Goal: Task Accomplishment & Management: Manage account settings

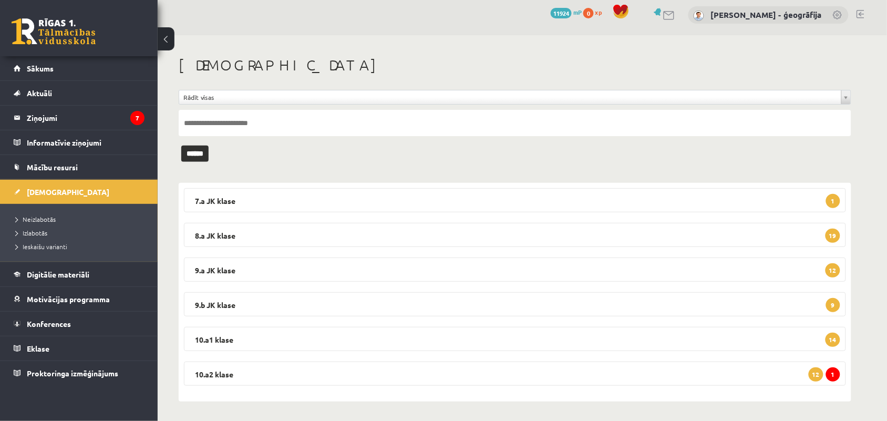
scroll to position [6, 0]
click at [355, 368] on legend "10.a2 klase 1 12" at bounding box center [515, 372] width 662 height 24
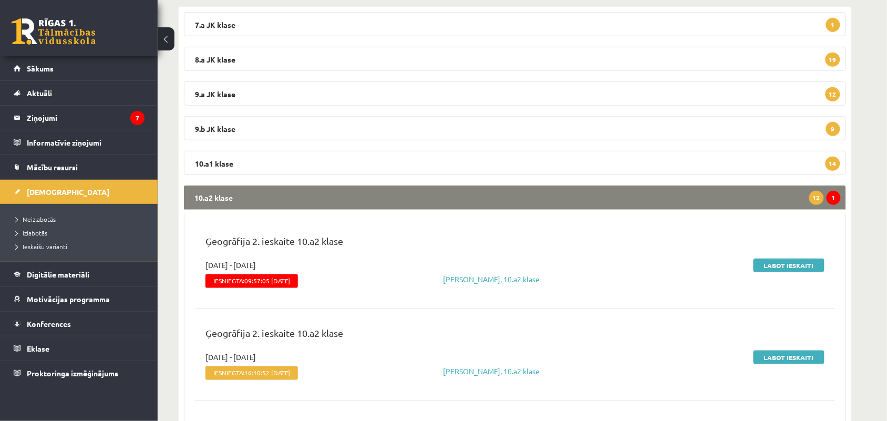
scroll to position [196, 0]
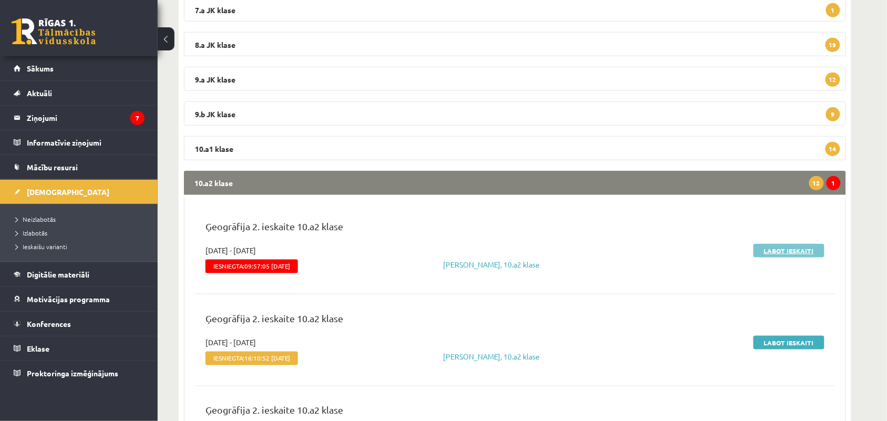
click at [781, 255] on link "Labot ieskaiti" at bounding box center [788, 251] width 71 height 14
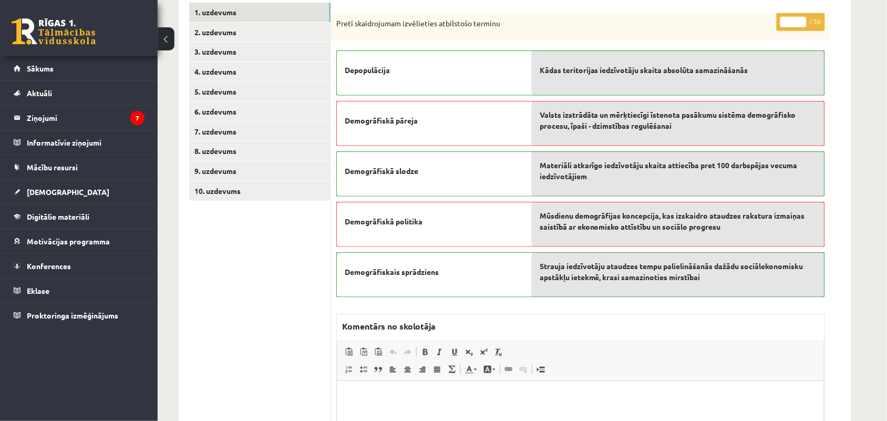
scroll to position [179, 0]
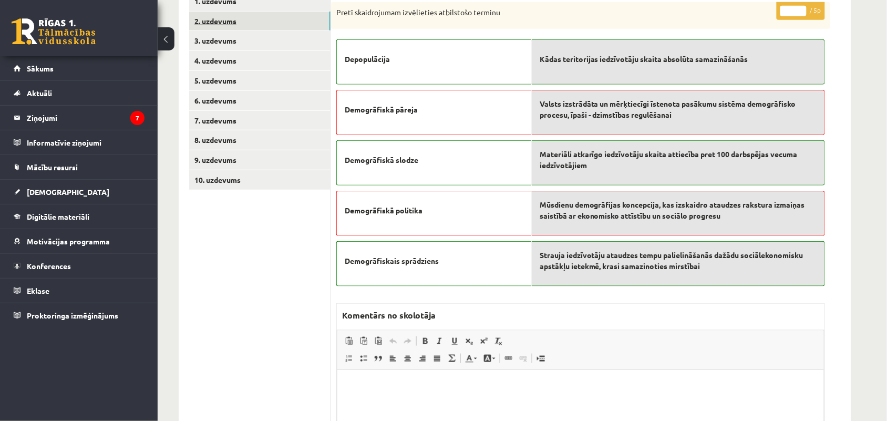
click at [243, 28] on link "2. uzdevums" at bounding box center [259, 21] width 141 height 19
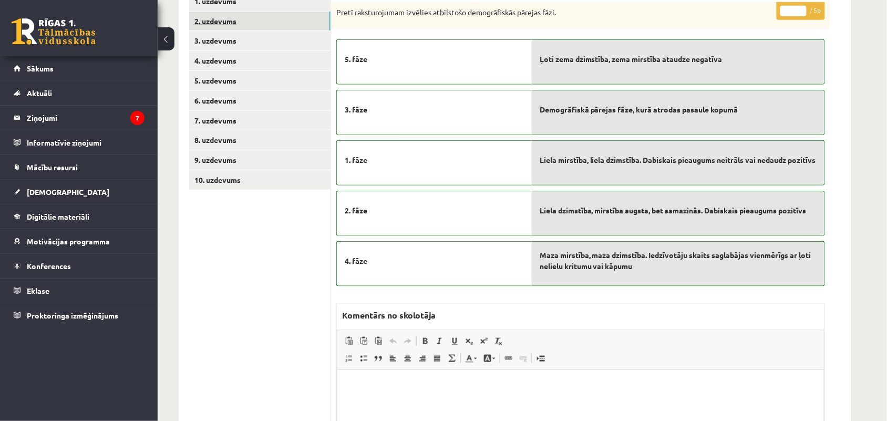
scroll to position [0, 0]
click at [234, 46] on link "3. uzdevums" at bounding box center [259, 40] width 141 height 19
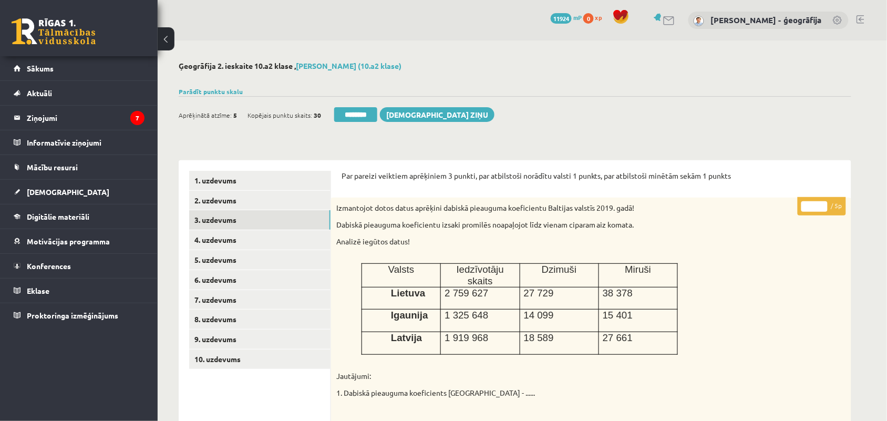
click at [816, 205] on input "*" at bounding box center [814, 206] width 26 height 11
type input "*"
click at [230, 240] on link "4. uzdevums" at bounding box center [259, 239] width 141 height 19
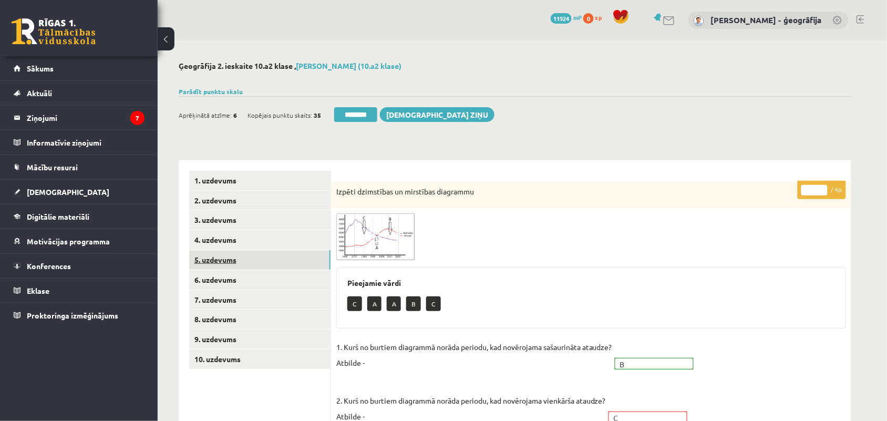
click at [210, 266] on link "5. uzdevums" at bounding box center [259, 259] width 141 height 19
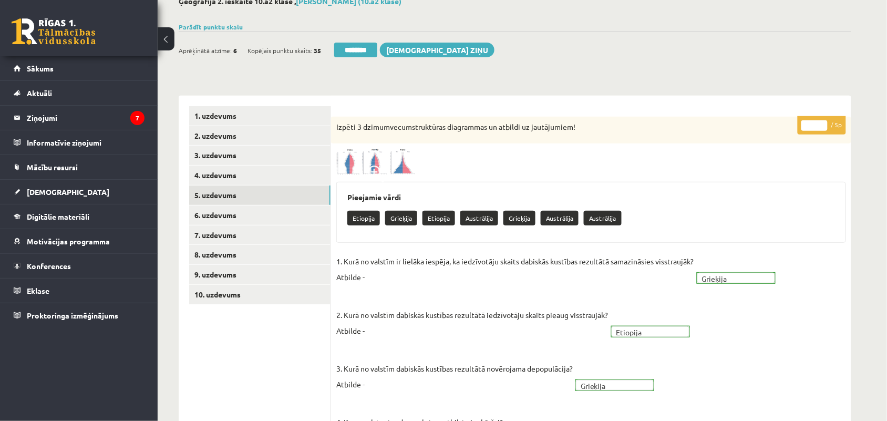
scroll to position [63, 0]
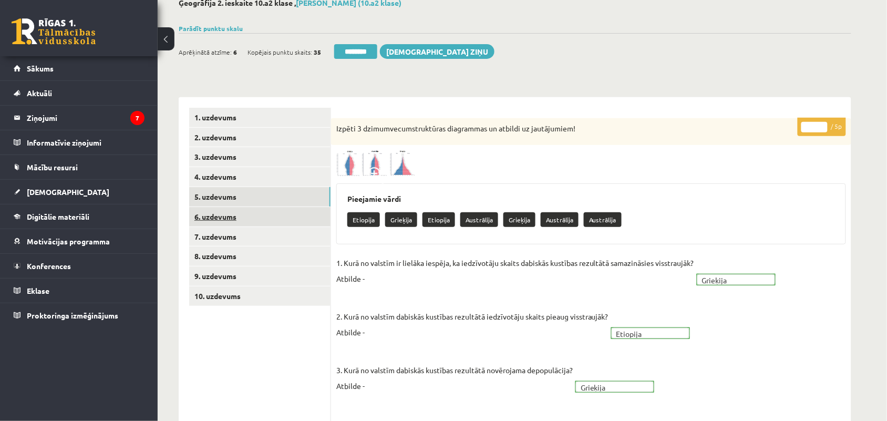
click at [225, 215] on link "6. uzdevums" at bounding box center [259, 216] width 141 height 19
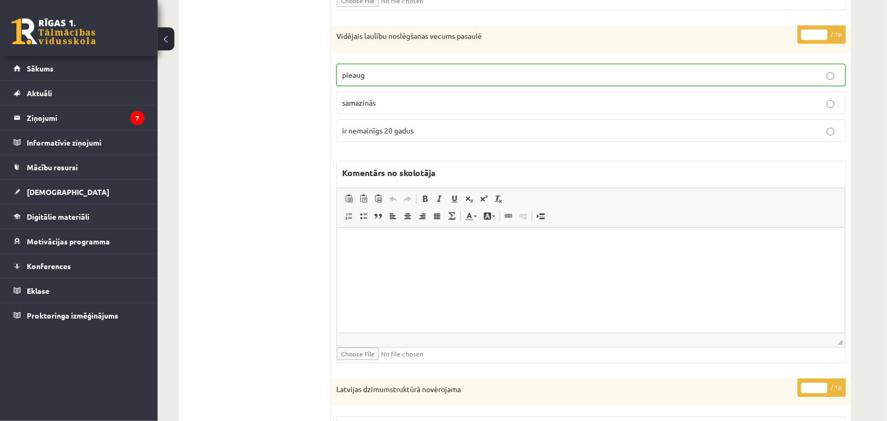
scroll to position [0, 0]
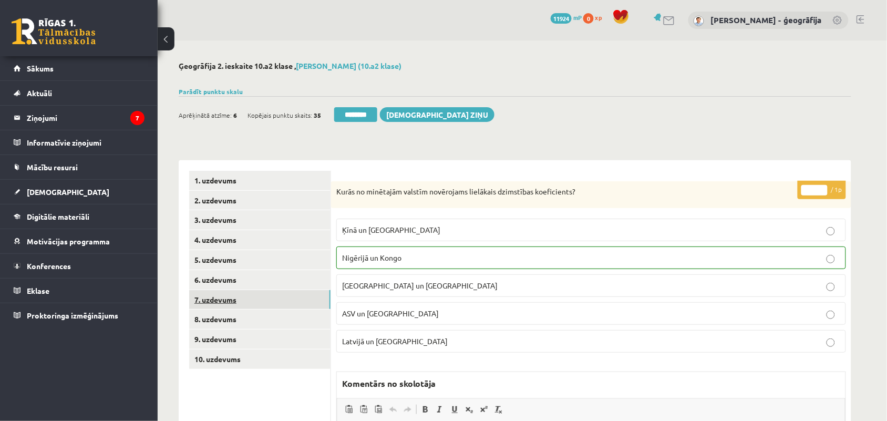
click at [223, 300] on link "7. uzdevums" at bounding box center [259, 299] width 141 height 19
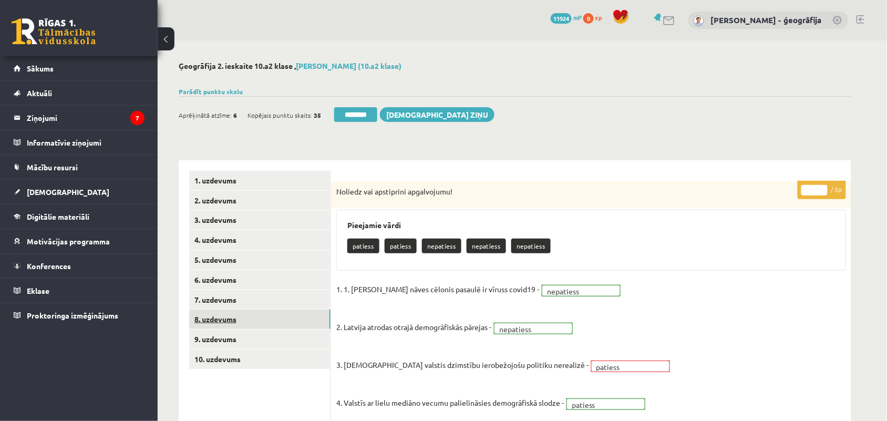
click at [219, 326] on link "8. uzdevums" at bounding box center [259, 318] width 141 height 19
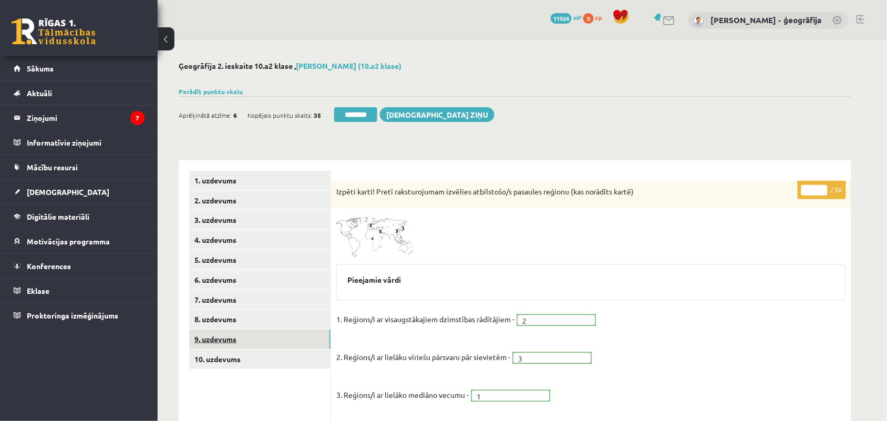
click at [209, 340] on link "9. uzdevums" at bounding box center [259, 338] width 141 height 19
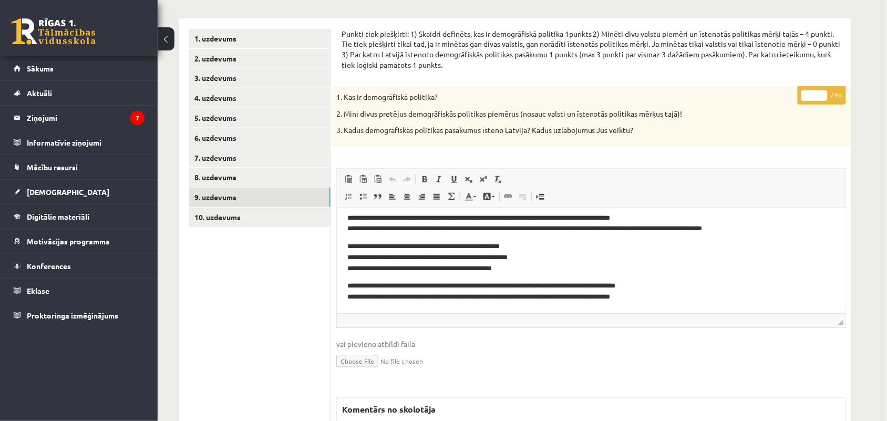
click at [818, 100] on input "*" at bounding box center [814, 95] width 26 height 11
type input "*"
click at [234, 214] on link "10. uzdevums" at bounding box center [259, 217] width 141 height 19
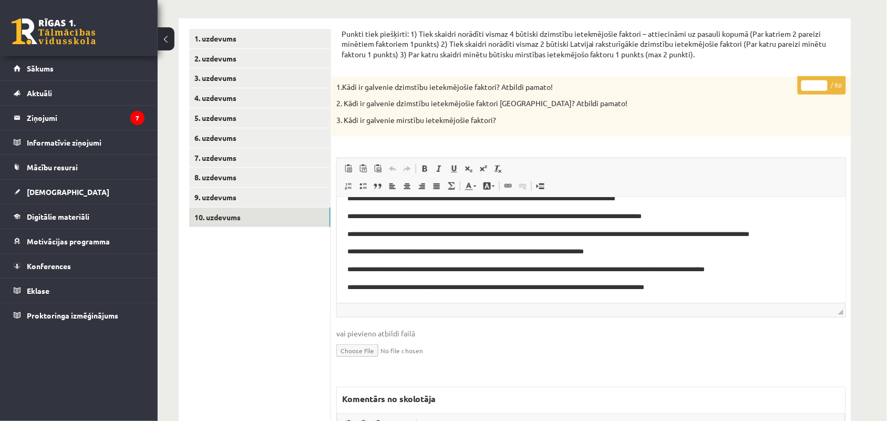
scroll to position [51, 0]
click at [817, 85] on input "*" at bounding box center [814, 85] width 26 height 11
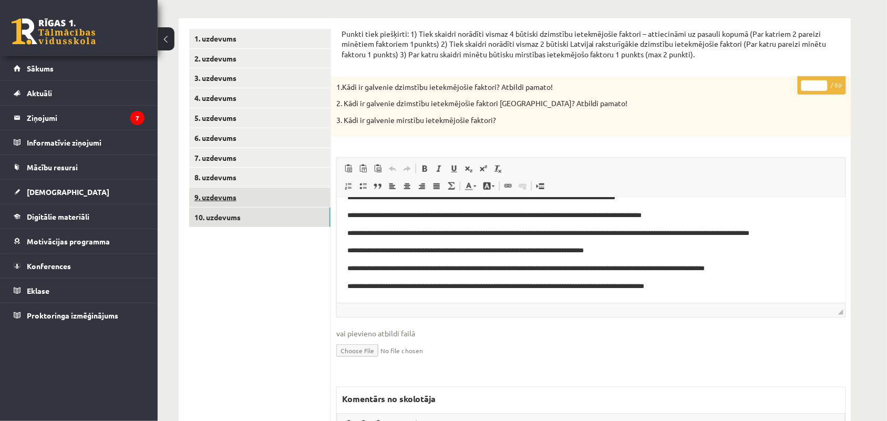
type input "*"
click at [230, 201] on link "9. uzdevums" at bounding box center [259, 197] width 141 height 19
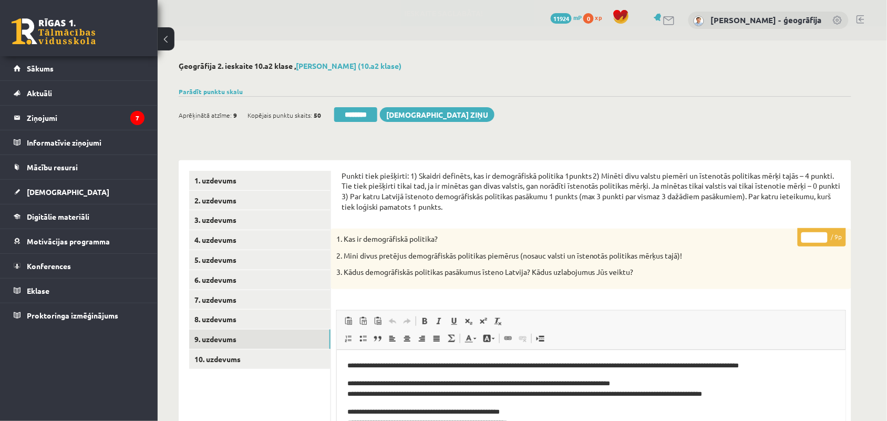
scroll to position [0, 0]
click at [355, 113] on input "********" at bounding box center [355, 114] width 43 height 15
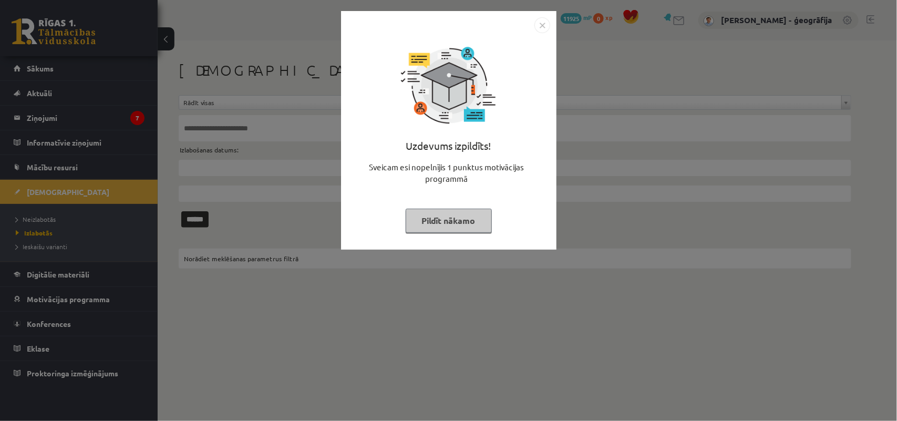
click at [422, 223] on button "Pildīt nākamo" at bounding box center [449, 221] width 86 height 24
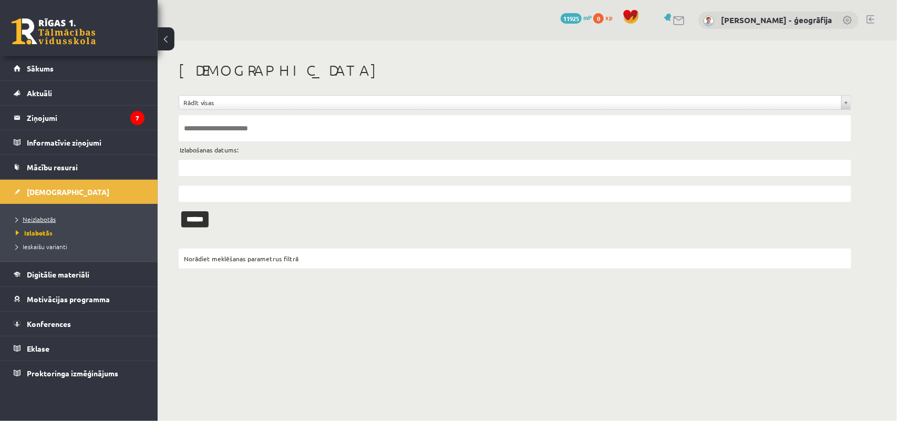
click at [30, 221] on span "Neizlabotās" at bounding box center [36, 219] width 40 height 8
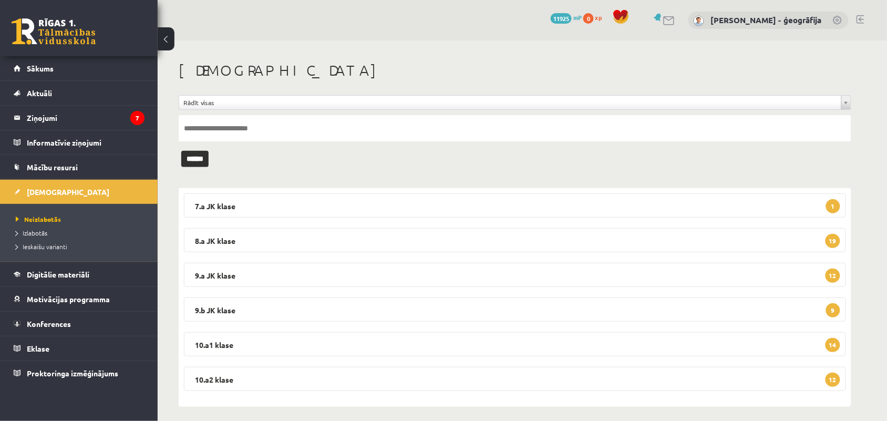
scroll to position [6, 0]
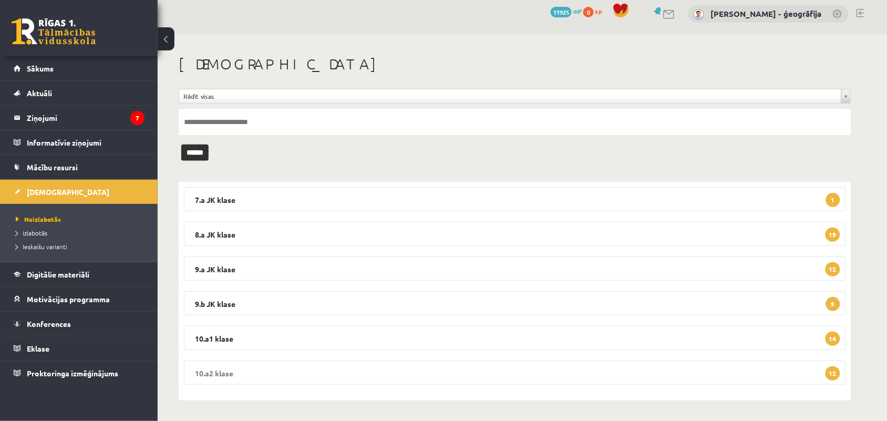
click at [406, 375] on legend "10.a2 klase 12" at bounding box center [515, 372] width 662 height 24
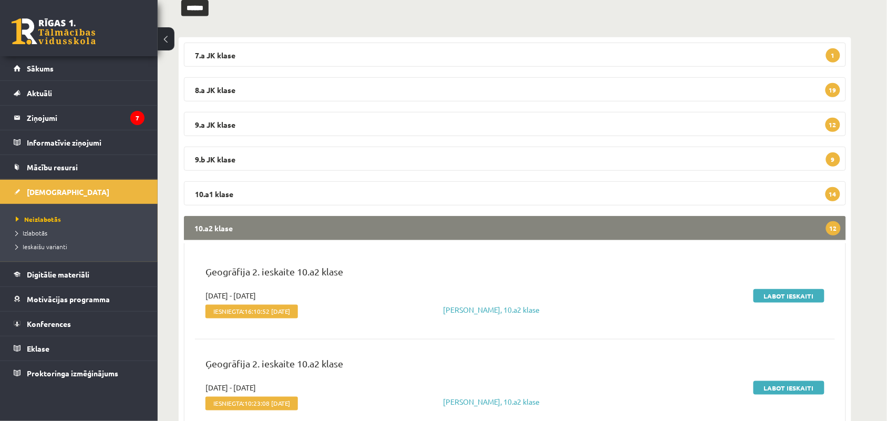
scroll to position [153, 0]
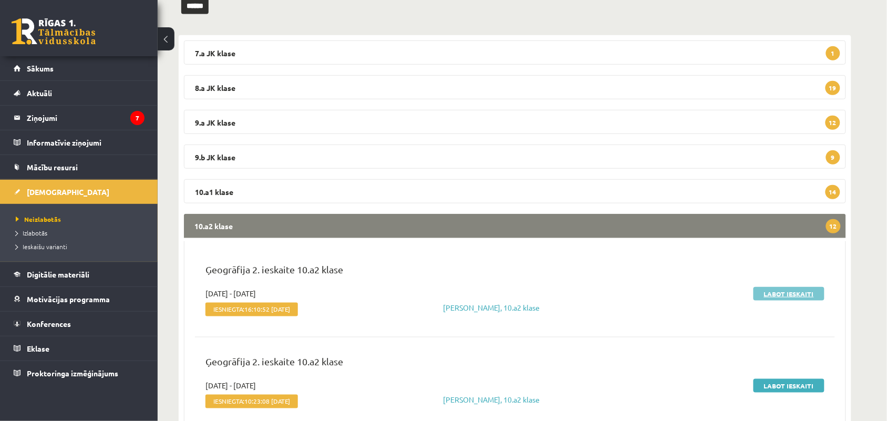
click at [781, 293] on link "Labot ieskaiti" at bounding box center [788, 294] width 71 height 14
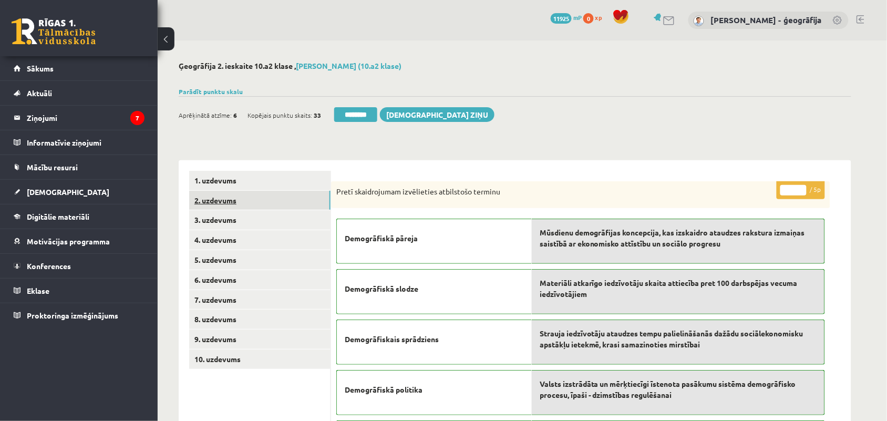
click at [214, 198] on link "2. uzdevums" at bounding box center [259, 200] width 141 height 19
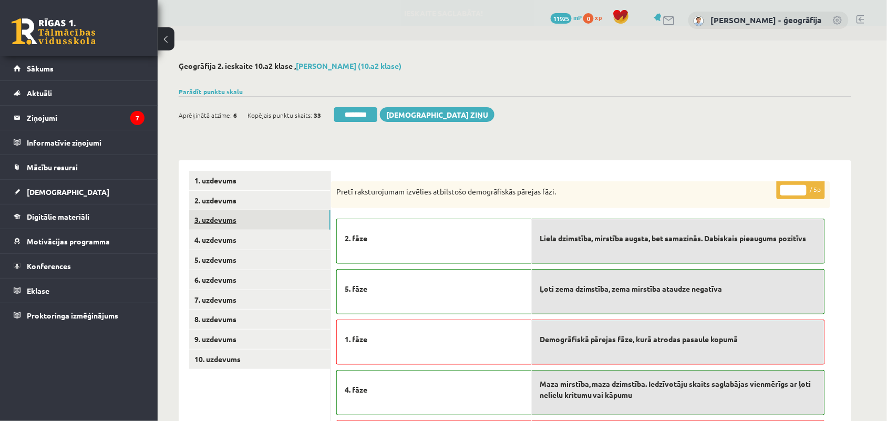
click at [214, 221] on link "3. uzdevums" at bounding box center [259, 219] width 141 height 19
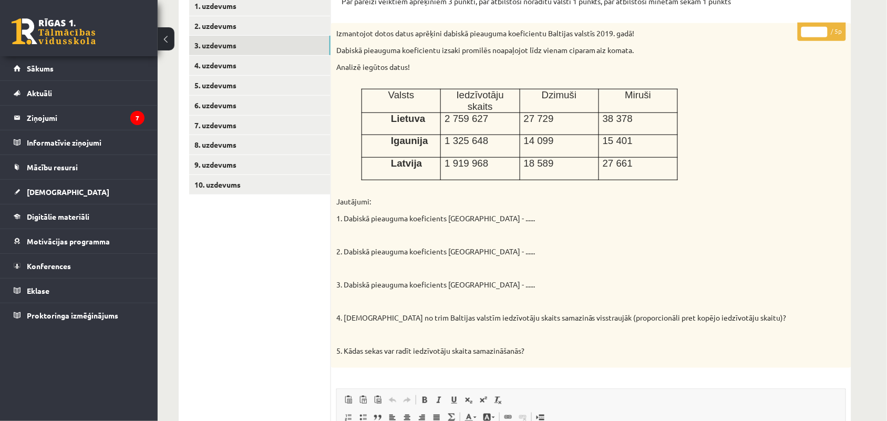
scroll to position [147, 0]
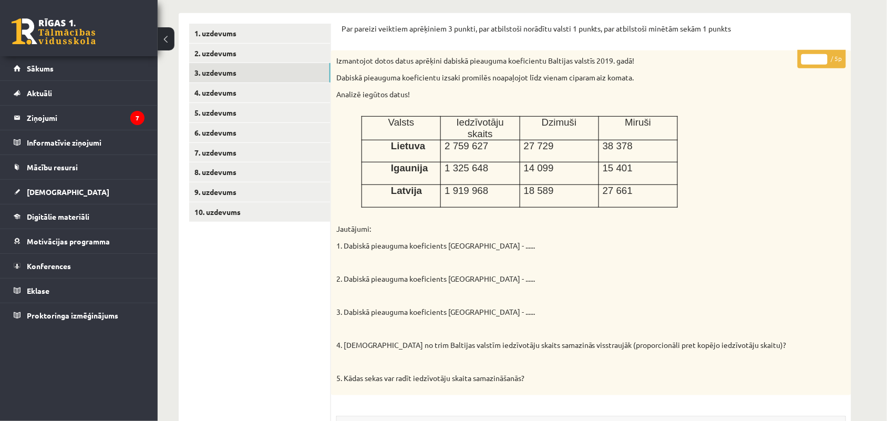
click at [813, 58] on input "*" at bounding box center [814, 59] width 26 height 11
type input "*"
click at [250, 95] on link "4. uzdevums" at bounding box center [259, 92] width 141 height 19
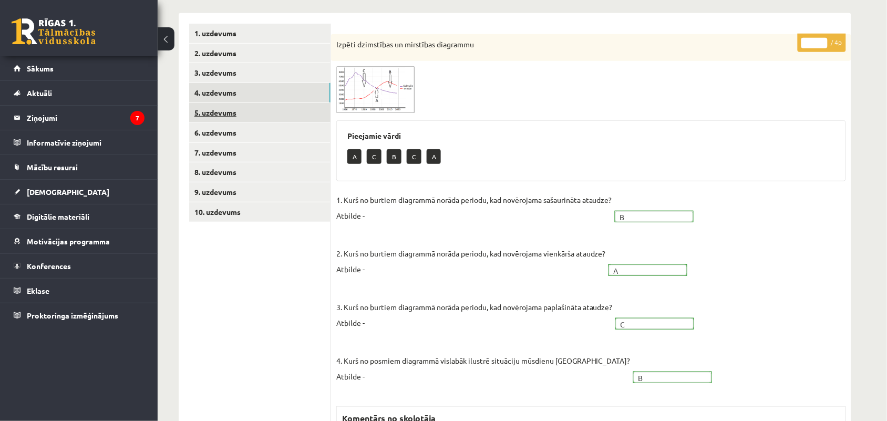
scroll to position [0, 0]
click at [236, 113] on link "5. uzdevums" at bounding box center [259, 112] width 141 height 19
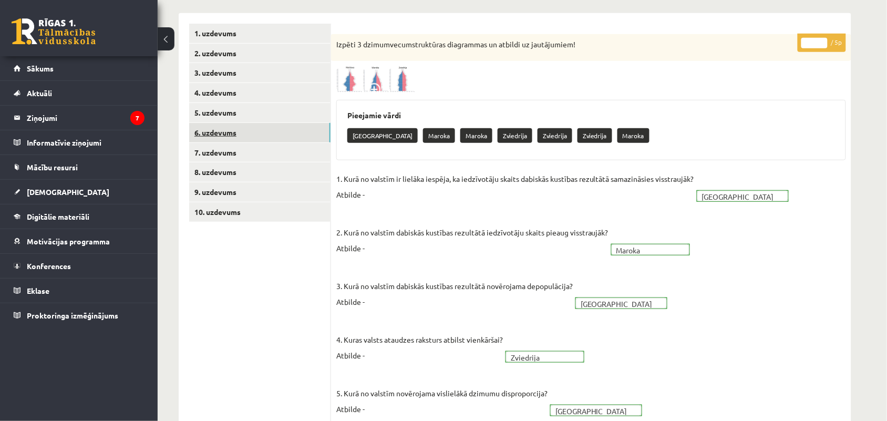
click at [231, 133] on link "6. uzdevums" at bounding box center [259, 132] width 141 height 19
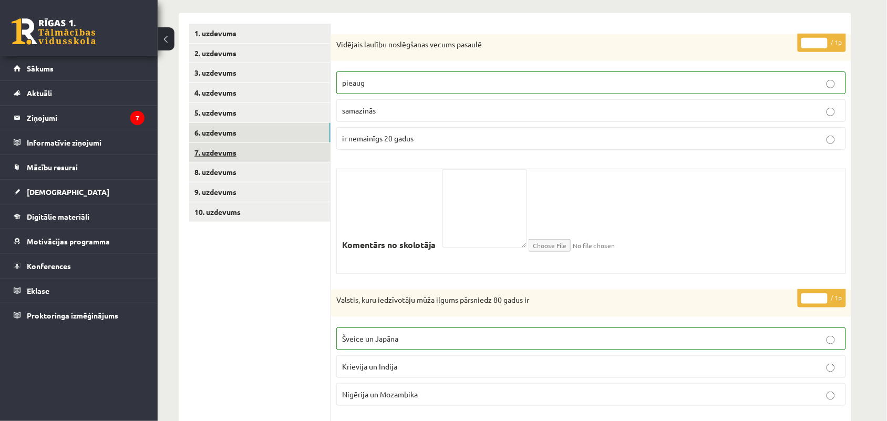
click at [225, 150] on link "7. uzdevums" at bounding box center [259, 152] width 141 height 19
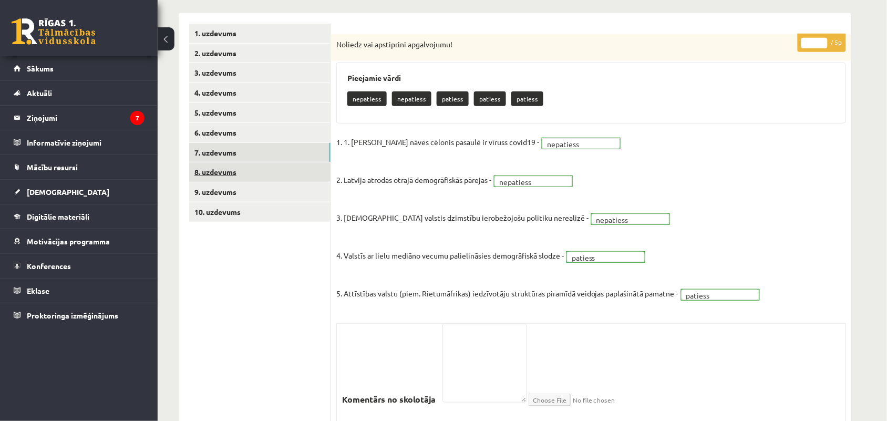
click at [216, 169] on link "8. uzdevums" at bounding box center [259, 171] width 141 height 19
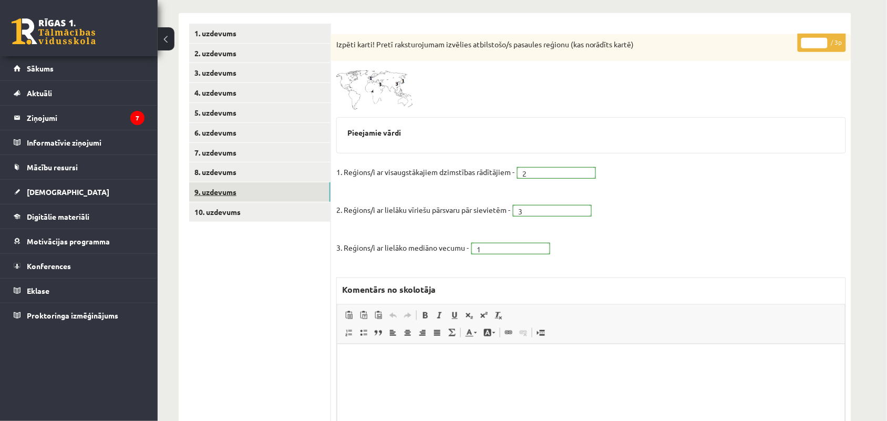
click at [216, 191] on link "9. uzdevums" at bounding box center [259, 191] width 141 height 19
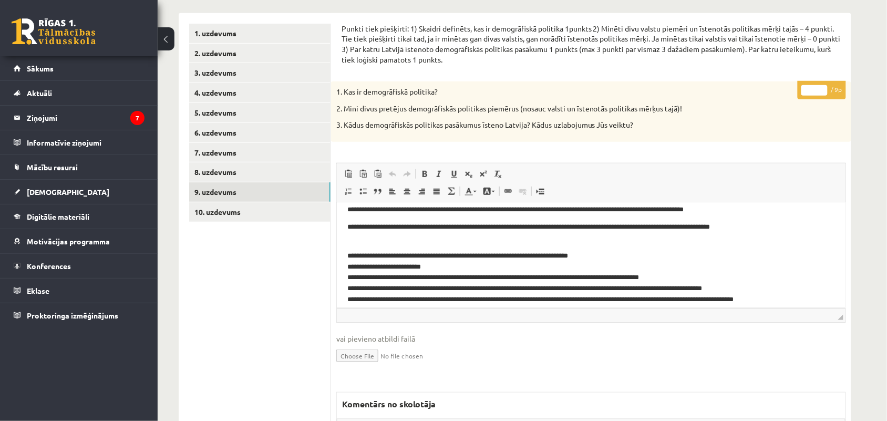
scroll to position [33, 0]
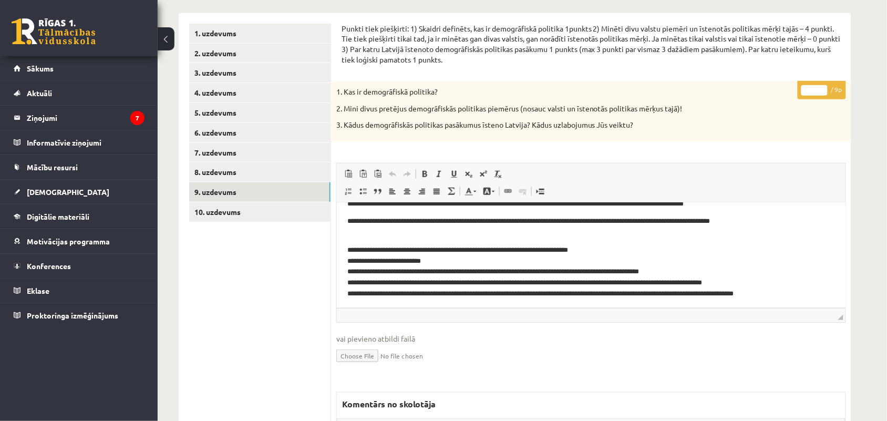
click at [812, 86] on input "*" at bounding box center [814, 90] width 26 height 11
type input "*"
click at [231, 214] on link "10. uzdevums" at bounding box center [259, 211] width 141 height 19
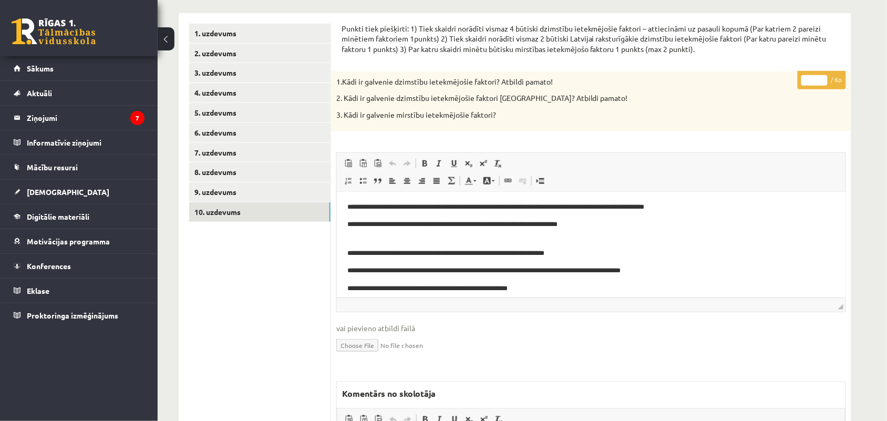
scroll to position [90, 0]
click at [815, 79] on input "*" at bounding box center [814, 80] width 26 height 11
type input "*"
click at [234, 152] on link "7. uzdevums" at bounding box center [259, 152] width 141 height 19
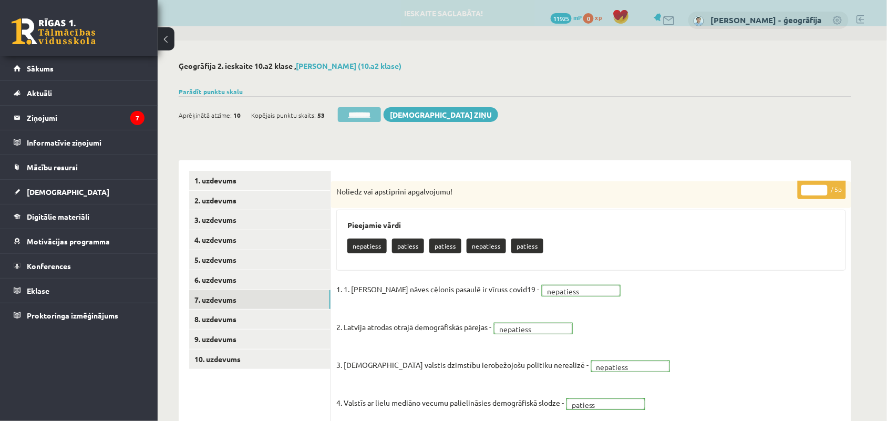
scroll to position [0, 0]
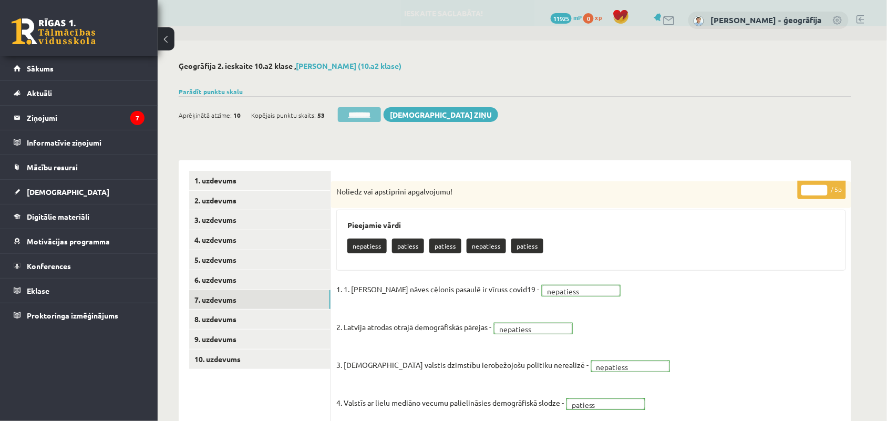
click at [347, 114] on input "********" at bounding box center [359, 114] width 43 height 15
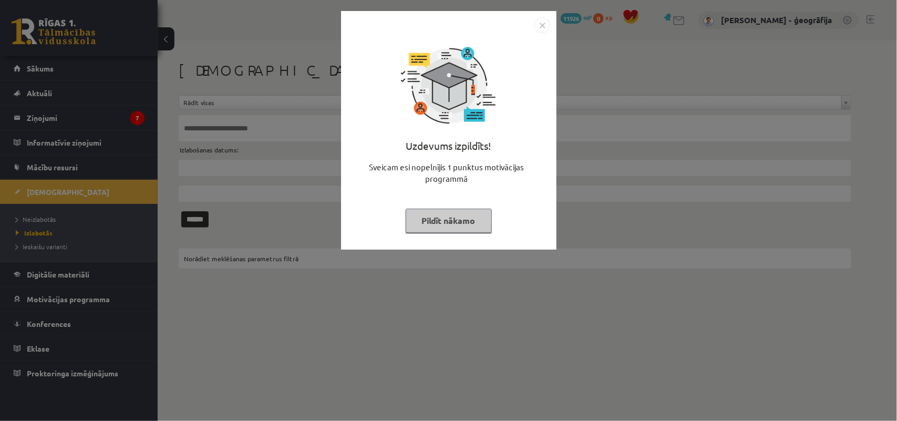
click at [416, 215] on button "Pildīt nākamo" at bounding box center [449, 221] width 86 height 24
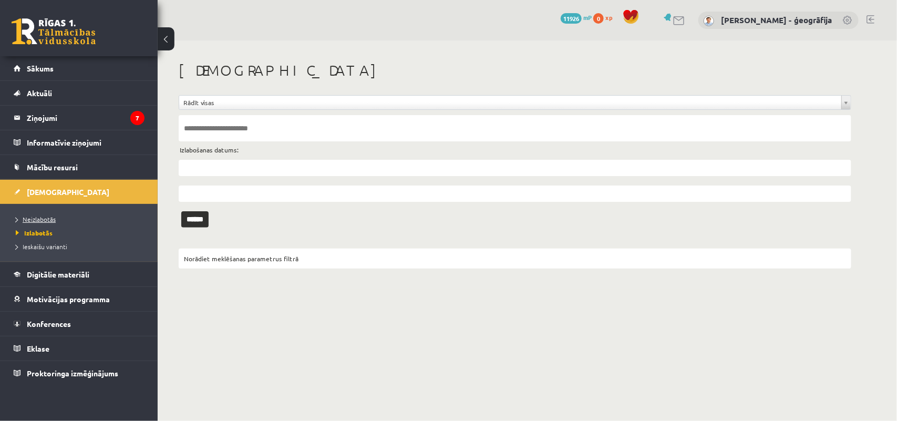
click at [25, 219] on span "Neizlabotās" at bounding box center [36, 219] width 40 height 8
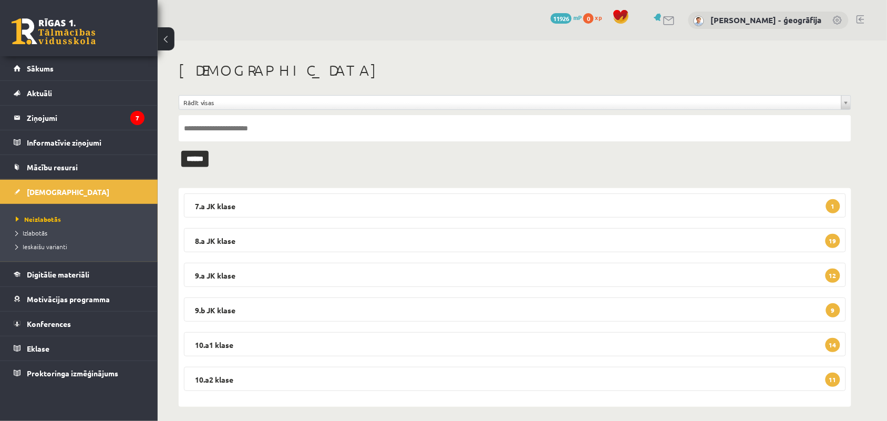
scroll to position [6, 0]
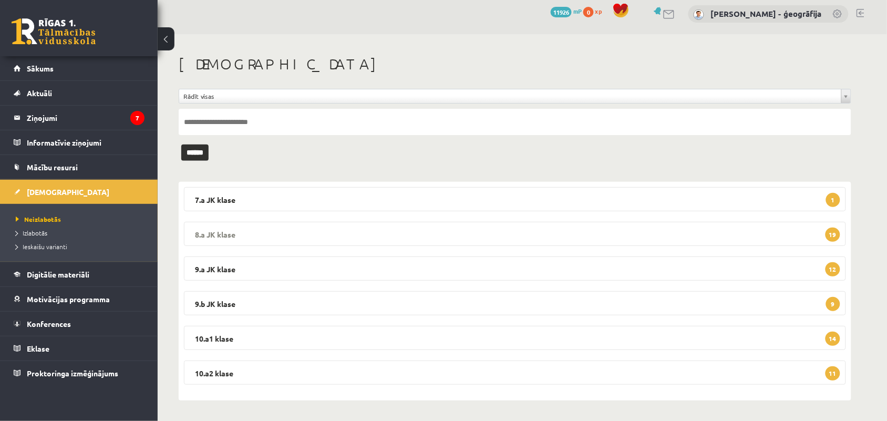
click at [286, 232] on legend "8.a JK klase 19" at bounding box center [515, 234] width 662 height 24
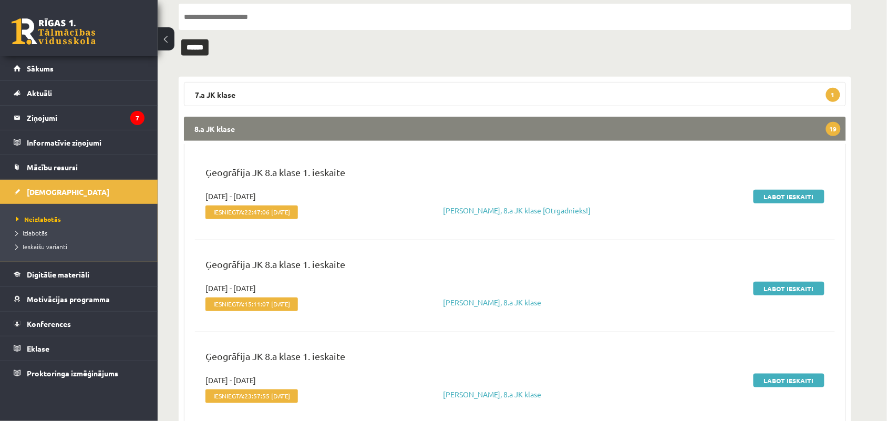
scroll to position [87, 0]
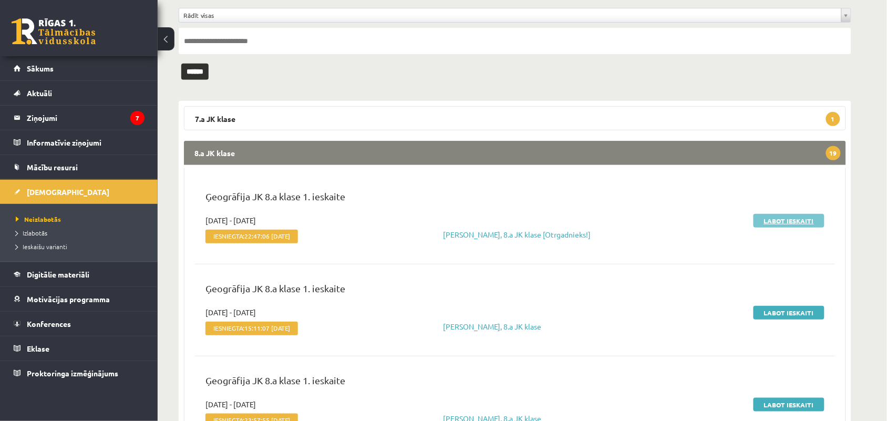
click at [797, 216] on link "Labot ieskaiti" at bounding box center [788, 221] width 71 height 14
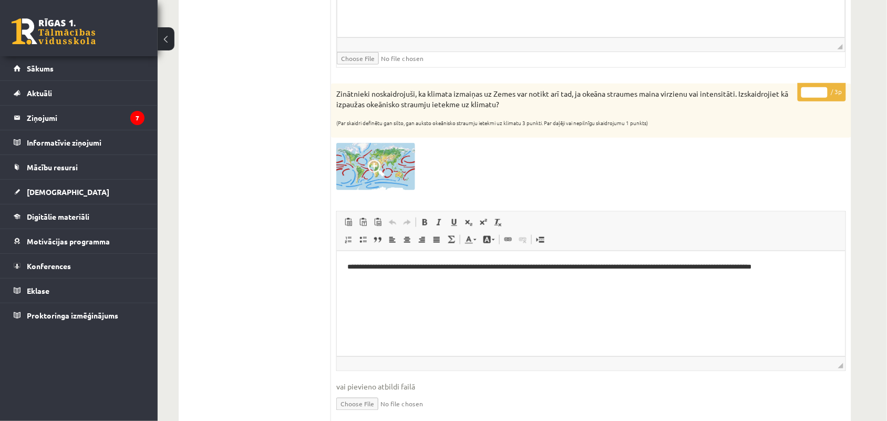
scroll to position [1469, 0]
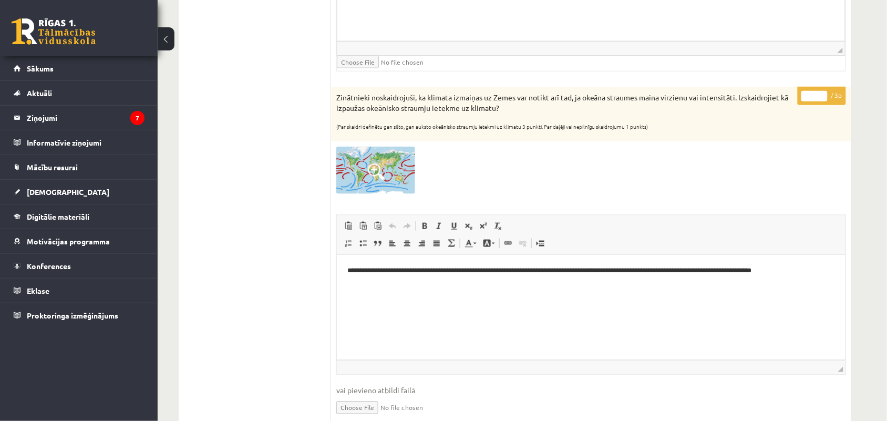
click at [813, 99] on input "*" at bounding box center [814, 96] width 26 height 11
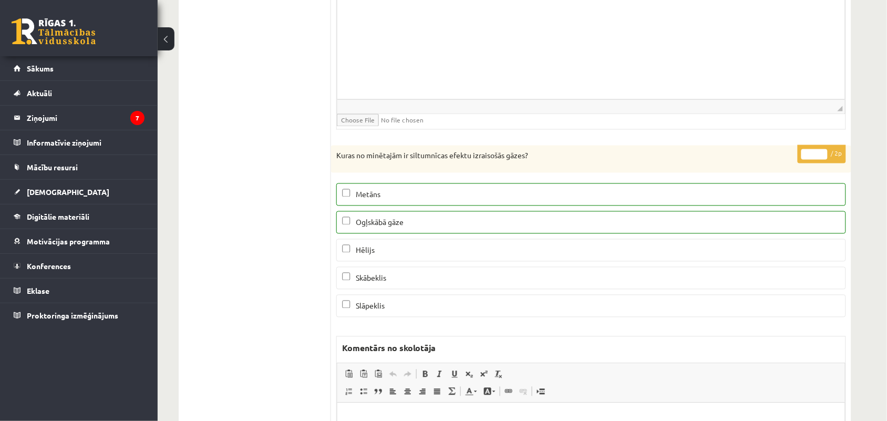
scroll to position [0, 0]
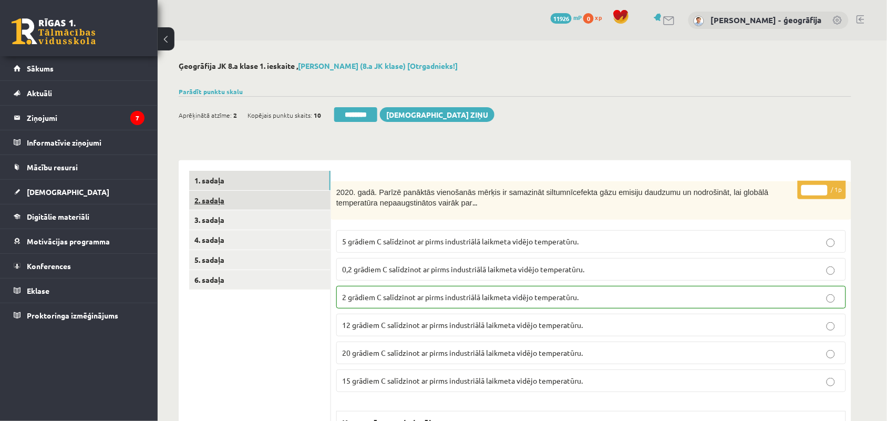
type input "*"
click at [264, 199] on link "2. sadaļa" at bounding box center [259, 200] width 141 height 19
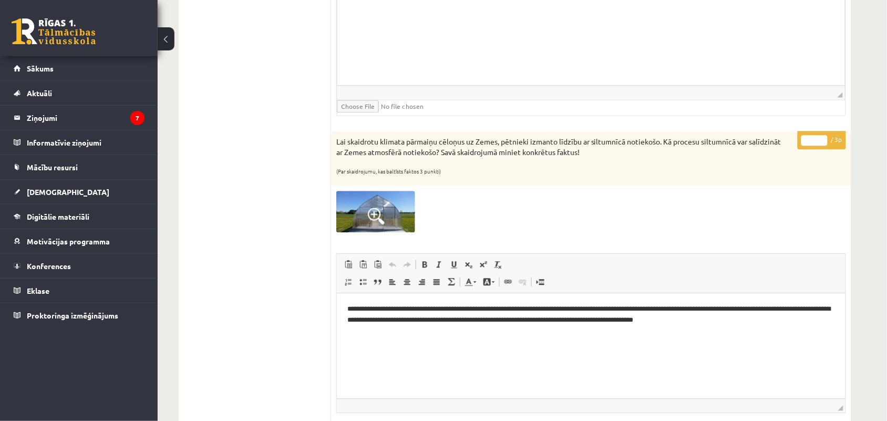
scroll to position [615, 0]
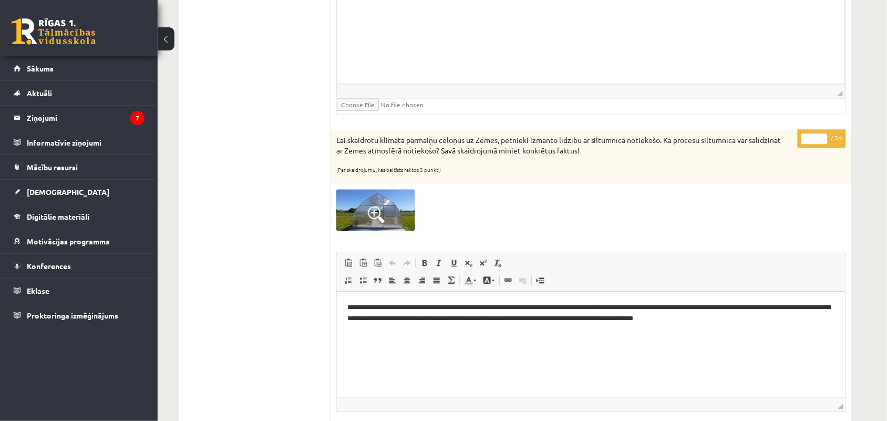
click at [813, 138] on input "*" at bounding box center [814, 138] width 26 height 11
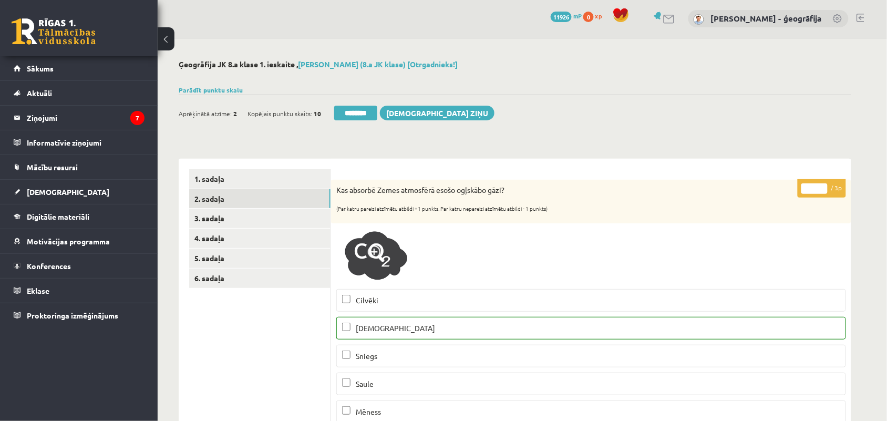
scroll to position [0, 0]
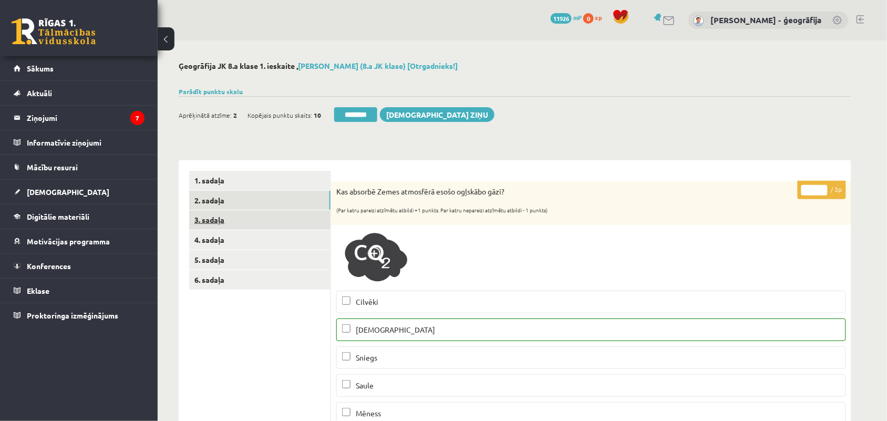
type input "*"
click at [219, 216] on link "3. sadaļa" at bounding box center [259, 219] width 141 height 19
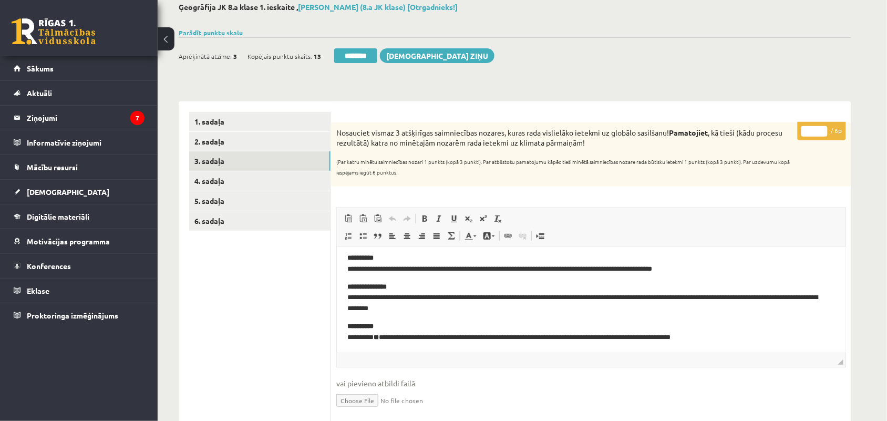
scroll to position [6, 0]
click at [812, 128] on input "*" at bounding box center [814, 131] width 26 height 11
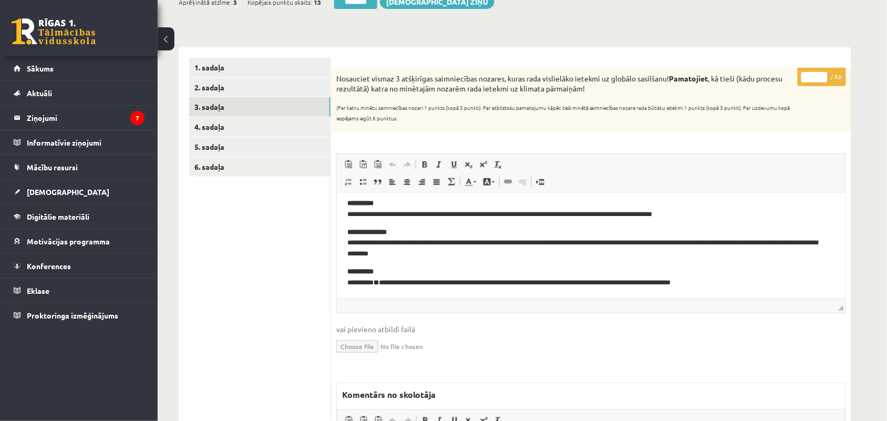
scroll to position [0, 0]
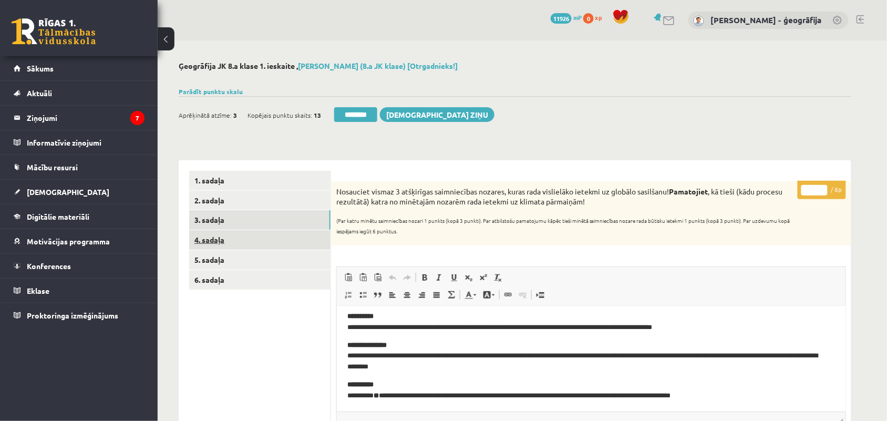
type input "*"
click at [237, 248] on link "4. sadaļa" at bounding box center [259, 239] width 141 height 19
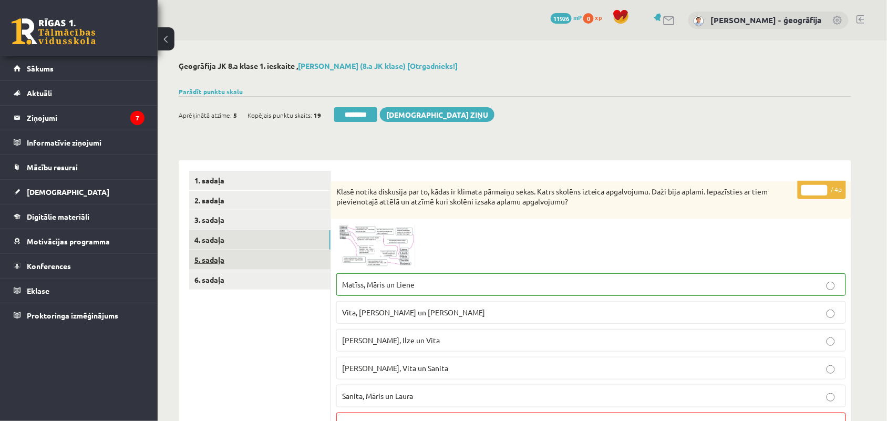
click at [214, 257] on link "5. sadaļa" at bounding box center [259, 259] width 141 height 19
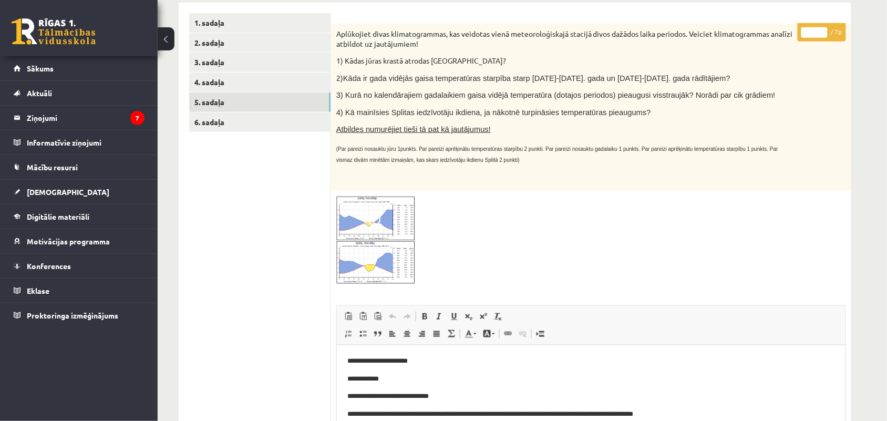
scroll to position [157, 0]
click at [345, 271] on img at bounding box center [375, 241] width 79 height 88
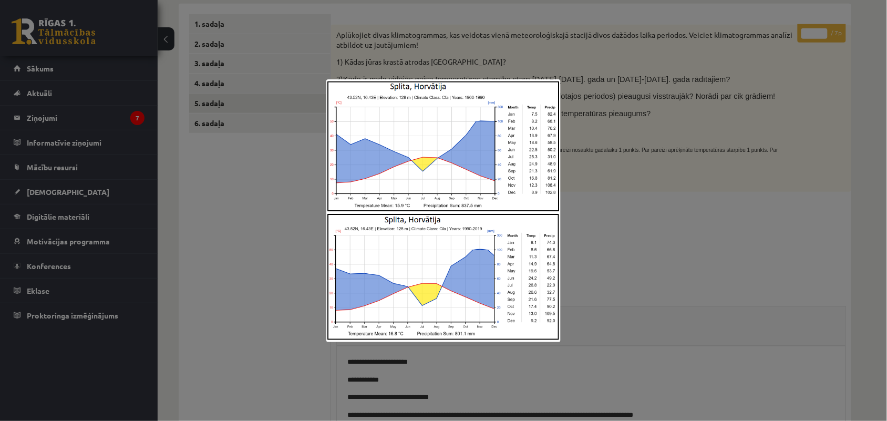
click at [345, 271] on img at bounding box center [443, 210] width 235 height 263
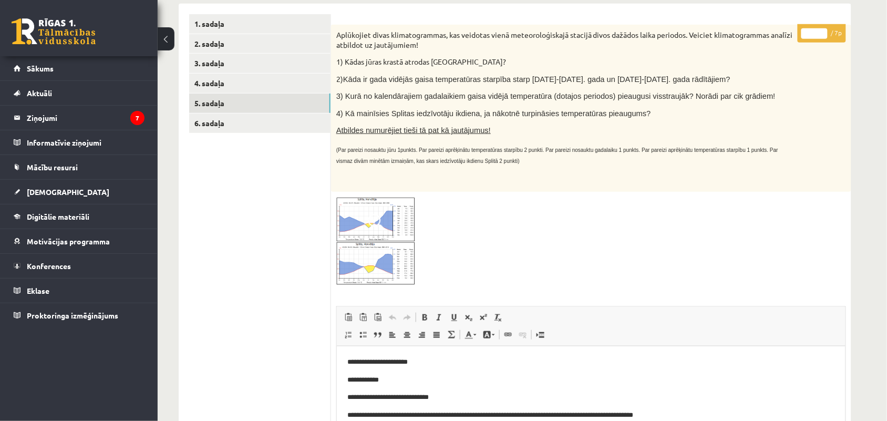
click at [824, 35] on input "*" at bounding box center [814, 33] width 26 height 11
click at [824, 29] on input "*" at bounding box center [814, 33] width 26 height 11
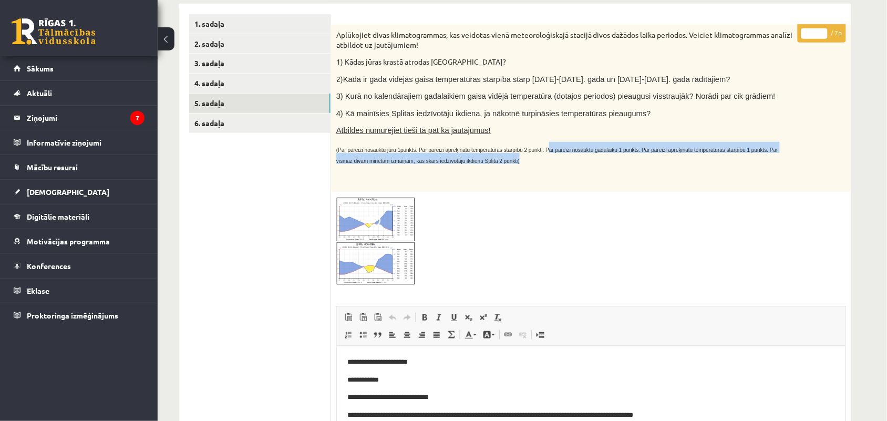
drag, startPoint x: 526, startPoint y: 150, endPoint x: 536, endPoint y: 158, distance: 12.7
click at [536, 158] on p "(Par pareizi nosauktu jūru 1punkts. Par pareizi aprēķinātu temperatūras starpīb…" at bounding box center [564, 153] width 457 height 22
drag, startPoint x: 524, startPoint y: 150, endPoint x: 525, endPoint y: 161, distance: 11.1
click at [525, 161] on p "(Par pareizi nosauktu jūru 1punkts. Par pareizi aprēķinātu temperatūras starpīb…" at bounding box center [564, 153] width 457 height 22
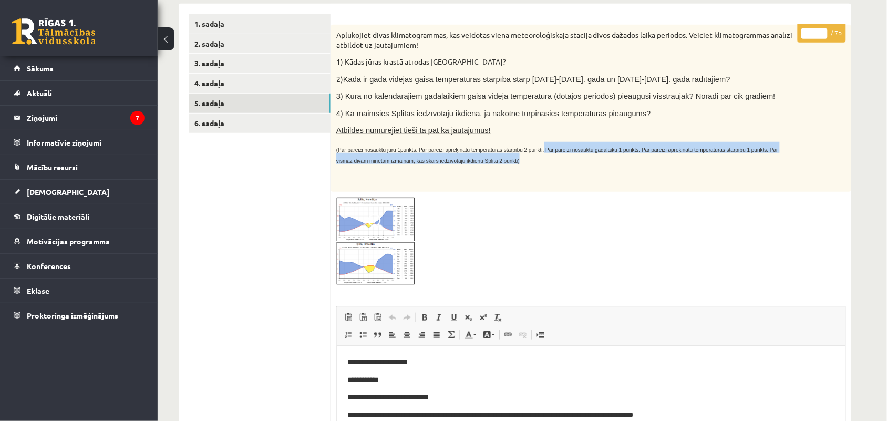
copy sub "Par pareizi nosauktu gadalaiku 1 punkts. Par pareizi aprēķinātu temperatūras st…"
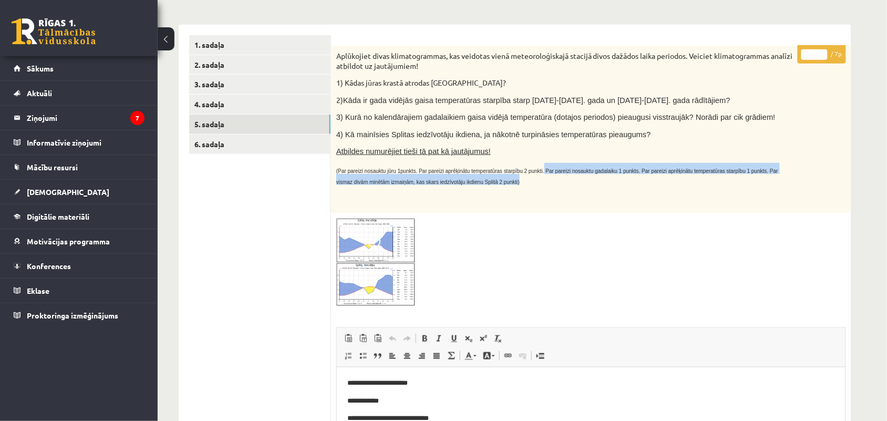
scroll to position [121, 0]
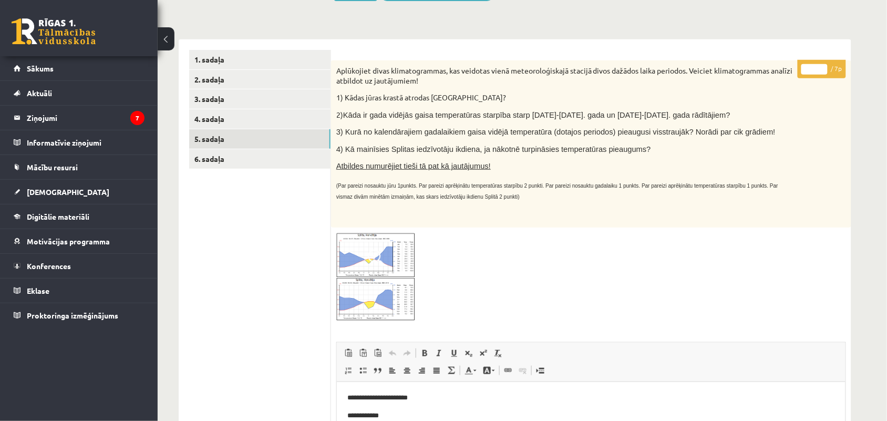
click at [821, 67] on input "*" at bounding box center [814, 69] width 26 height 11
type input "*"
click at [821, 67] on input "*" at bounding box center [814, 69] width 26 height 11
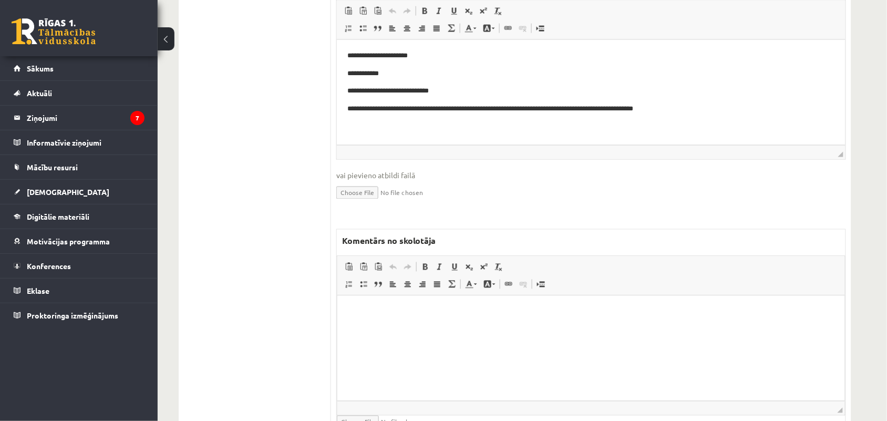
scroll to position [464, 0]
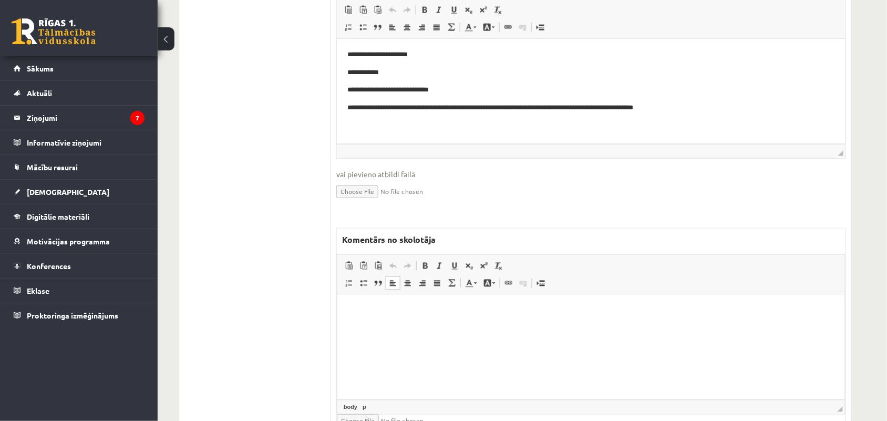
click at [432, 326] on html at bounding box center [590, 310] width 507 height 32
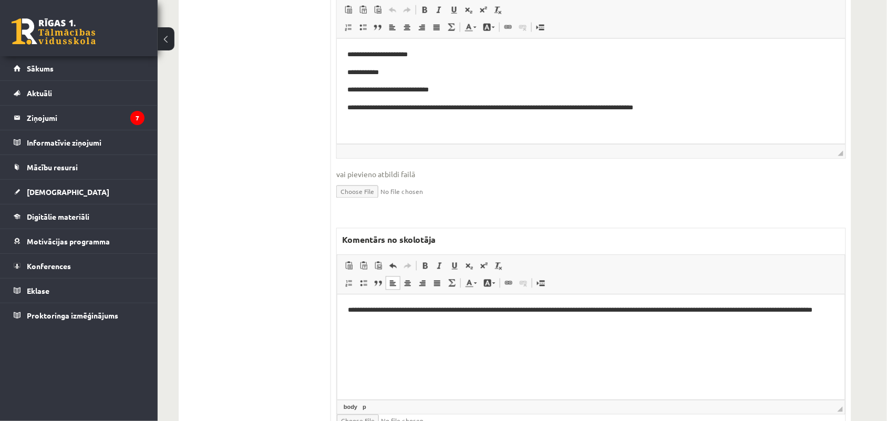
click at [448, 308] on p "**********" at bounding box center [590, 316] width 486 height 22
click at [613, 310] on p "**********" at bounding box center [590, 316] width 486 height 22
drag, startPoint x: 643, startPoint y: 310, endPoint x: 647, endPoint y: 323, distance: 13.1
click at [647, 323] on p "**********" at bounding box center [590, 316] width 486 height 22
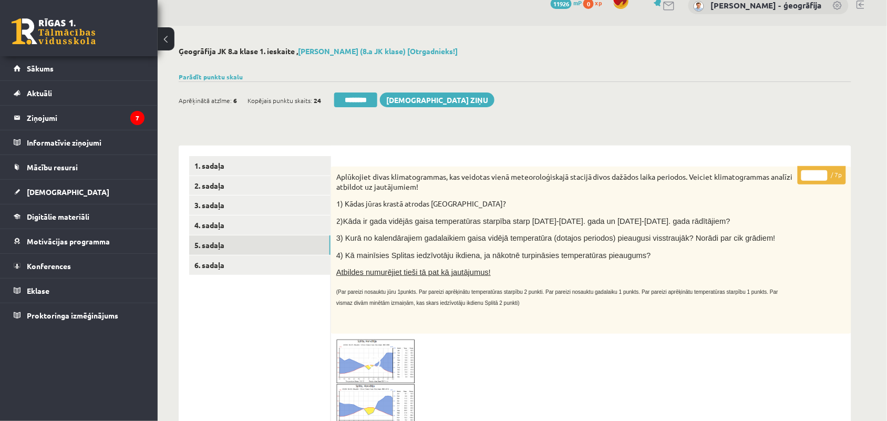
scroll to position [0, 0]
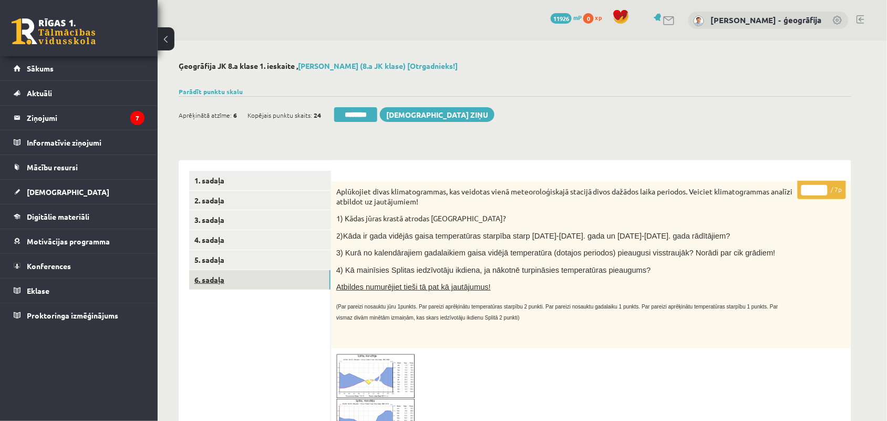
click at [210, 281] on link "6. sadaļa" at bounding box center [259, 279] width 141 height 19
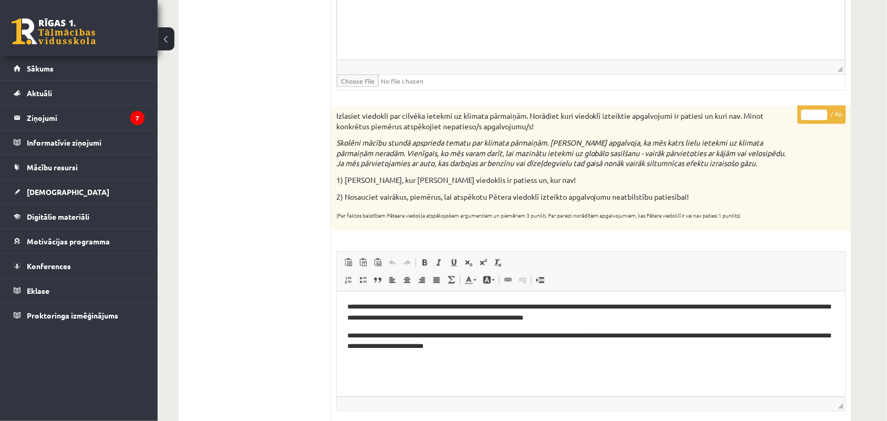
scroll to position [484, 0]
click at [811, 113] on input "*" at bounding box center [814, 114] width 26 height 11
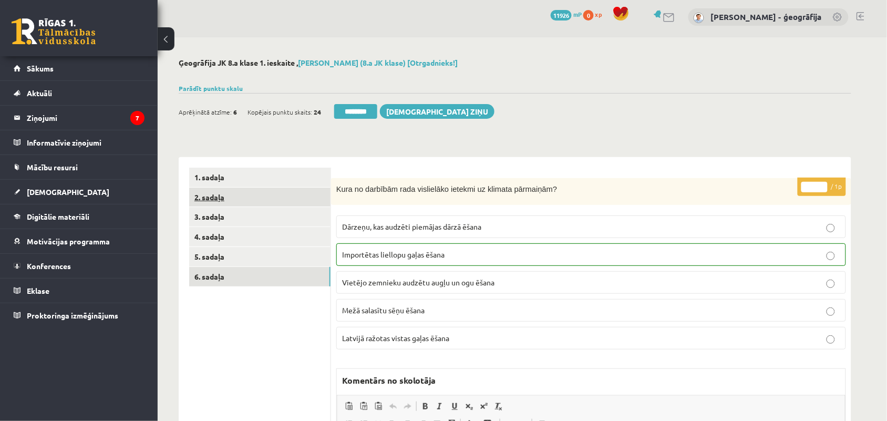
scroll to position [0, 0]
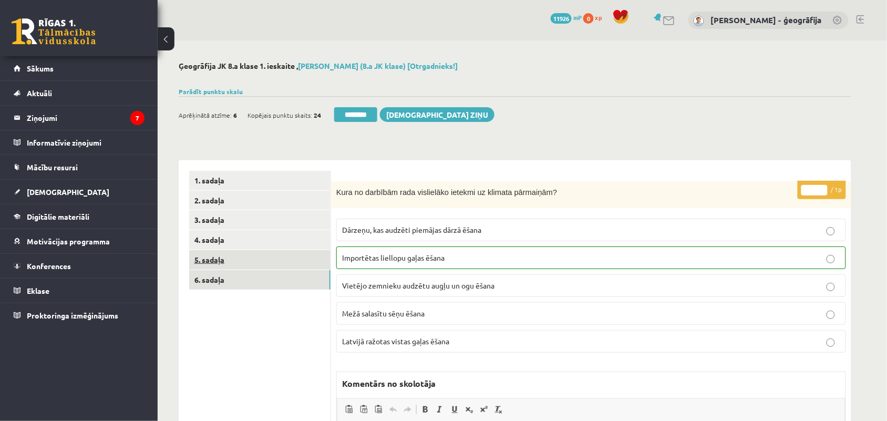
type input "*"
click at [208, 257] on link "5. sadaļa" at bounding box center [259, 259] width 141 height 19
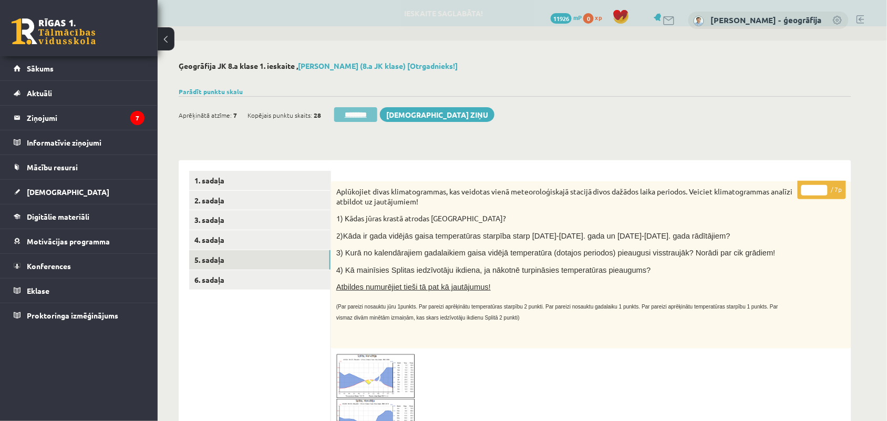
click at [351, 113] on input "********" at bounding box center [355, 114] width 43 height 15
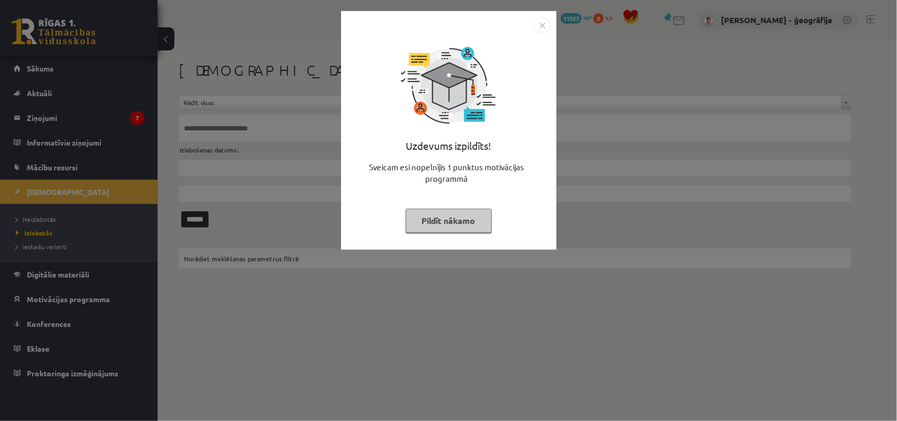
click at [439, 211] on button "Pildīt nākamo" at bounding box center [449, 221] width 86 height 24
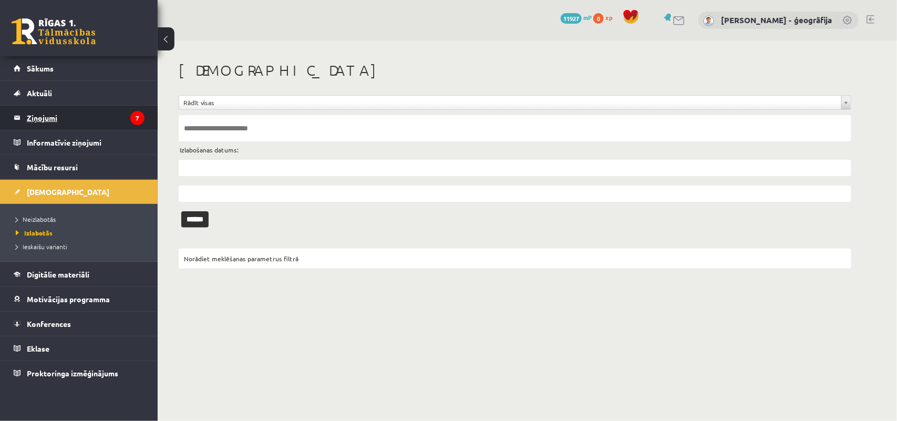
click at [47, 116] on legend "Ziņojumi 7" at bounding box center [86, 118] width 118 height 24
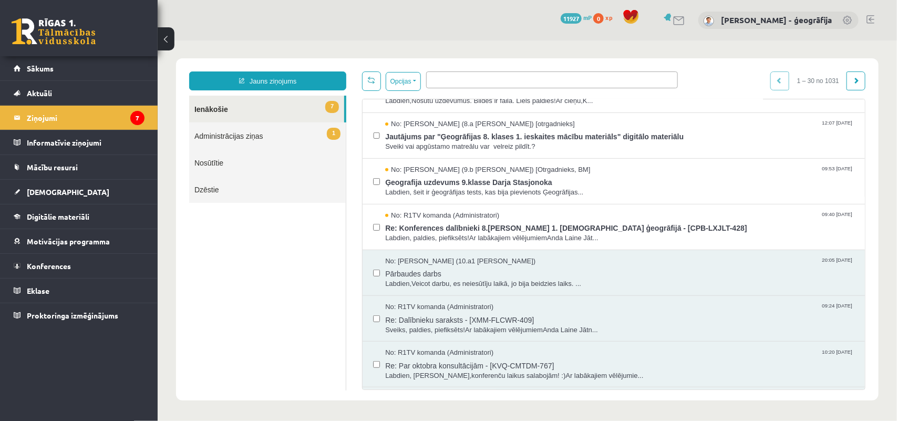
scroll to position [177, 0]
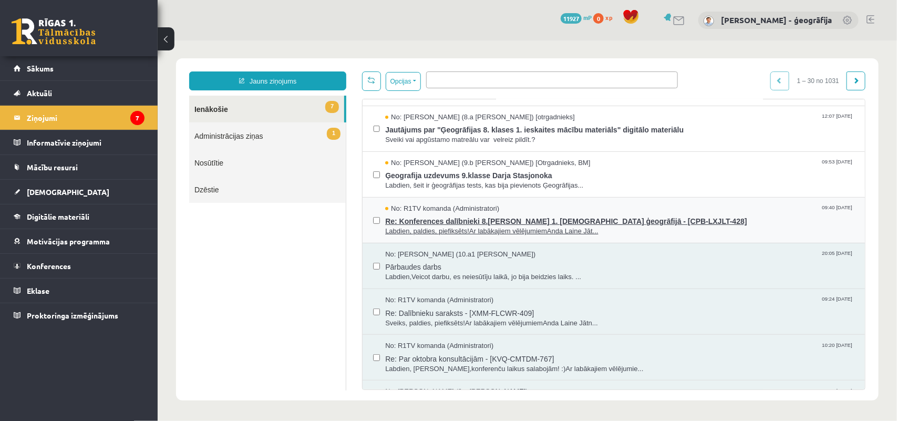
click at [434, 223] on span "Re: Konferences dalībnieki 8.klase 1. ieskaite ģeogrāfijā - [CPB-LXJLT-428]" at bounding box center [619, 219] width 469 height 13
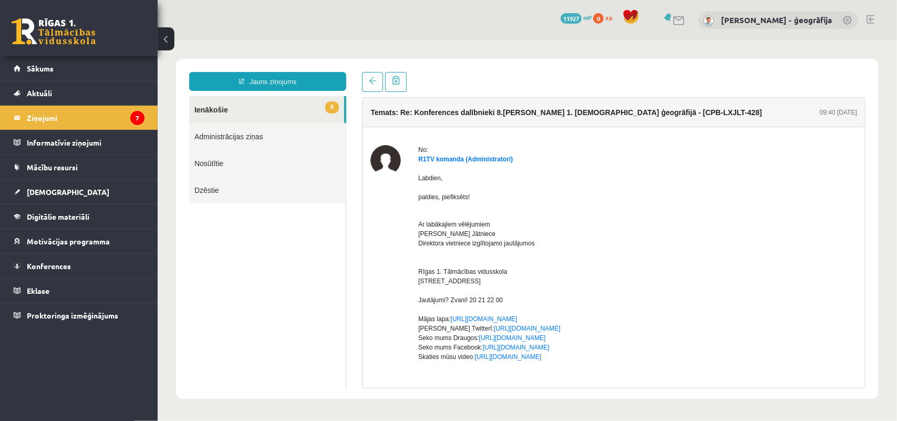
scroll to position [0, 0]
click at [218, 107] on link "6 Ienākošie" at bounding box center [266, 109] width 155 height 27
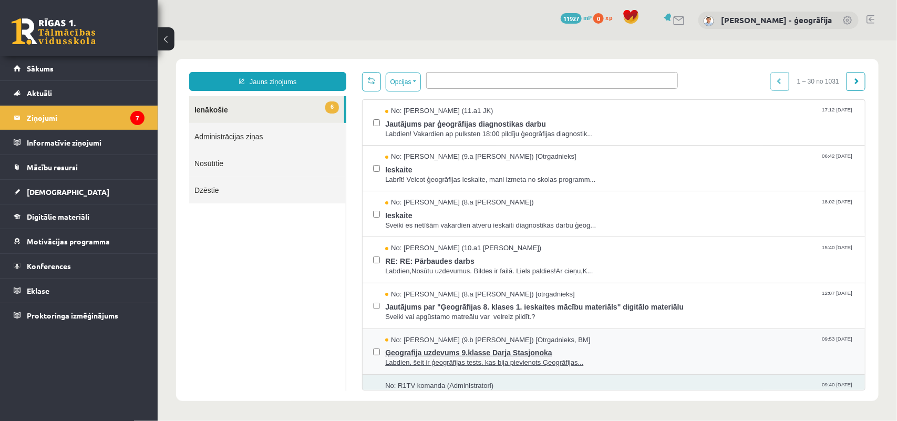
click at [442, 350] on span "Ģeografija uzdevums 9.klasse Darja Stasjonoka" at bounding box center [619, 350] width 469 height 13
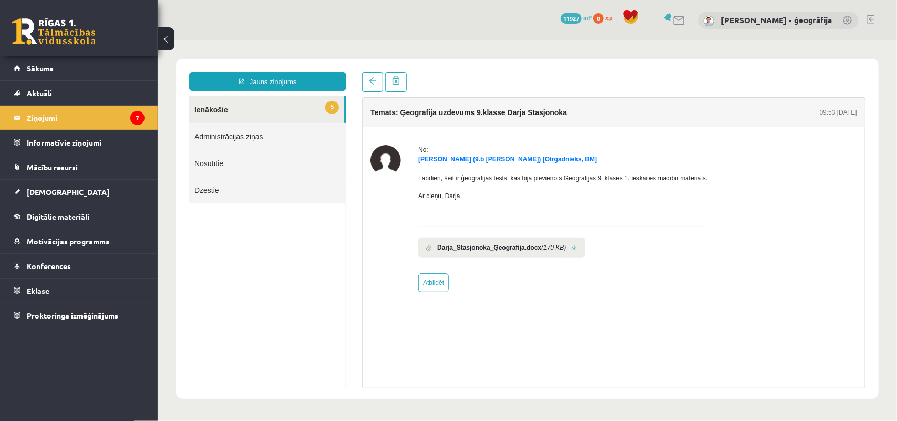
click at [571, 249] on link at bounding box center [574, 247] width 6 height 7
click at [38, 197] on link "[DEMOGRAPHIC_DATA]" at bounding box center [79, 192] width 131 height 24
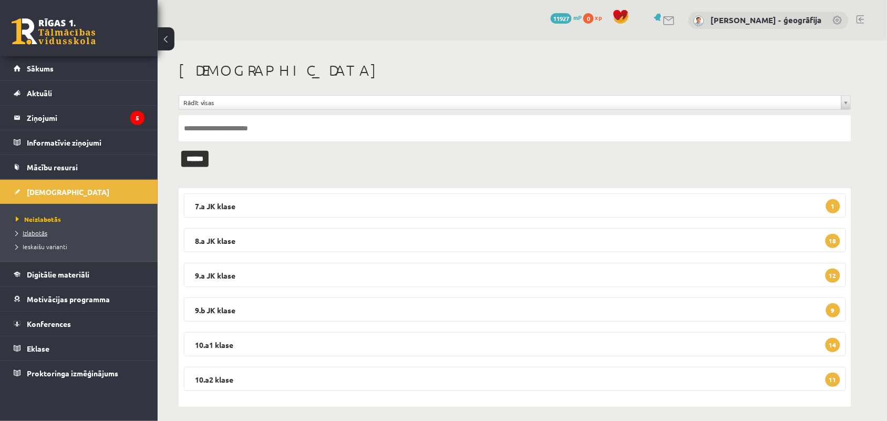
click at [30, 232] on span "Izlabotās" at bounding box center [32, 233] width 32 height 8
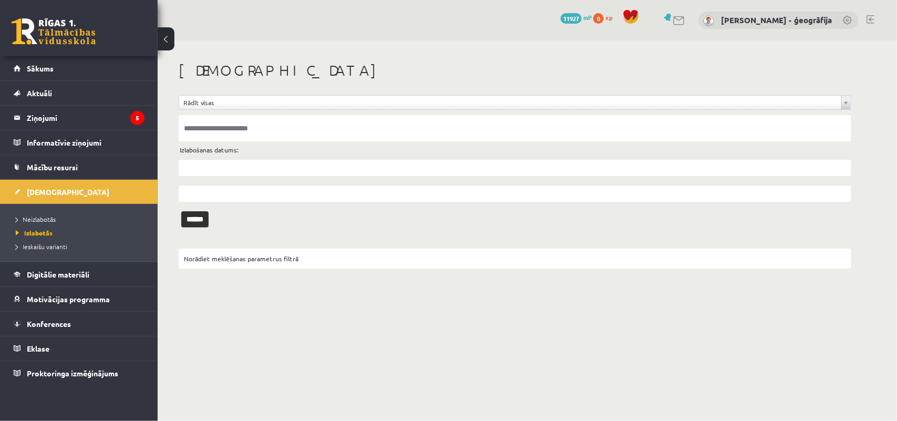
click at [224, 163] on input "text" at bounding box center [515, 168] width 672 height 16
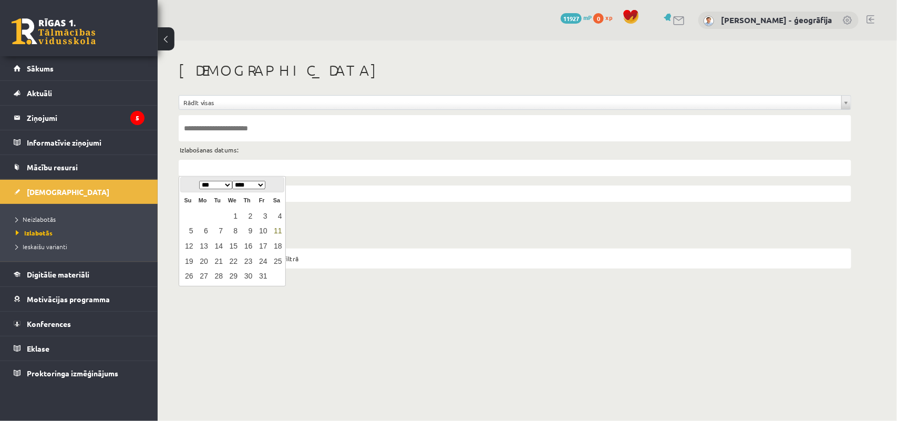
click at [206, 214] on table "Su Mo Tu We Th Fr Sa 1 2 3 4 5 6 7 8 9 10 11 12 13 14 15 16 17 18 19 20 21 22 2…" at bounding box center [231, 237] width 103 height 91
click at [236, 214] on link "1" at bounding box center [232, 216] width 14 height 14
type input "**********"
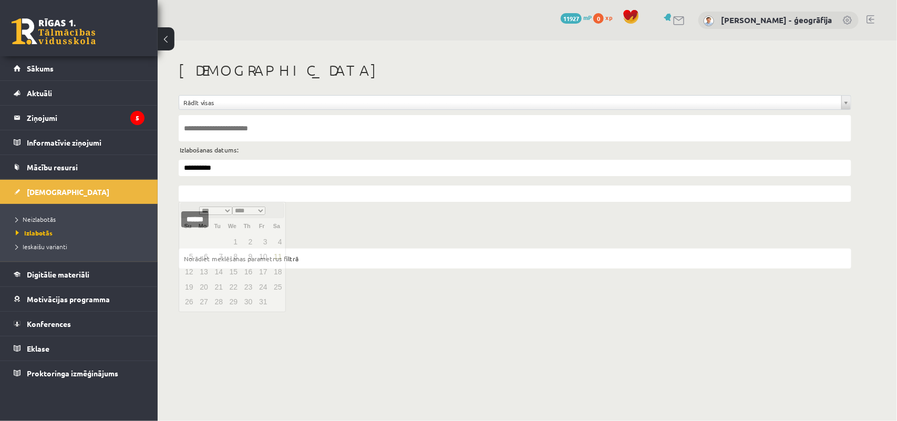
click at [217, 190] on input "text" at bounding box center [515, 193] width 672 height 16
click at [233, 255] on link "8" at bounding box center [232, 257] width 14 height 14
type input "**********"
click at [195, 222] on input "******" at bounding box center [194, 219] width 27 height 16
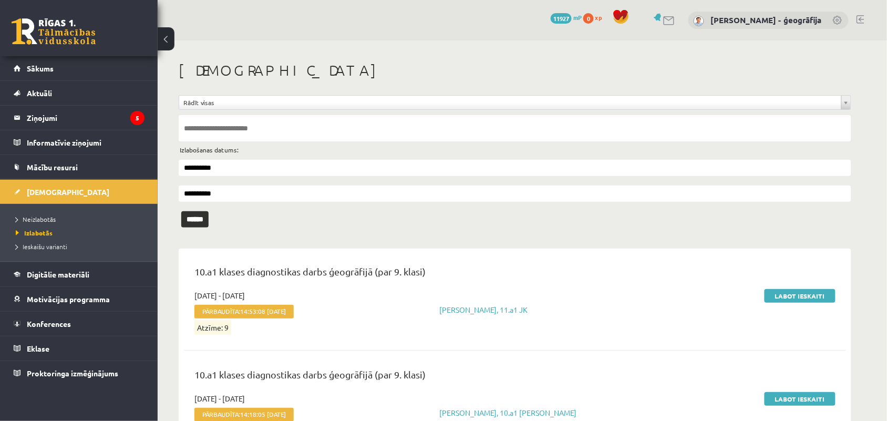
click at [184, 127] on input "text" at bounding box center [515, 128] width 672 height 26
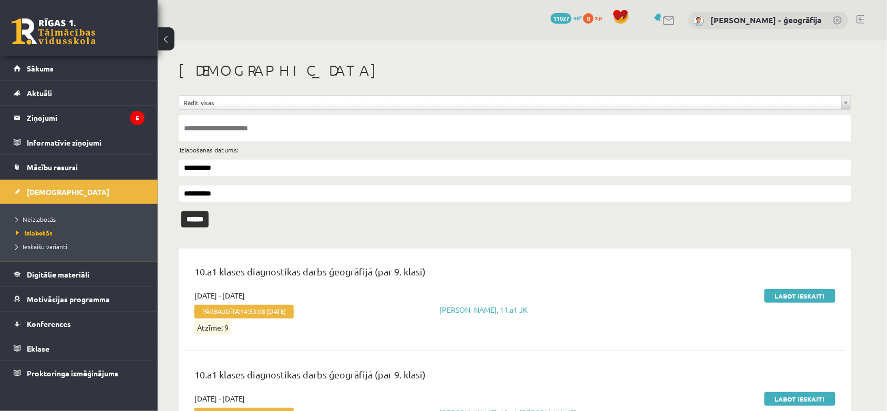
click at [226, 164] on input "**********" at bounding box center [515, 168] width 672 height 16
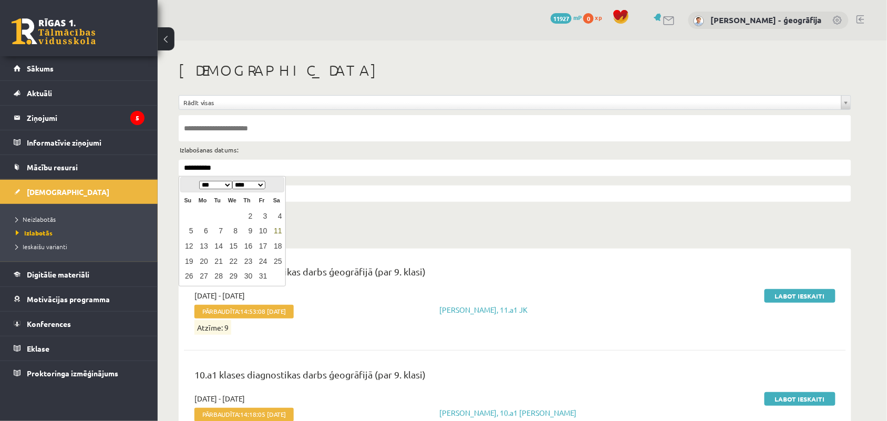
click at [217, 185] on select "*** *** *** *** *** *** *** *** *** *** *** ***" at bounding box center [215, 185] width 33 height 8
click at [206, 215] on link "1" at bounding box center [203, 216] width 14 height 14
type input "**********"
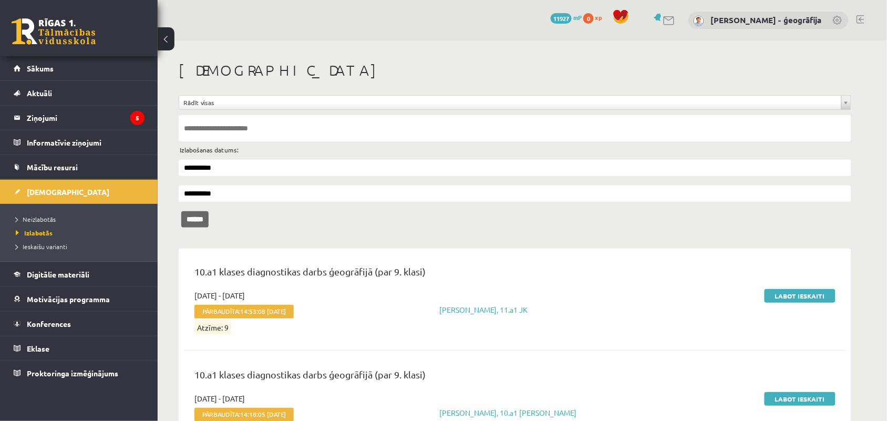
click at [198, 216] on input "******" at bounding box center [194, 219] width 27 height 16
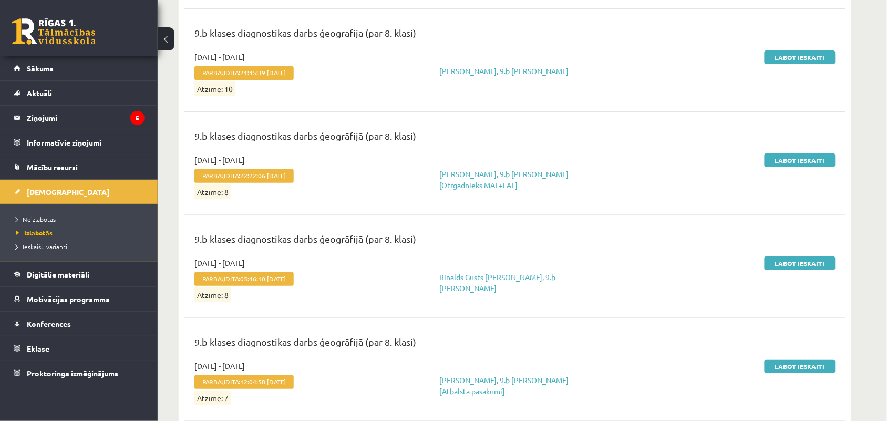
scroll to position [64681, 0]
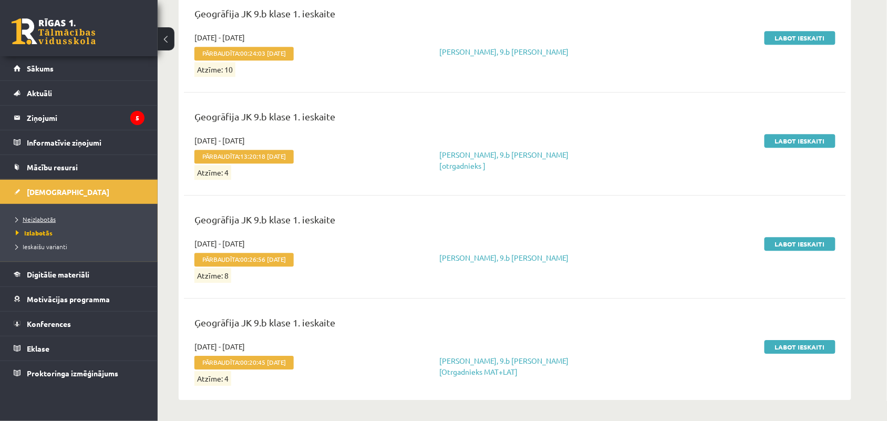
click at [39, 219] on span "Neizlabotās" at bounding box center [36, 219] width 40 height 8
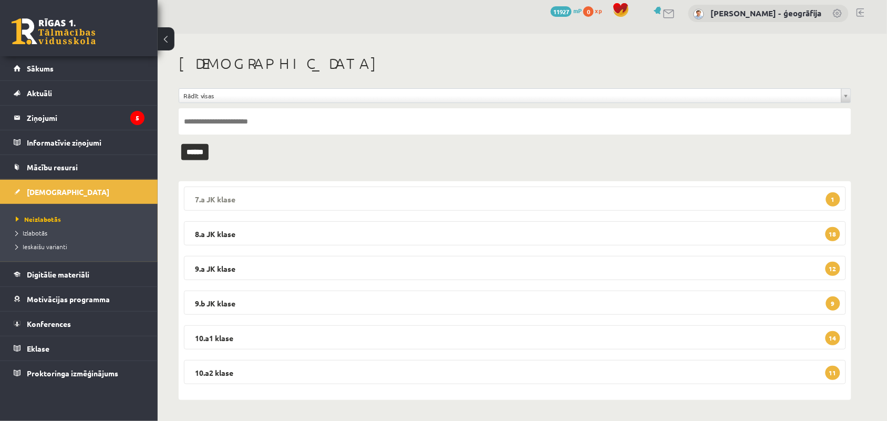
scroll to position [6, 0]
click at [350, 266] on legend "9.a JK klase 12" at bounding box center [515, 268] width 662 height 24
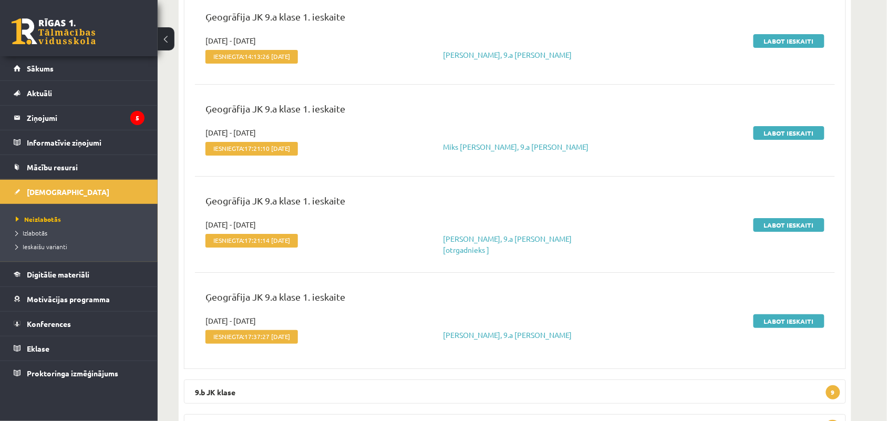
scroll to position [1127, 0]
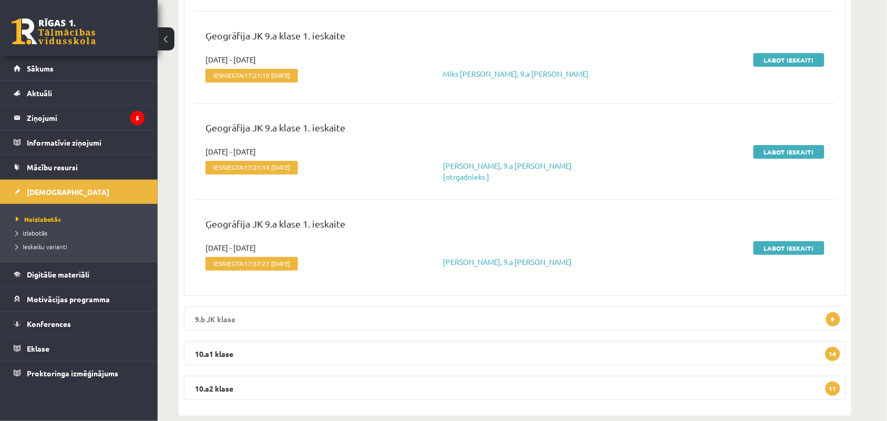
click at [348, 309] on legend "9.b JK klase 9" at bounding box center [515, 318] width 662 height 24
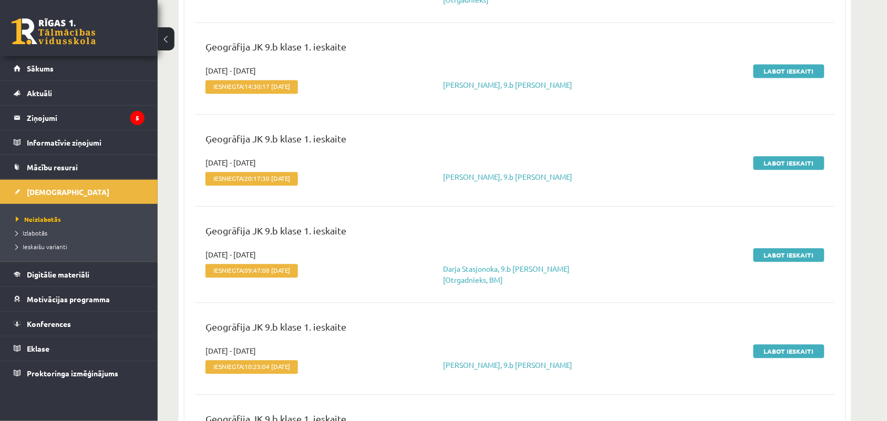
scroll to position [1851, 0]
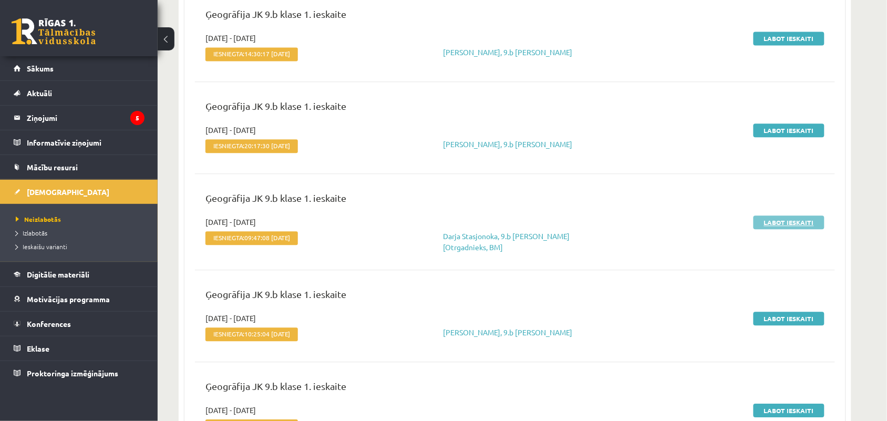
click at [775, 215] on link "Labot ieskaiti" at bounding box center [788, 222] width 71 height 14
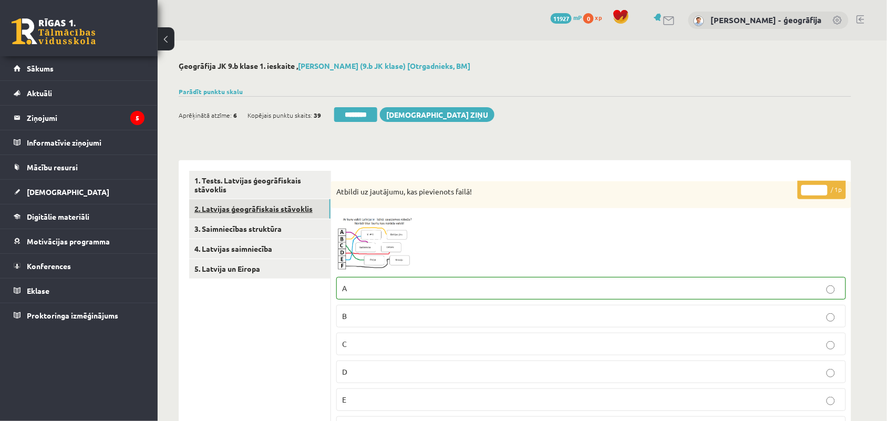
click at [238, 213] on link "2. Latvijas ģeogrāfiskais stāvoklis" at bounding box center [259, 208] width 141 height 19
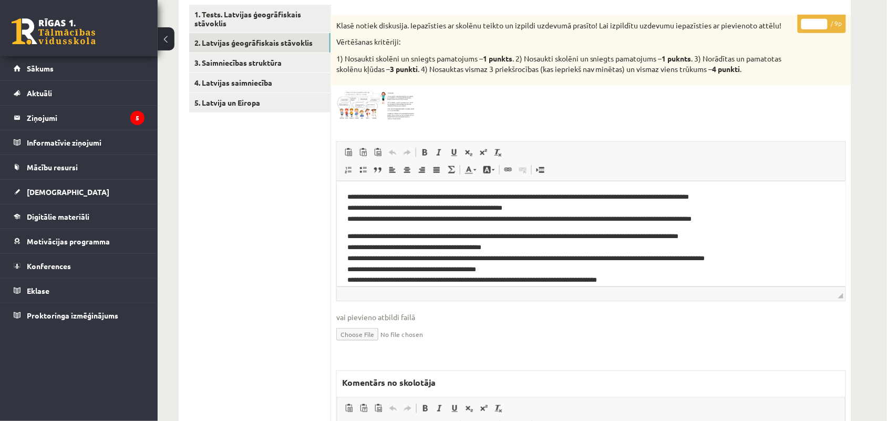
click at [361, 111] on img at bounding box center [375, 105] width 79 height 29
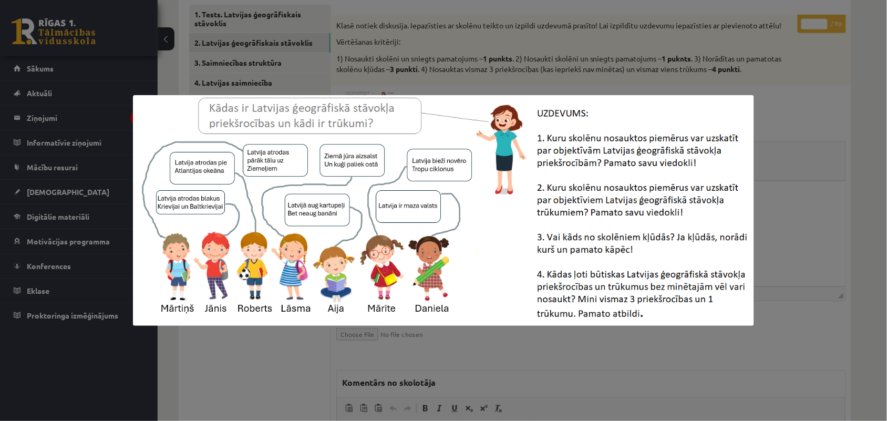
click at [361, 111] on img at bounding box center [443, 210] width 621 height 231
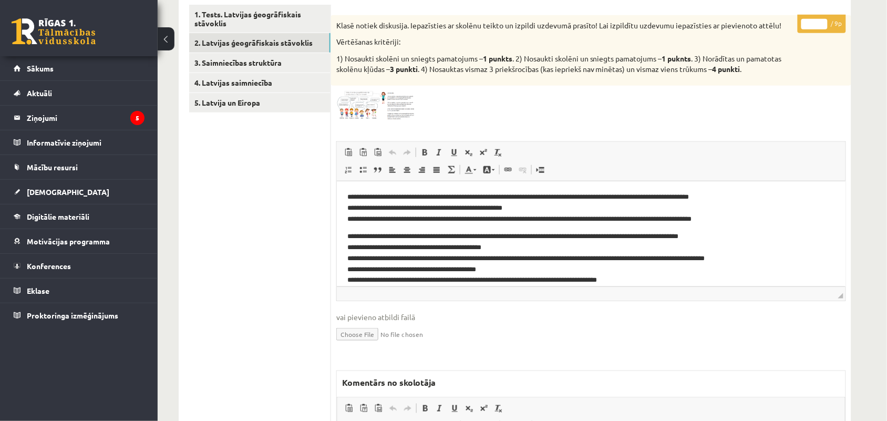
click at [361, 111] on img at bounding box center [375, 105] width 79 height 29
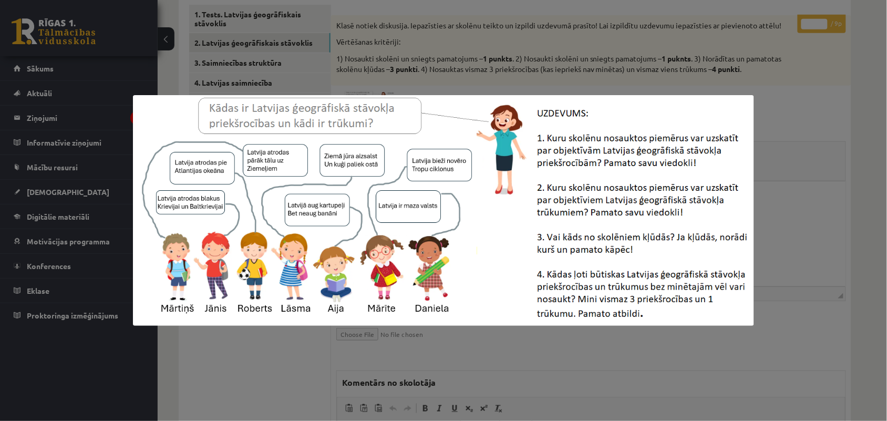
click at [361, 111] on img at bounding box center [443, 210] width 621 height 231
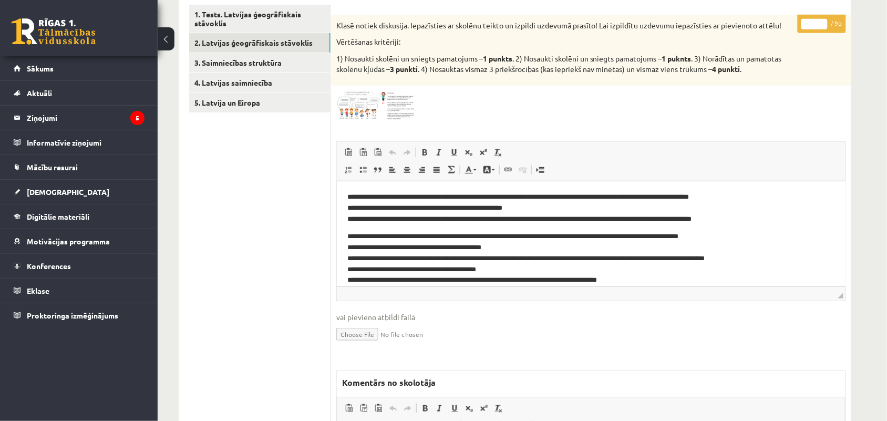
click at [361, 111] on img at bounding box center [375, 105] width 79 height 29
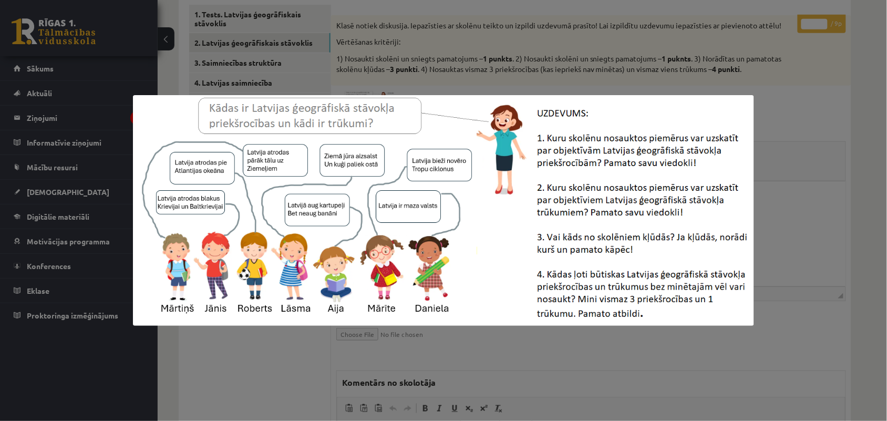
click at [361, 111] on img at bounding box center [443, 210] width 621 height 231
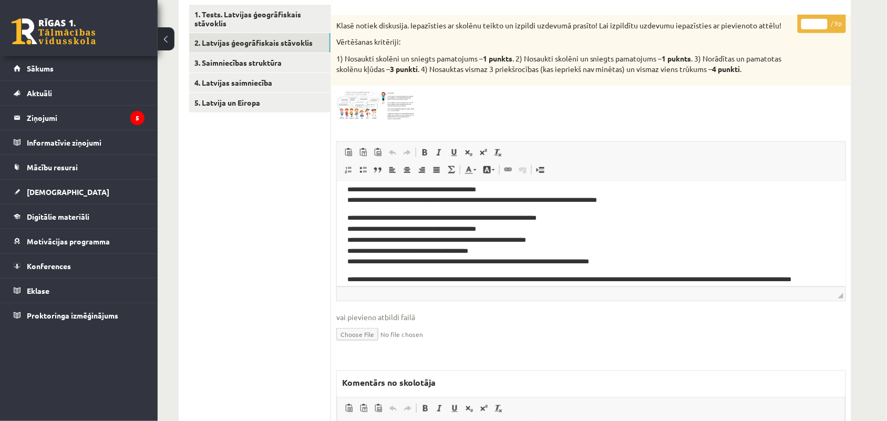
scroll to position [81, 0]
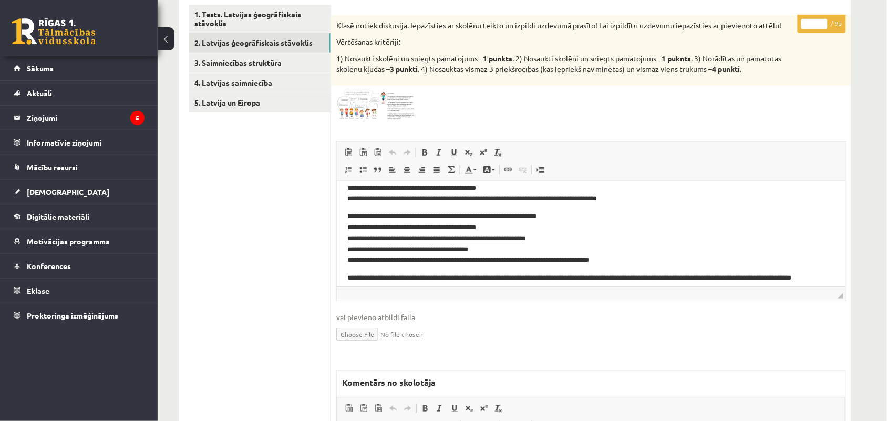
click at [360, 109] on img at bounding box center [375, 105] width 79 height 29
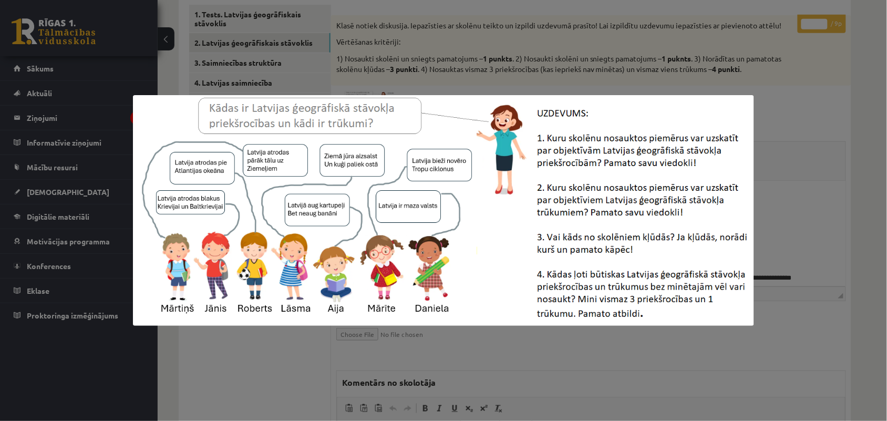
click at [360, 109] on img at bounding box center [443, 210] width 621 height 231
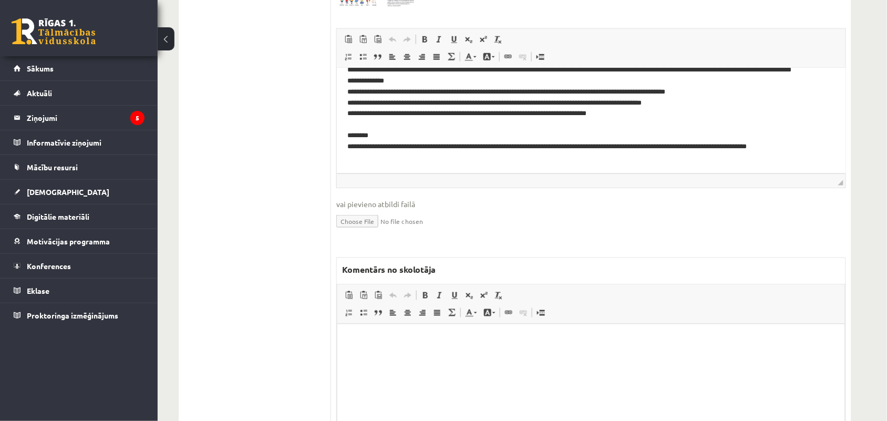
scroll to position [279, 0]
click at [356, 346] on html at bounding box center [590, 339] width 507 height 32
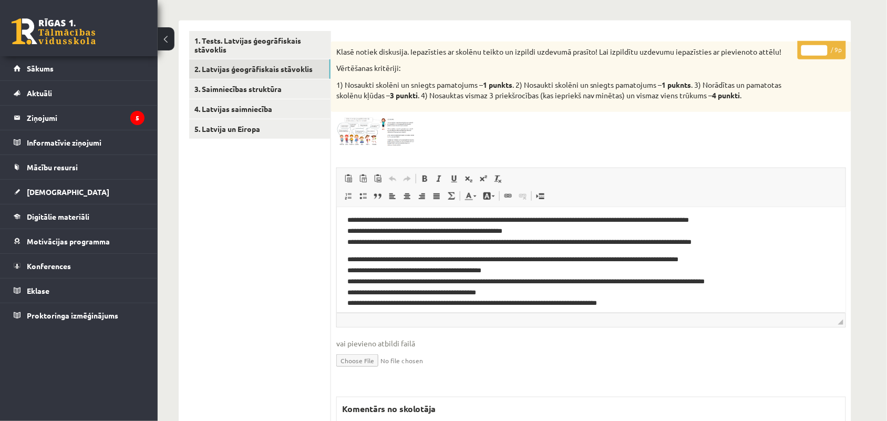
scroll to position [0, 0]
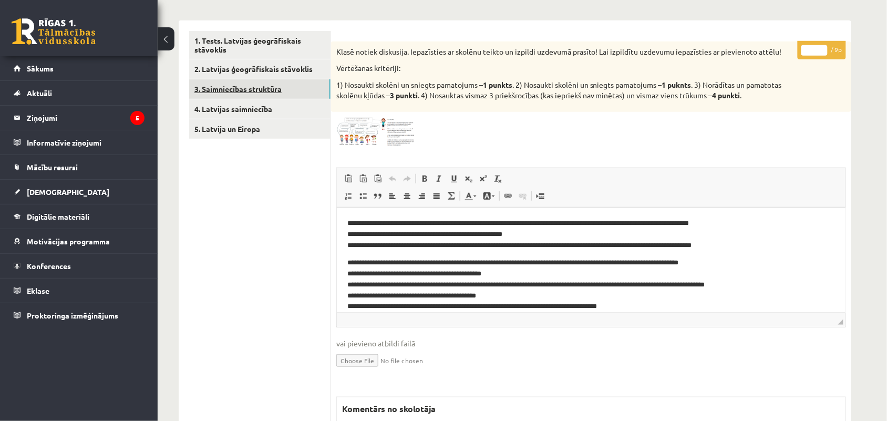
click at [230, 85] on link "3. Saimniecības struktūra" at bounding box center [259, 88] width 141 height 19
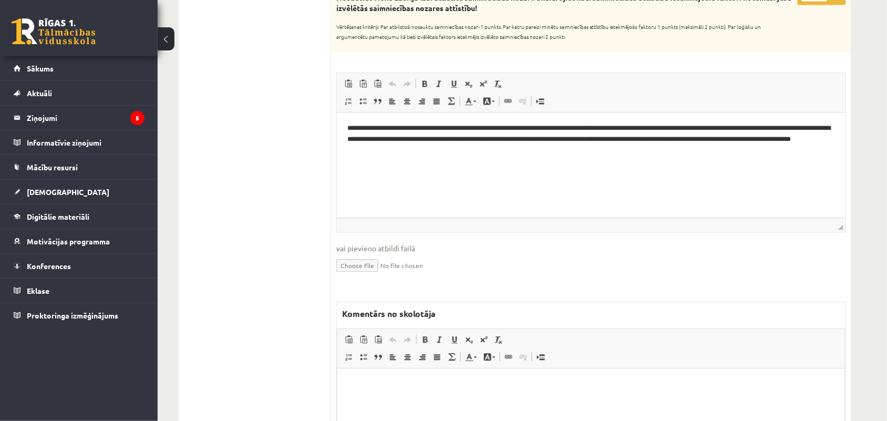
scroll to position [571, 0]
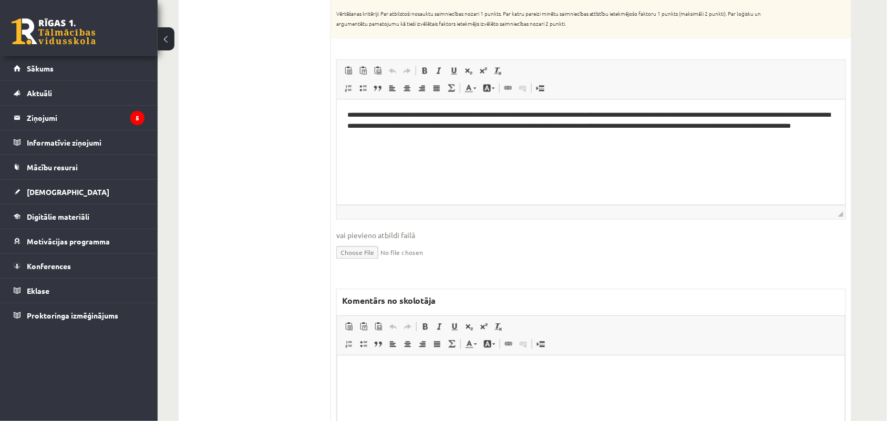
click at [384, 374] on p "Bagātinātā teksta redaktors, wiswyg-editor-47433815832040-1760206077-991" at bounding box center [590, 371] width 486 height 11
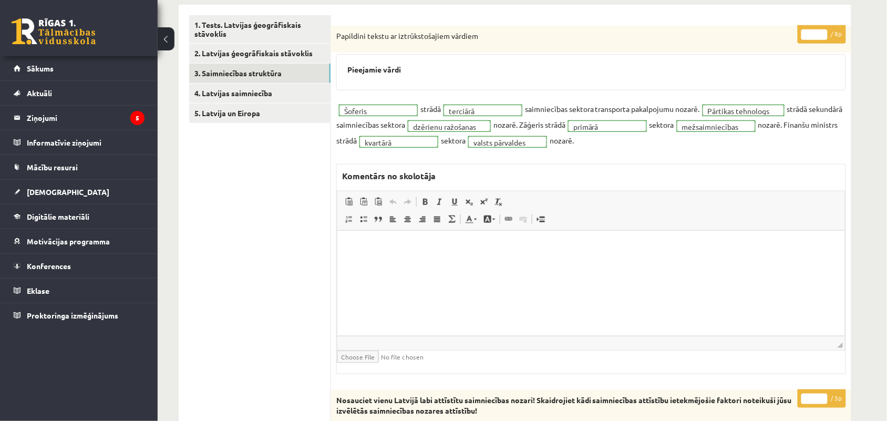
scroll to position [155, 0]
click at [240, 98] on link "4. Latvijas saimniecība" at bounding box center [259, 93] width 141 height 19
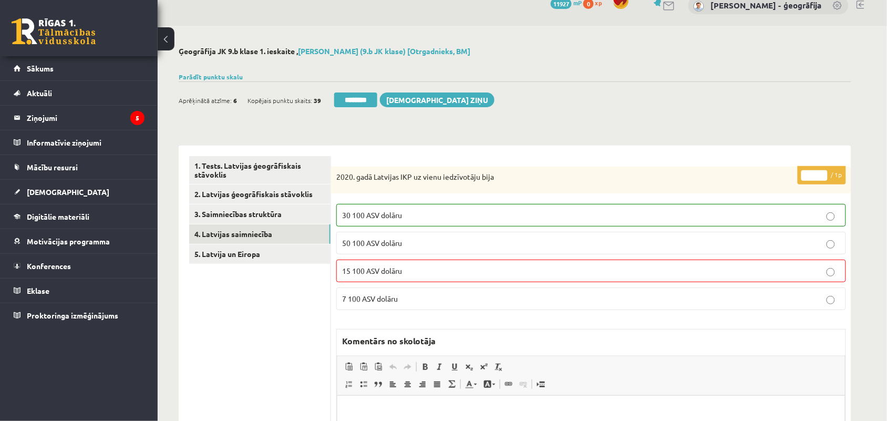
scroll to position [14, 0]
click at [240, 247] on link "5. Latvija un Eiropa" at bounding box center [259, 254] width 141 height 19
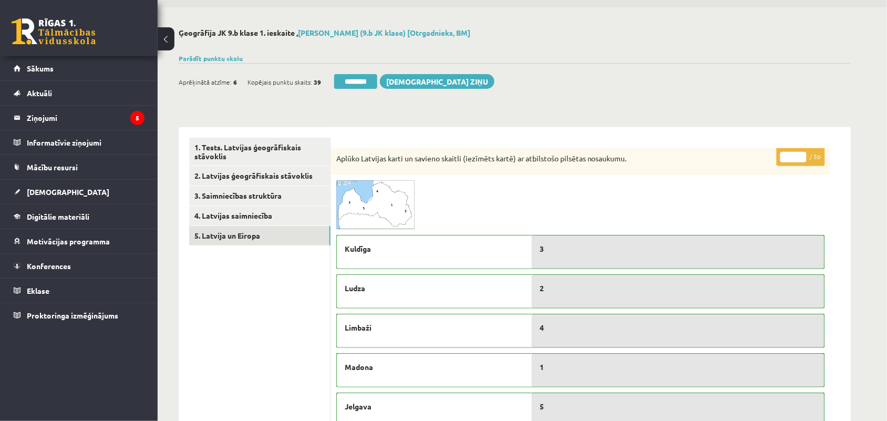
scroll to position [0, 0]
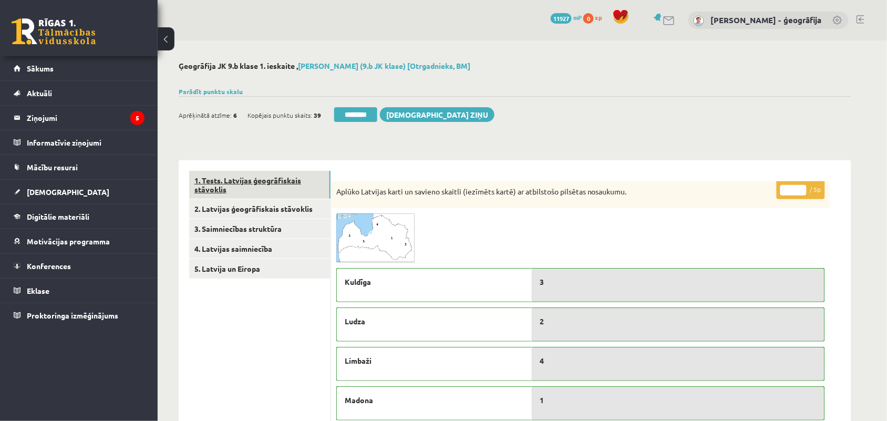
click at [220, 181] on link "1. Tests. Latvijas ģeogrāfiskais stāvoklis" at bounding box center [259, 185] width 141 height 28
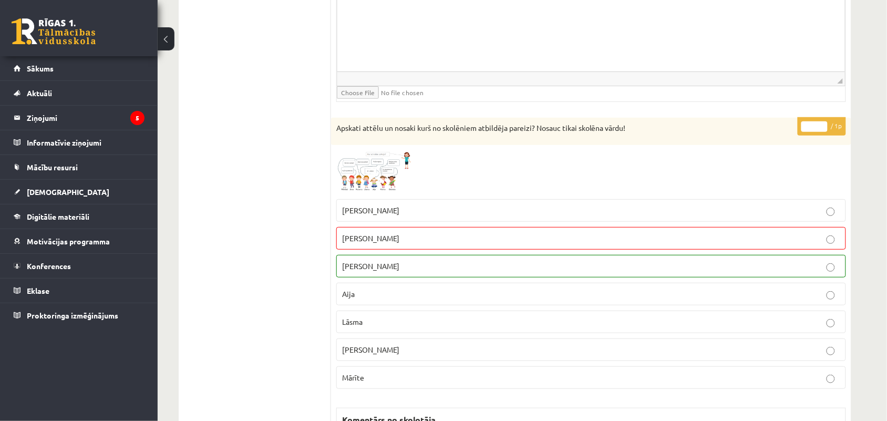
click at [364, 185] on img at bounding box center [375, 172] width 79 height 44
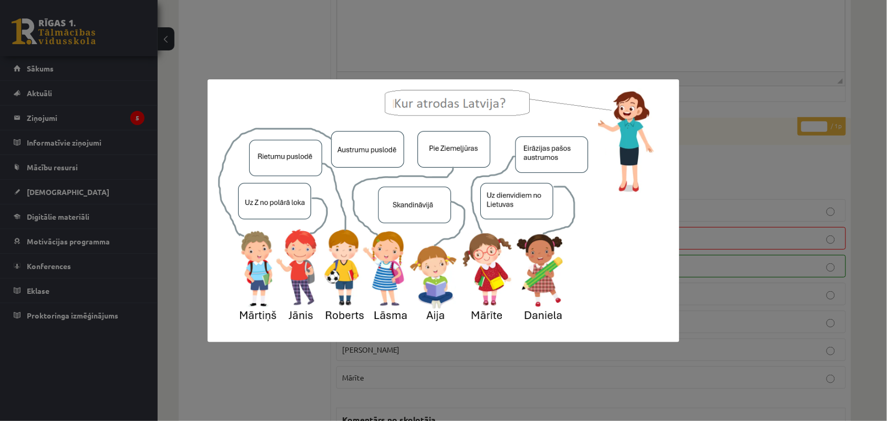
click at [364, 185] on img at bounding box center [444, 210] width 472 height 263
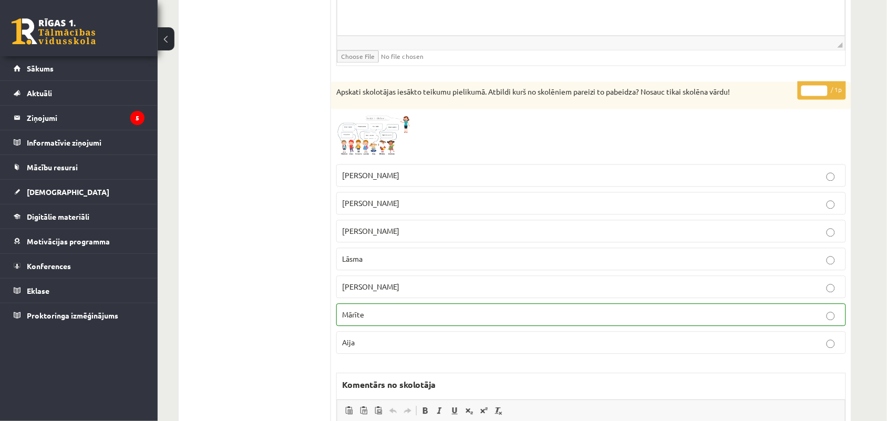
scroll to position [2967, 0]
click at [375, 148] on span at bounding box center [376, 139] width 17 height 17
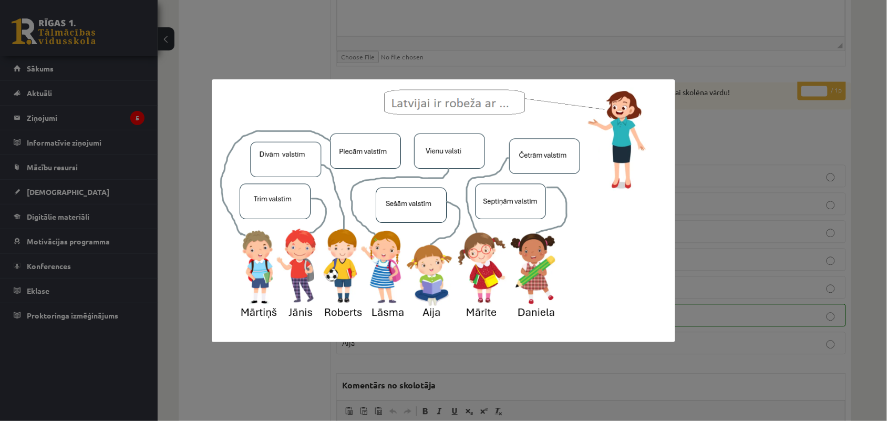
click at [300, 38] on div at bounding box center [443, 210] width 887 height 421
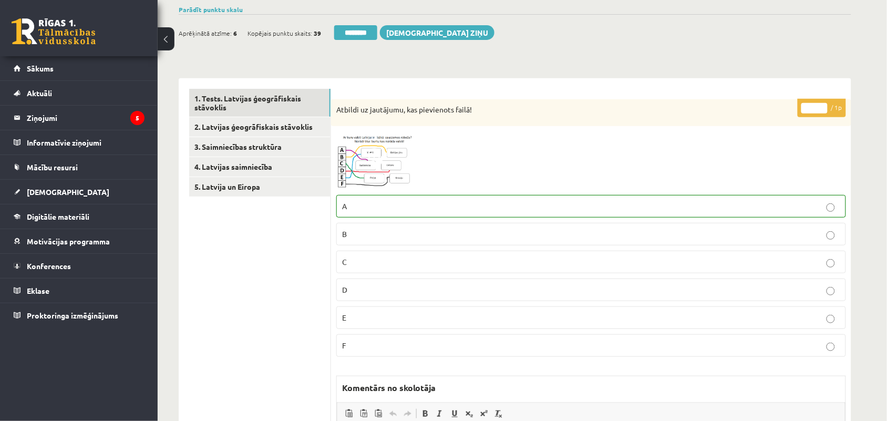
scroll to position [0, 0]
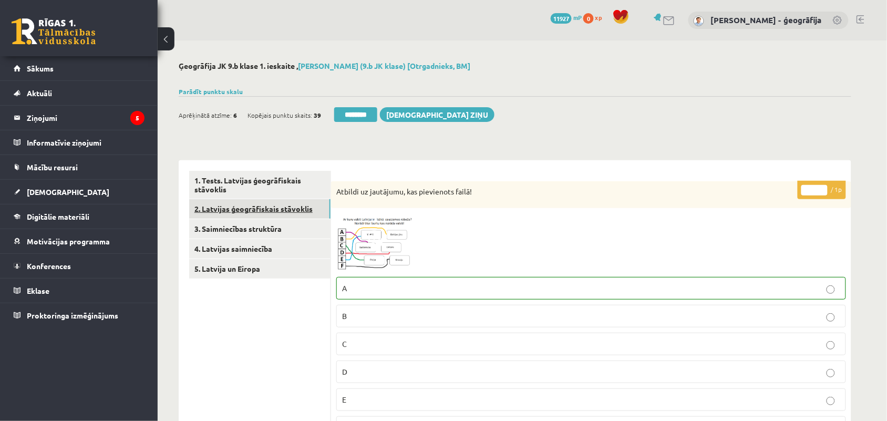
click at [243, 206] on link "2. Latvijas ģeogrāfiskais stāvoklis" at bounding box center [259, 208] width 141 height 19
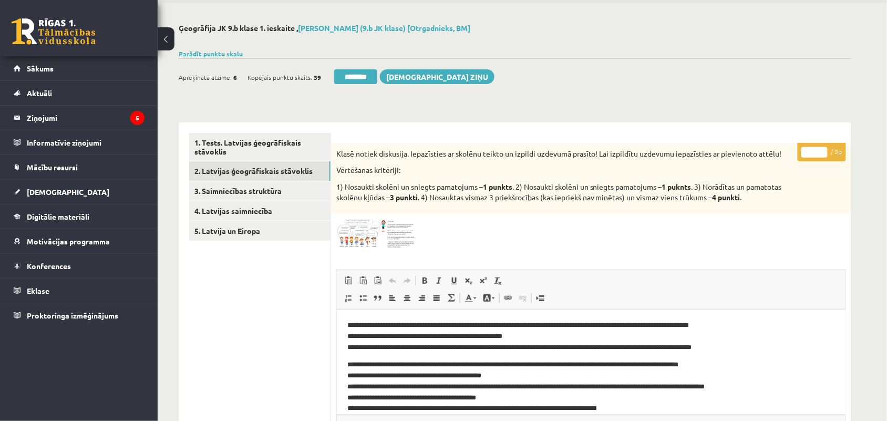
scroll to position [37, 0]
click at [246, 197] on link "3. Saimniecības struktūra" at bounding box center [259, 191] width 141 height 19
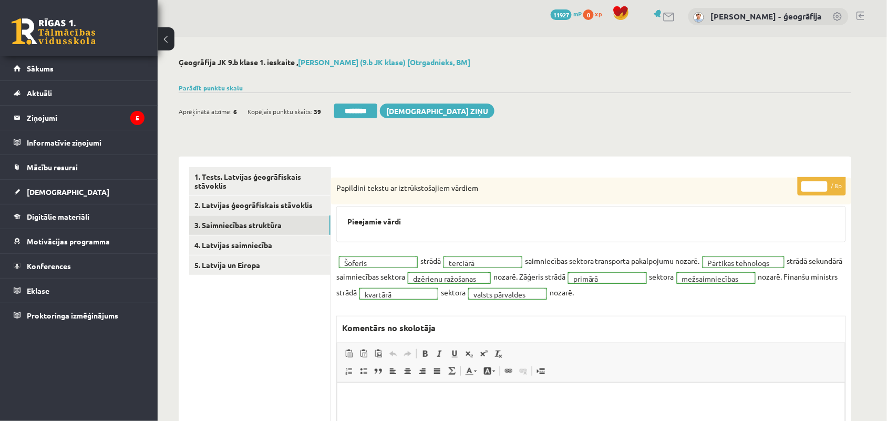
scroll to position [0, 0]
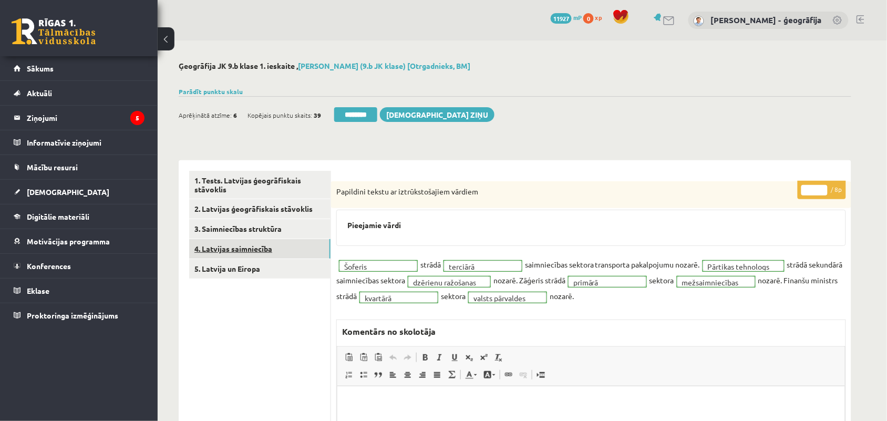
click at [234, 253] on link "4. Latvijas saimniecība" at bounding box center [259, 248] width 141 height 19
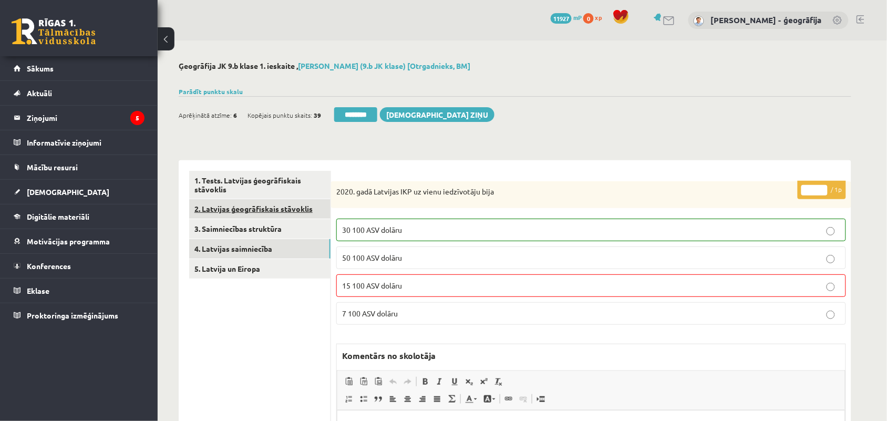
click at [224, 208] on link "2. Latvijas ģeogrāfiskais stāvoklis" at bounding box center [259, 208] width 141 height 19
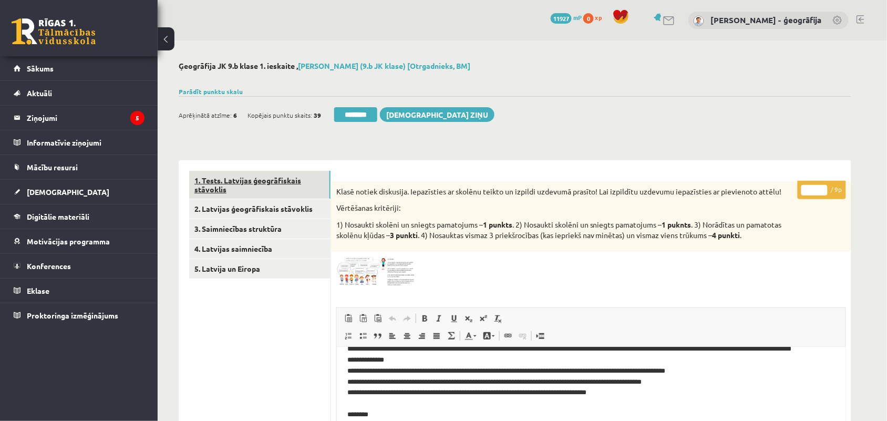
click at [236, 188] on link "1. Tests. Latvijas ģeogrāfiskais stāvoklis" at bounding box center [259, 185] width 141 height 28
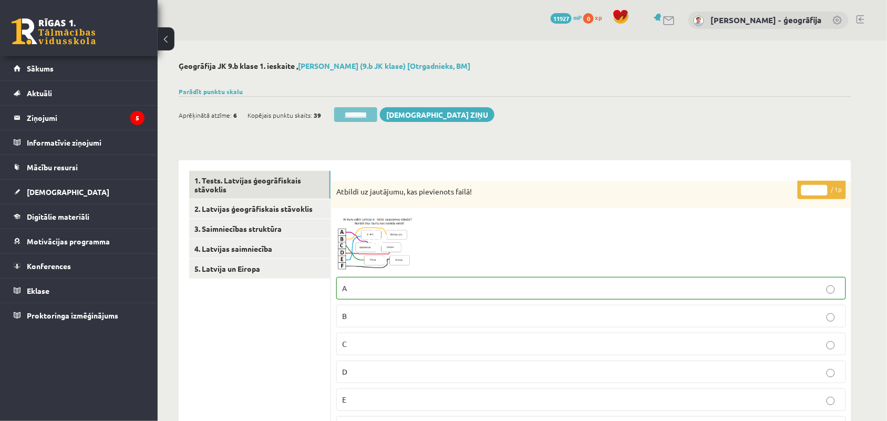
click at [347, 115] on input "********" at bounding box center [355, 114] width 43 height 15
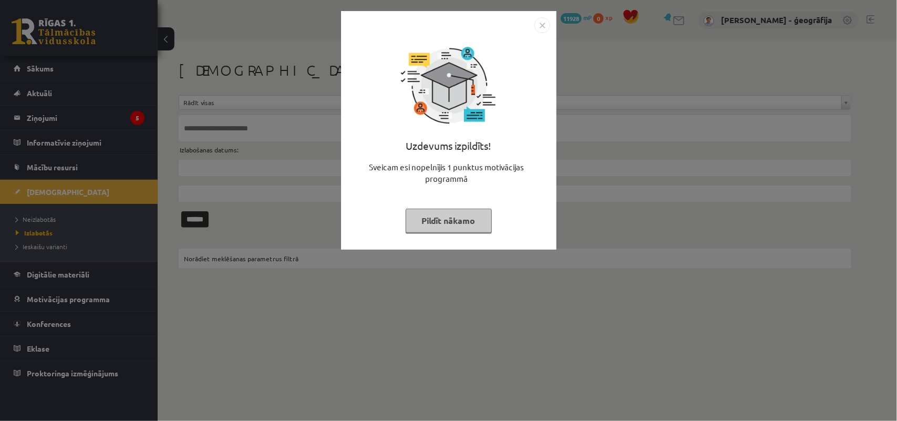
click at [429, 213] on button "Pildīt nākamo" at bounding box center [449, 221] width 86 height 24
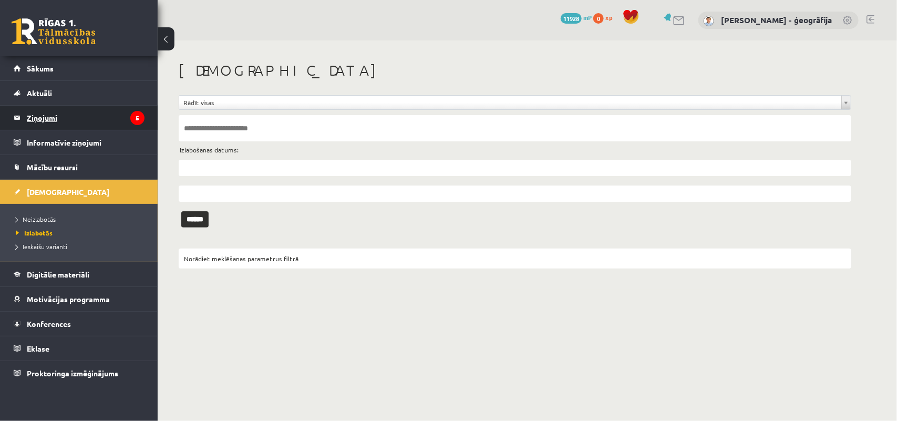
click at [36, 119] on legend "Ziņojumi 5" at bounding box center [86, 118] width 118 height 24
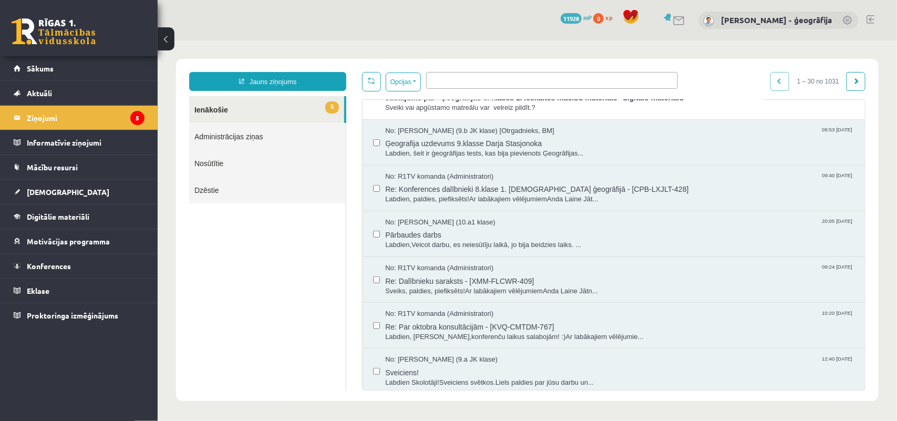
scroll to position [209, 0]
click at [418, 147] on span "Ģeografija uzdevums 9.klasse Darja Stasjonoka" at bounding box center [619, 142] width 469 height 13
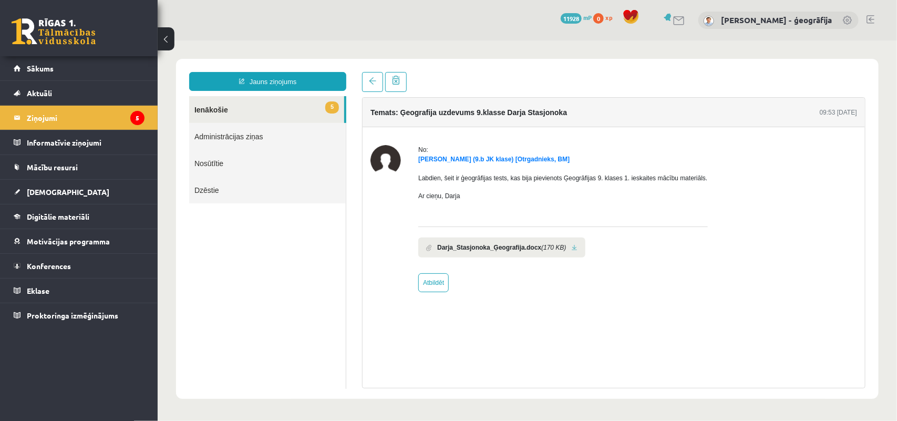
scroll to position [0, 0]
click at [216, 108] on link "5 Ienākošie" at bounding box center [266, 109] width 155 height 27
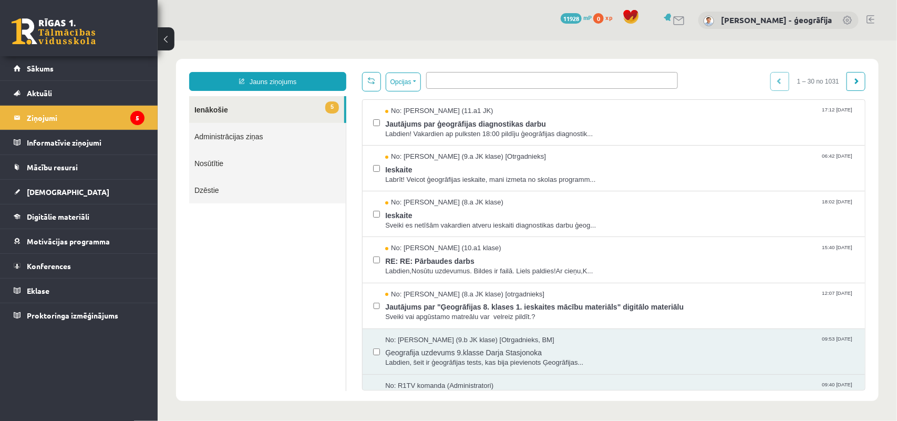
scroll to position [1, 0]
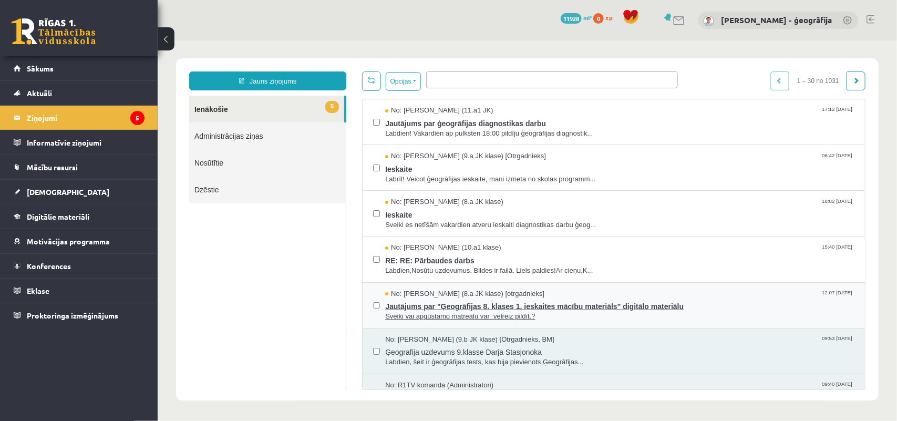
click at [445, 308] on span "Jautājums par "Ģeogrāfijas 8. klases 1. ieskaites mācību materiāls" digitālo ma…" at bounding box center [619, 304] width 469 height 13
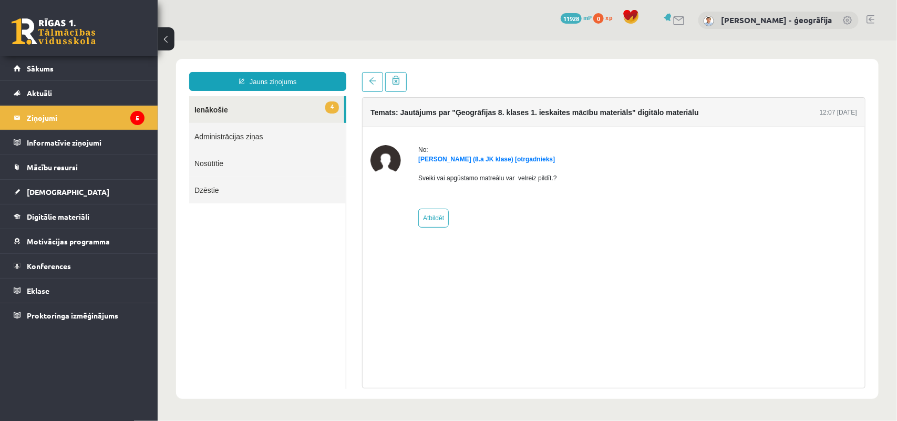
scroll to position [0, 0]
click at [428, 215] on link "Atbildēt" at bounding box center [433, 217] width 30 height 19
type input "**********"
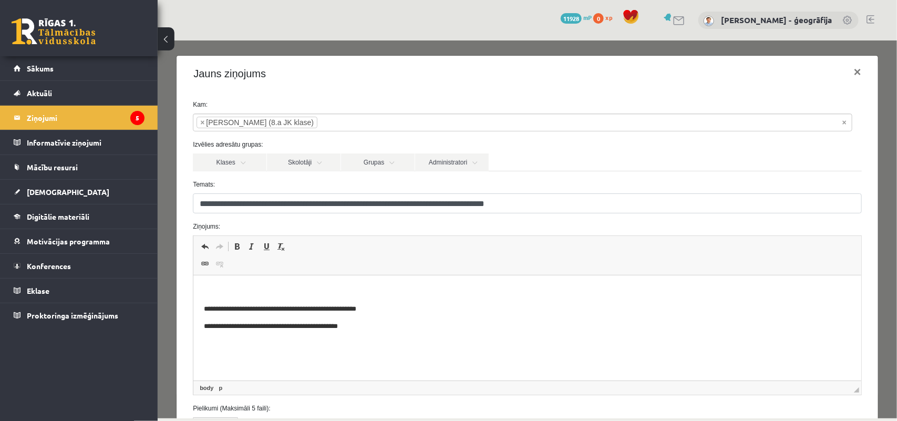
click at [274, 286] on p "Bagātinātā teksta redaktors, wiswyg-editor-47433777239440-1760206388-323" at bounding box center [527, 291] width 647 height 11
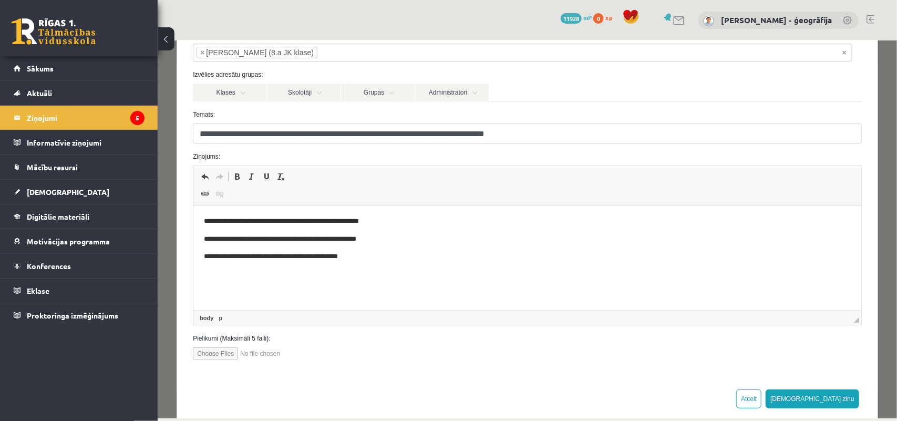
scroll to position [71, 0]
click at [232, 222] on p "**********" at bounding box center [522, 220] width 637 height 11
click at [824, 396] on button "Sūtīt ziņu" at bounding box center [812, 397] width 94 height 19
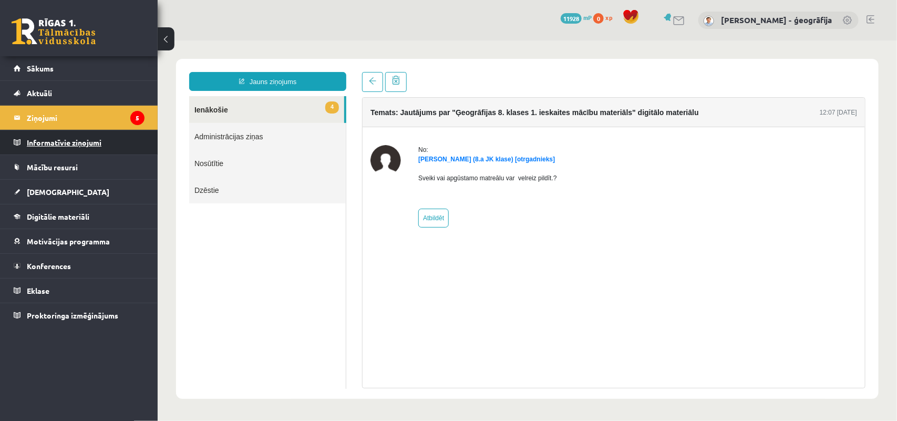
scroll to position [0, 0]
click at [38, 121] on legend "Ziņojumi 5" at bounding box center [86, 118] width 118 height 24
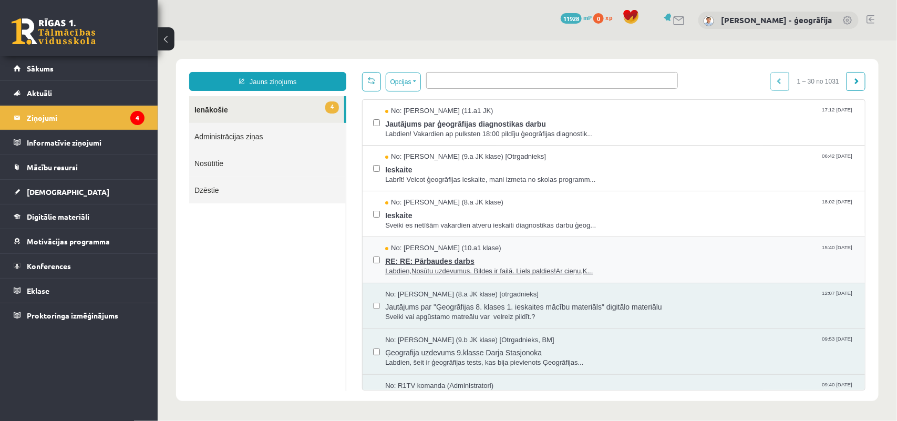
click at [418, 256] on span "RE: RE: Pārbaudes darbs" at bounding box center [619, 259] width 469 height 13
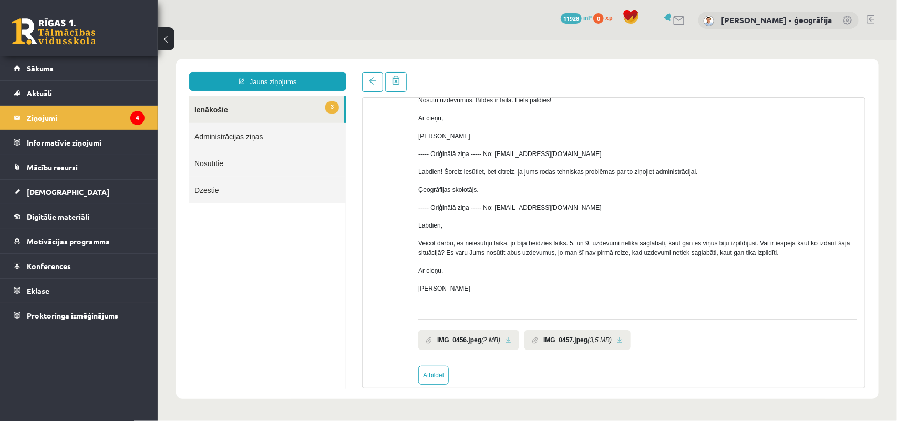
scroll to position [111, 0]
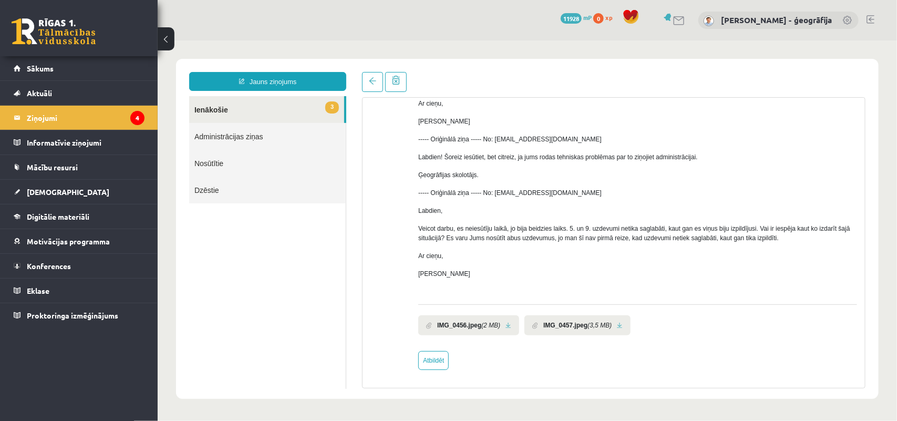
click at [506, 324] on link at bounding box center [508, 325] width 6 height 7
click at [618, 326] on link at bounding box center [619, 325] width 6 height 7
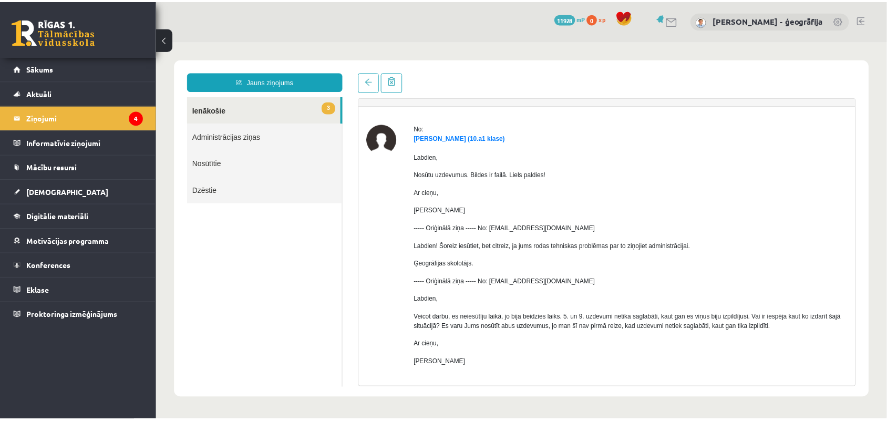
scroll to position [0, 0]
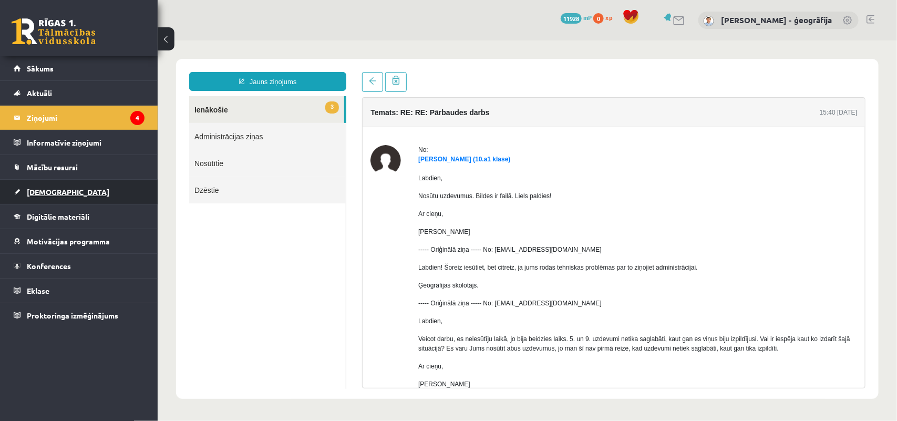
click at [45, 190] on span "[DEMOGRAPHIC_DATA]" at bounding box center [68, 191] width 82 height 9
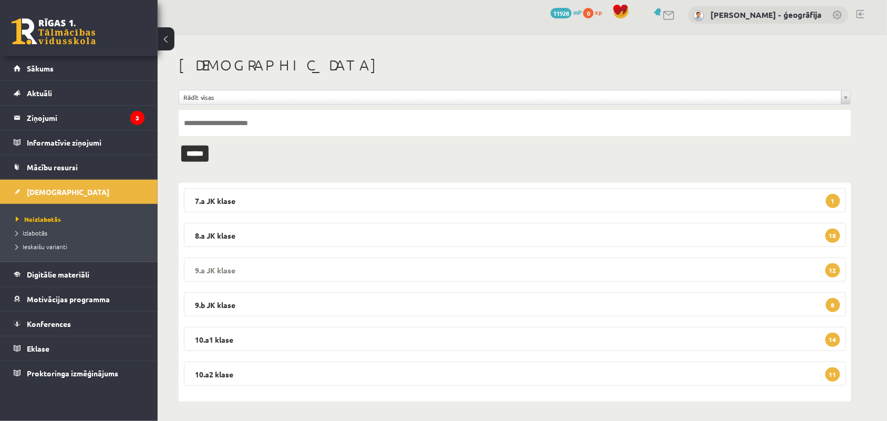
scroll to position [6, 0]
click at [411, 373] on legend "10.a2 klase 11" at bounding box center [515, 372] width 662 height 24
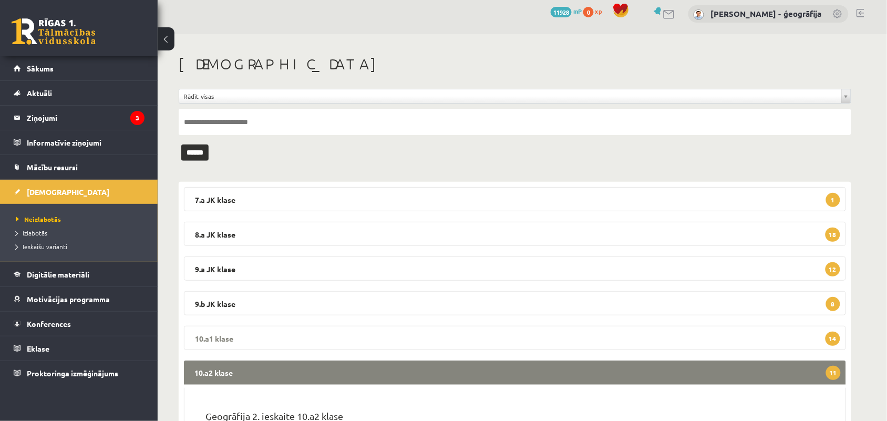
click at [351, 345] on legend "10.a1 klase 14" at bounding box center [515, 338] width 662 height 24
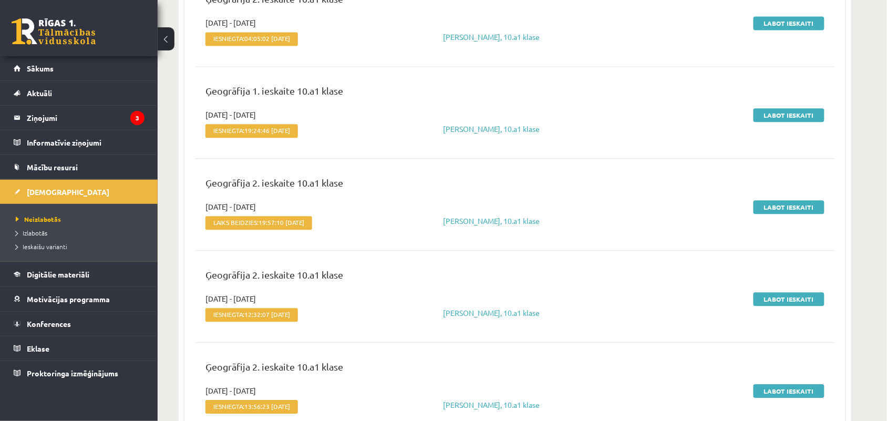
scroll to position [668, 0]
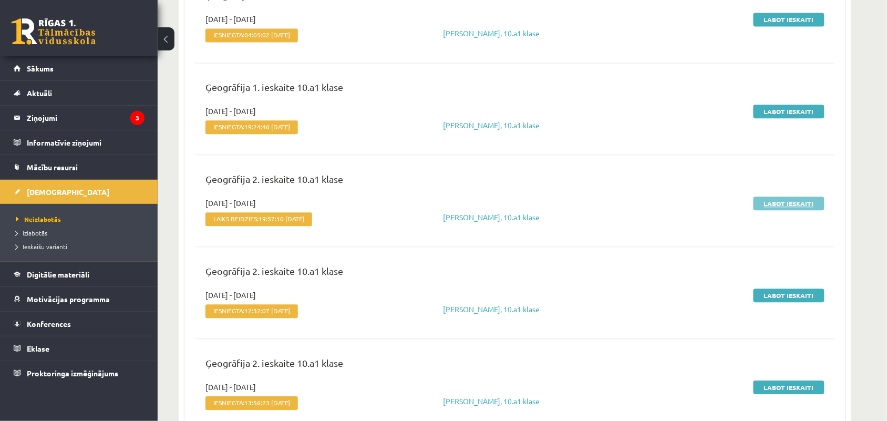
click at [799, 202] on link "Labot ieskaiti" at bounding box center [788, 203] width 71 height 14
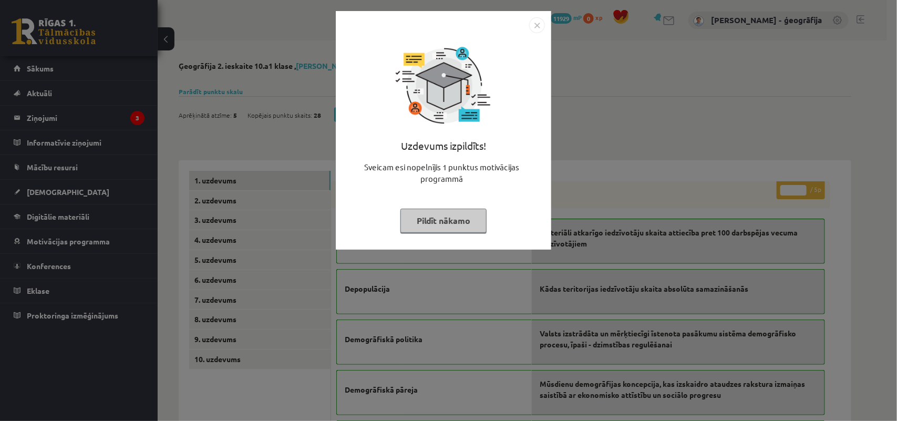
click at [456, 216] on button "Pildīt nākamo" at bounding box center [443, 221] width 86 height 24
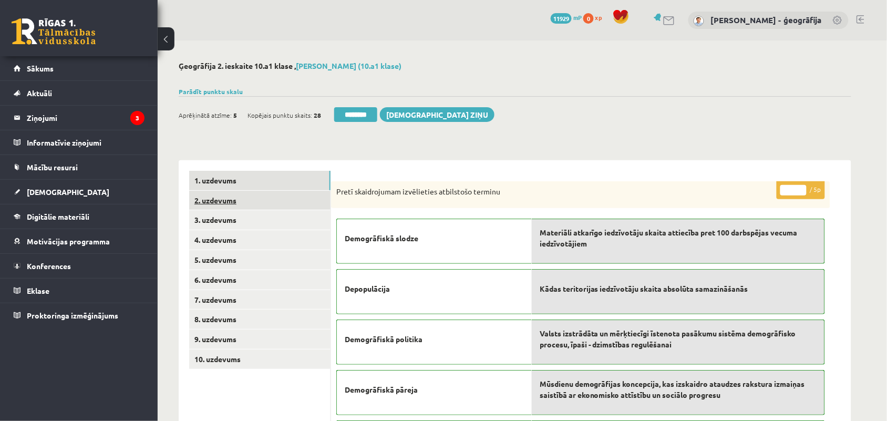
click at [222, 197] on link "2. uzdevums" at bounding box center [259, 200] width 141 height 19
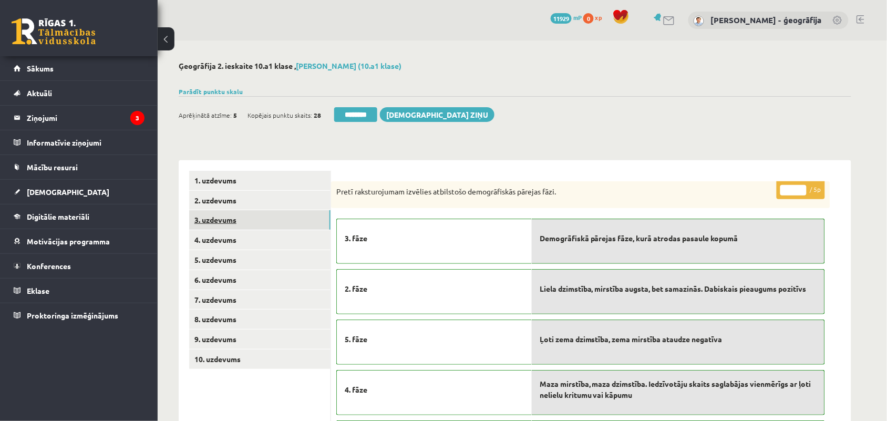
click at [243, 221] on link "3. uzdevums" at bounding box center [259, 219] width 141 height 19
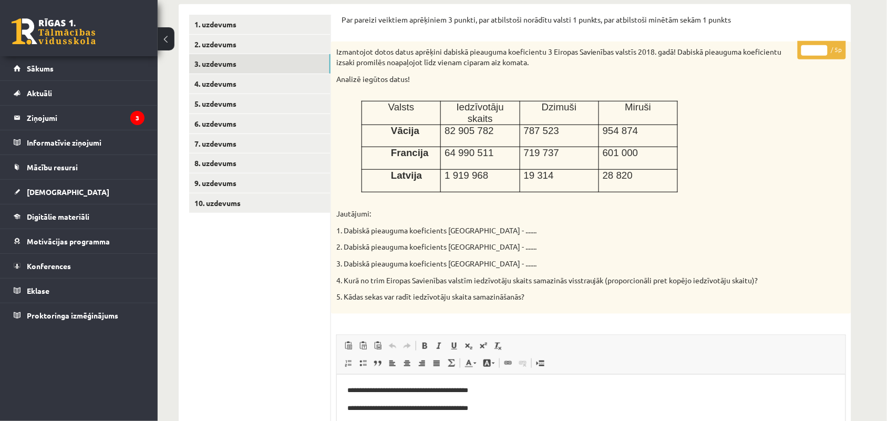
scroll to position [113, 0]
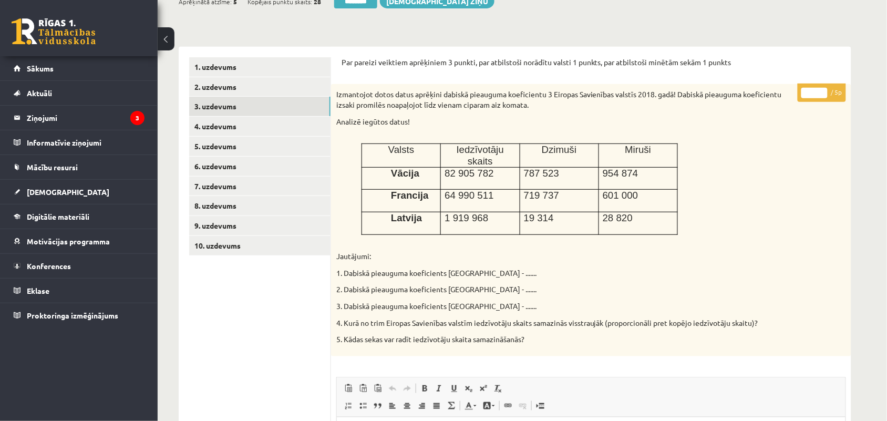
click at [810, 92] on input "*" at bounding box center [814, 93] width 26 height 11
type input "*"
click at [230, 123] on link "4. uzdevums" at bounding box center [259, 126] width 141 height 19
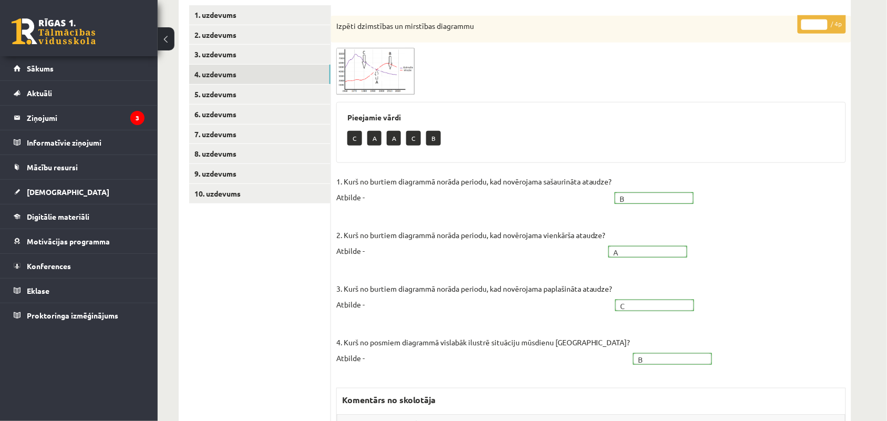
scroll to position [174, 0]
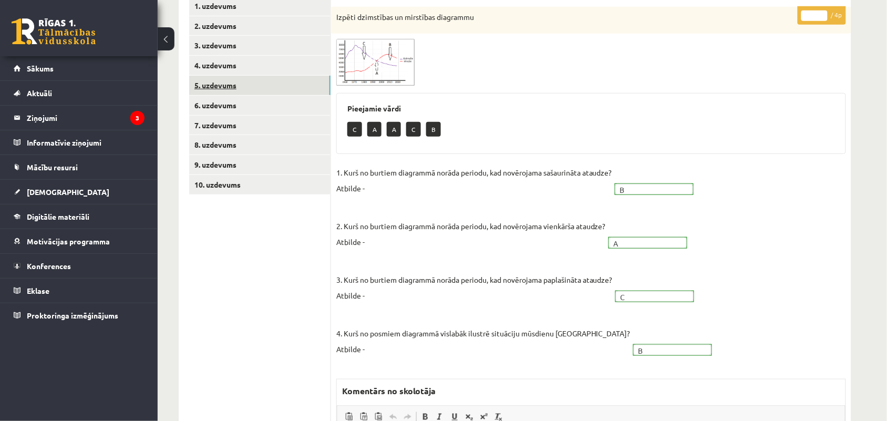
click at [234, 85] on link "5. uzdevums" at bounding box center [259, 85] width 141 height 19
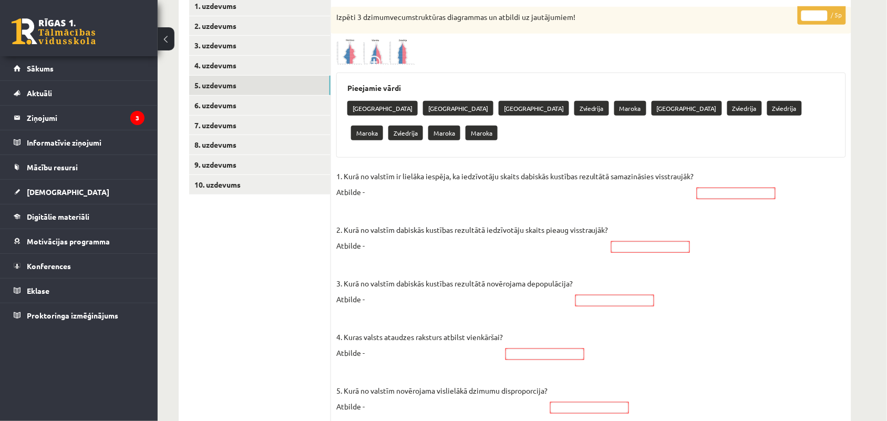
scroll to position [0, 0]
click at [347, 51] on img at bounding box center [375, 52] width 79 height 26
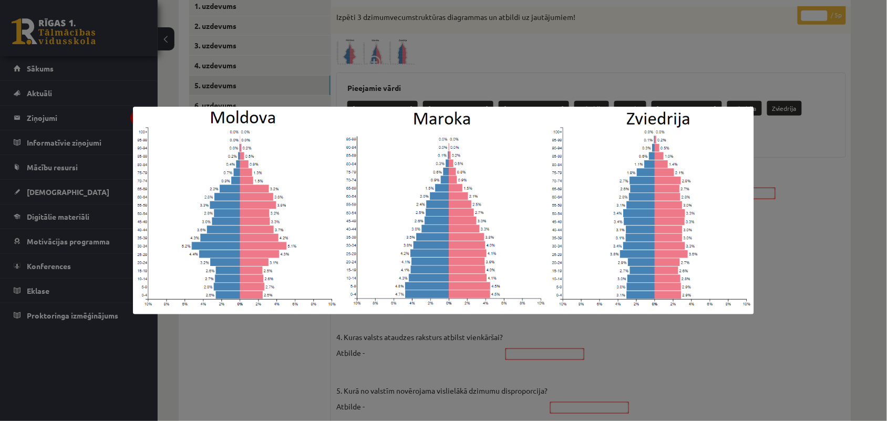
click at [347, 51] on div at bounding box center [443, 210] width 887 height 421
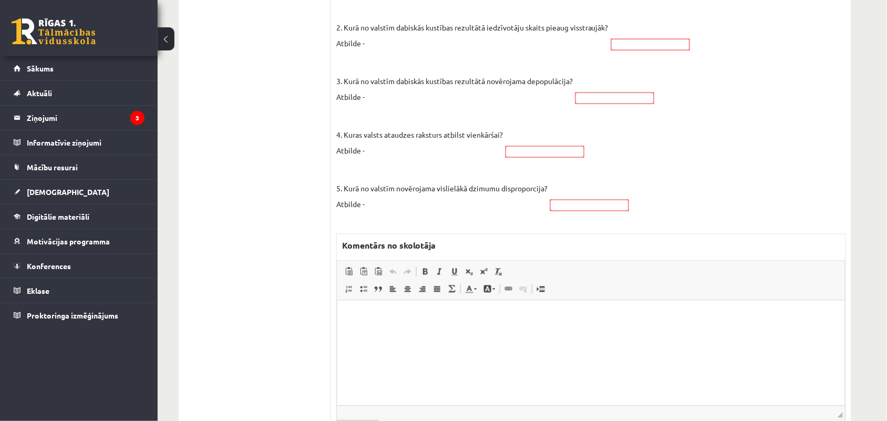
scroll to position [378, 0]
click at [450, 316] on p "Bagātinātā teksta redaktors, wiswyg-editor-47433971245320-1760206556-266" at bounding box center [590, 314] width 486 height 11
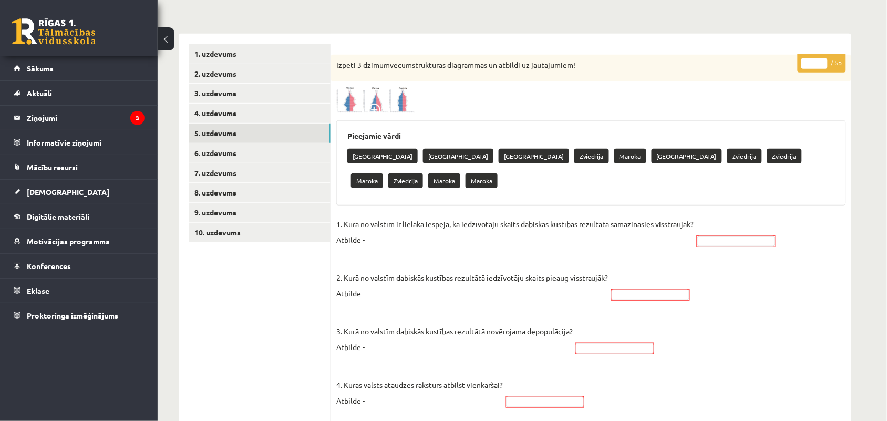
scroll to position [101, 0]
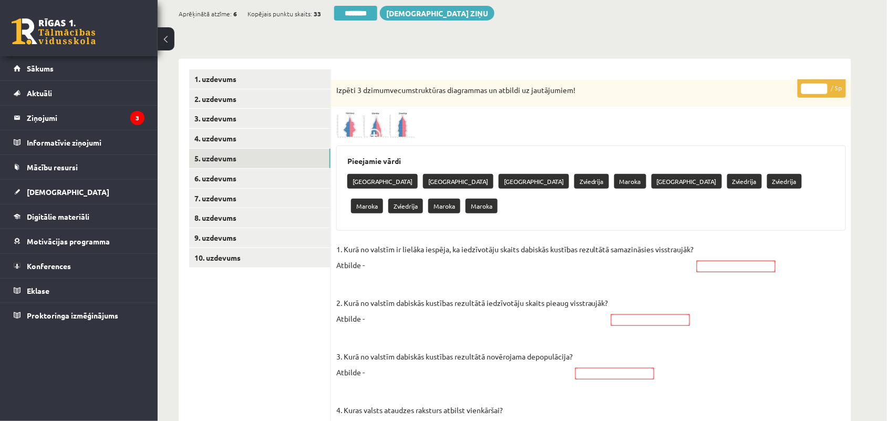
click at [813, 85] on p "* / 5p" at bounding box center [821, 88] width 48 height 18
click at [813, 85] on input "*" at bounding box center [814, 89] width 26 height 11
type input "*"
click at [253, 171] on link "6. uzdevums" at bounding box center [259, 178] width 141 height 19
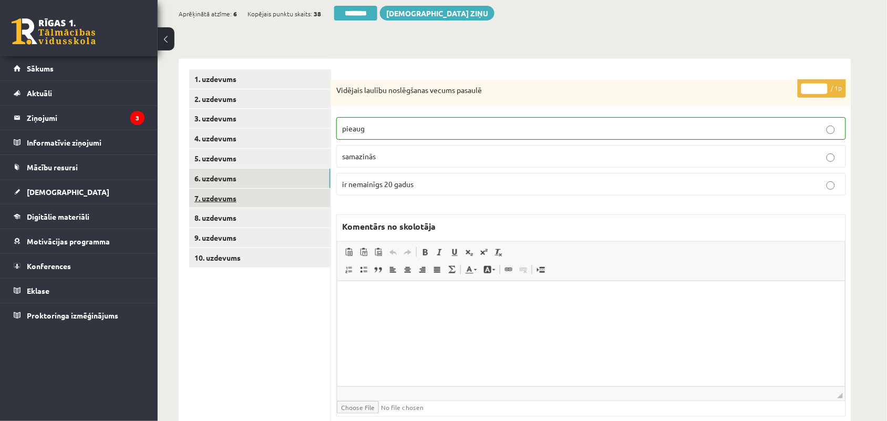
scroll to position [0, 0]
click at [235, 206] on link "7. uzdevums" at bounding box center [259, 198] width 141 height 19
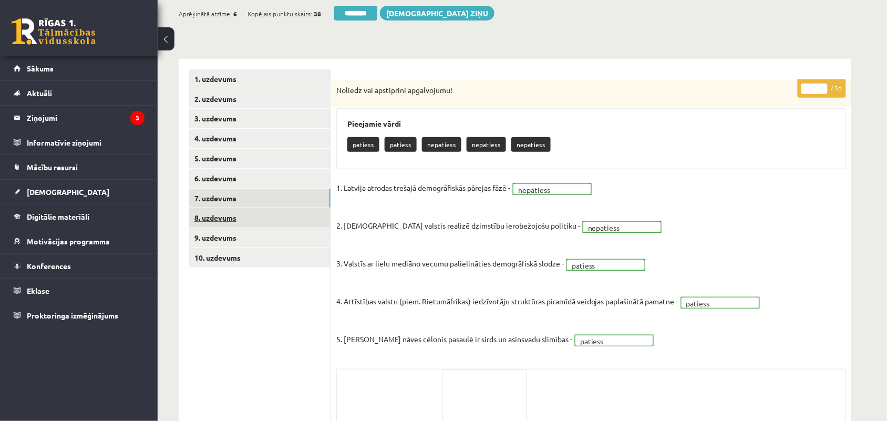
click at [216, 222] on link "8. uzdevums" at bounding box center [259, 217] width 141 height 19
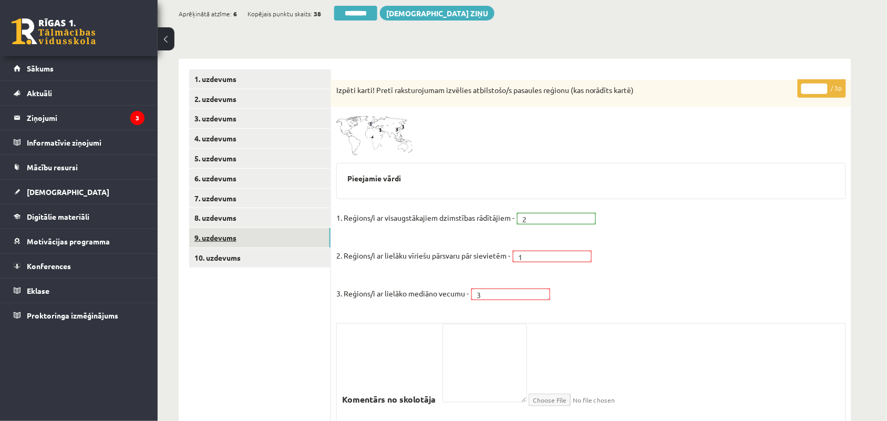
click at [216, 240] on link "9. uzdevums" at bounding box center [259, 237] width 141 height 19
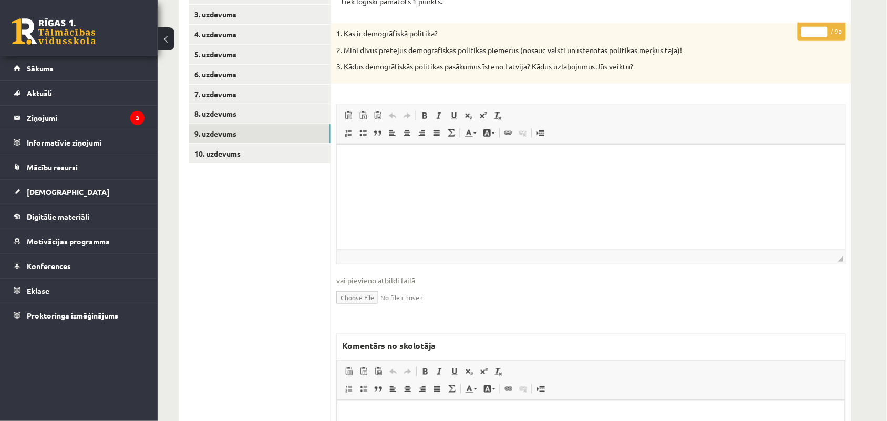
scroll to position [257, 0]
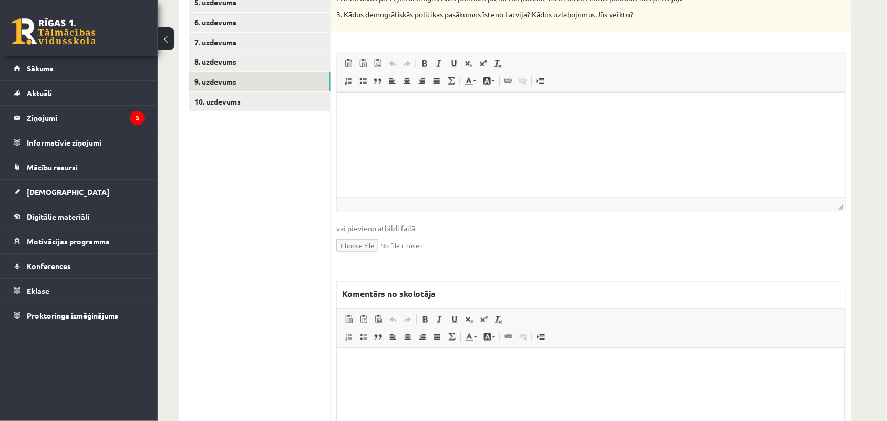
click at [372, 362] on p "Bagātinātā teksta redaktors, wiswyg-editor-47433956548440-1760206635-945" at bounding box center [590, 363] width 486 height 11
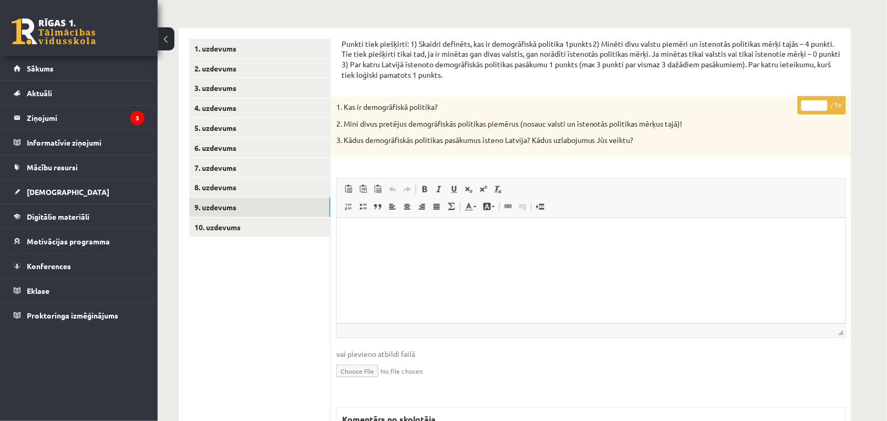
scroll to position [126, 0]
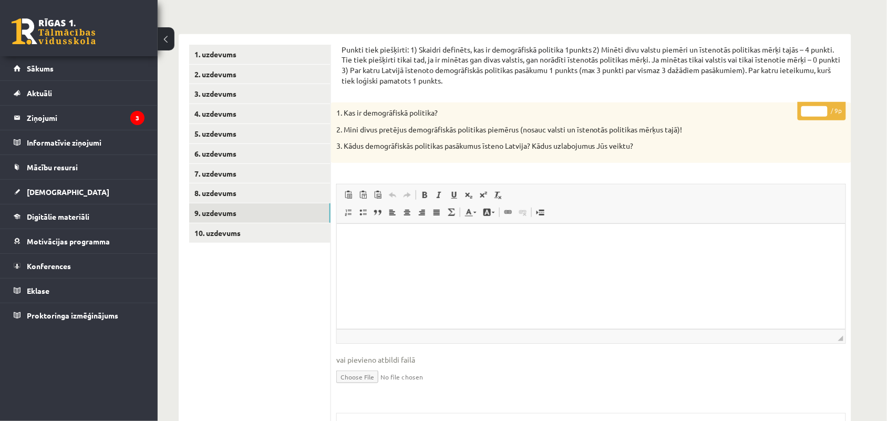
click at [813, 109] on input "*" at bounding box center [814, 111] width 26 height 11
type input "*"
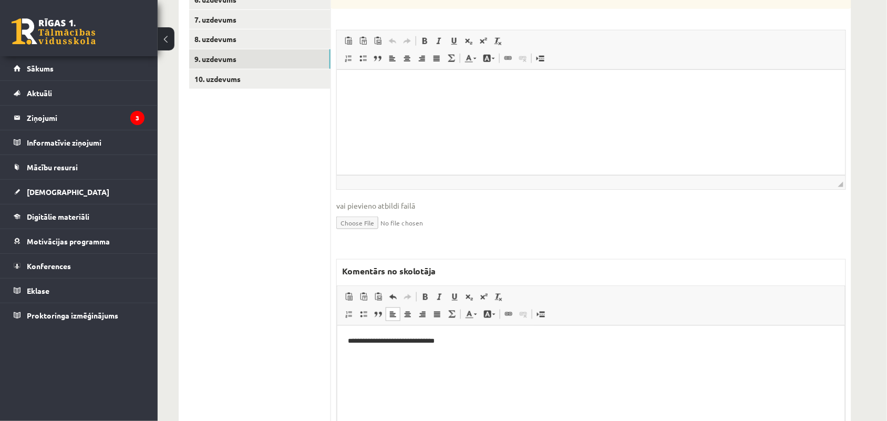
scroll to position [281, 0]
type input "*"
click at [458, 340] on p "**********" at bounding box center [590, 340] width 486 height 11
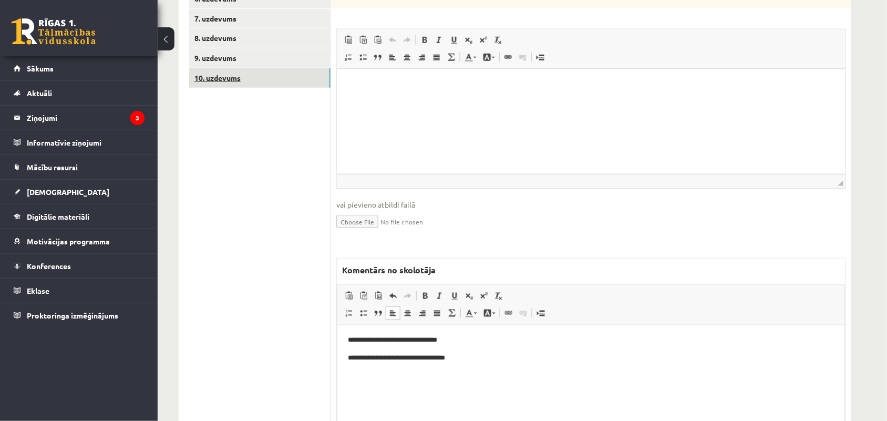
click at [230, 85] on link "10. uzdevums" at bounding box center [259, 77] width 141 height 19
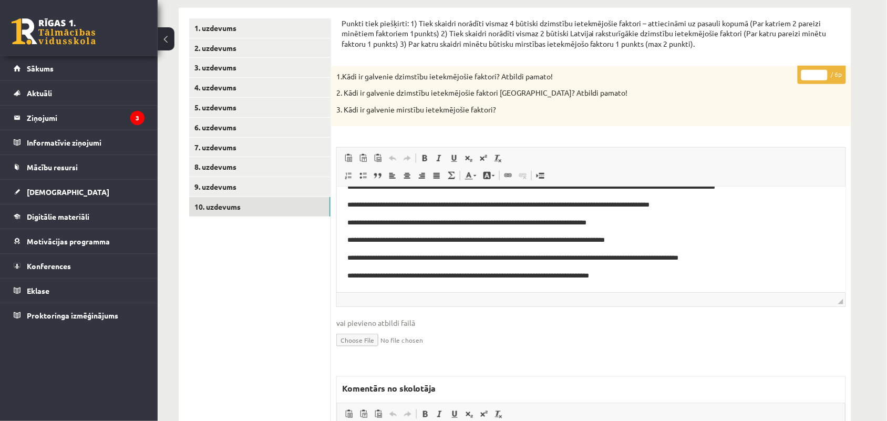
scroll to position [153, 0]
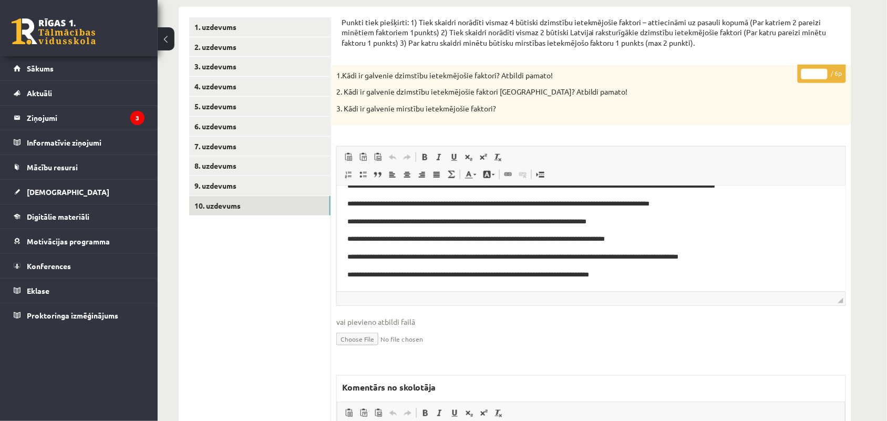
click at [815, 72] on input "*" at bounding box center [814, 74] width 26 height 11
type input "*"
click at [230, 189] on link "9. uzdevums" at bounding box center [259, 185] width 141 height 19
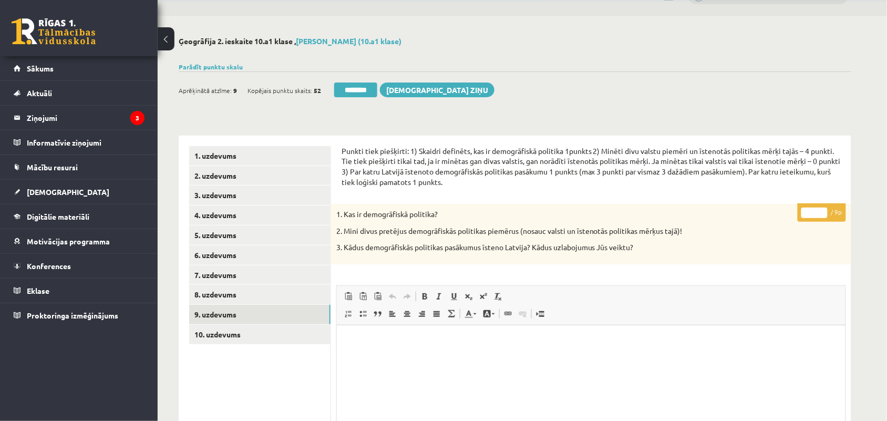
scroll to position [0, 0]
click at [346, 92] on input "********" at bounding box center [355, 89] width 43 height 15
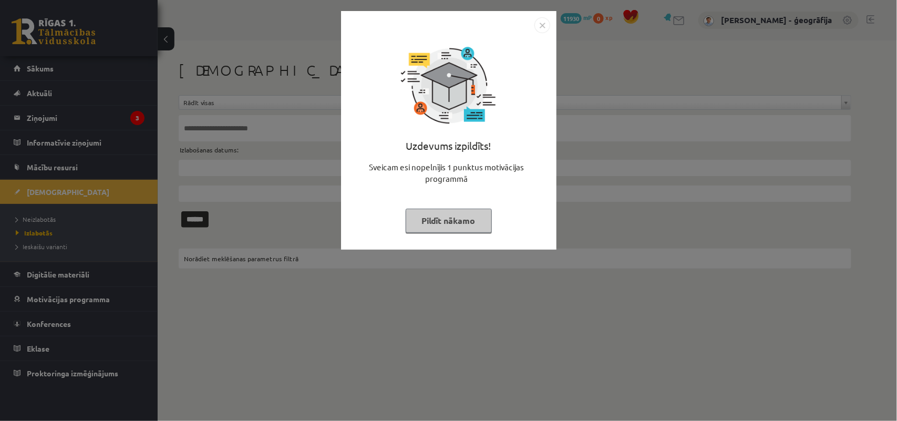
click at [460, 222] on button "Pildīt nākamo" at bounding box center [449, 221] width 86 height 24
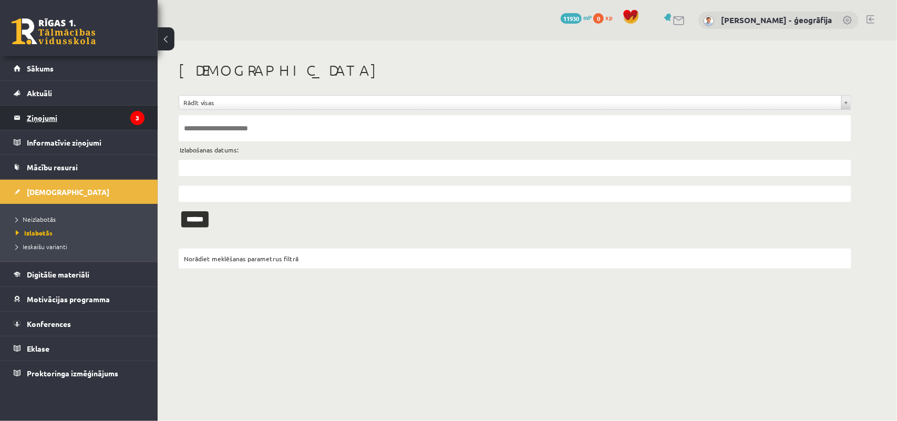
click at [50, 116] on legend "Ziņojumi 3" at bounding box center [86, 118] width 118 height 24
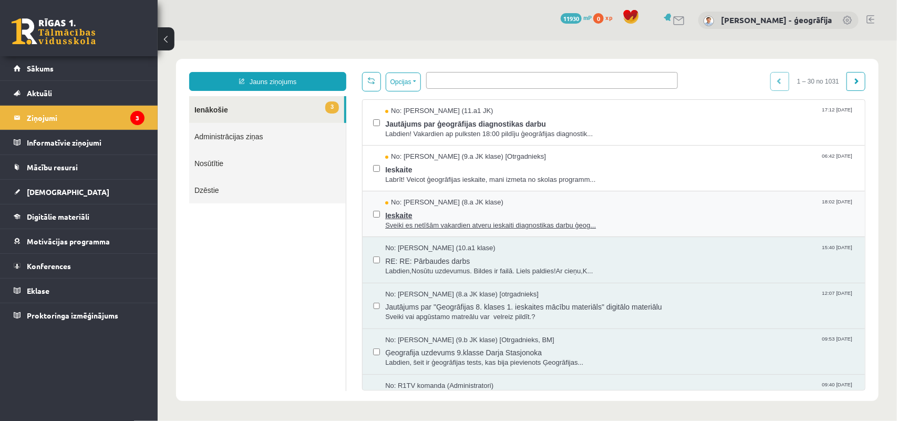
click at [412, 221] on span "Sveiki es netīšām vakardien atveru ieskaiti diagnostikas darbu ģeog..." at bounding box center [619, 225] width 469 height 10
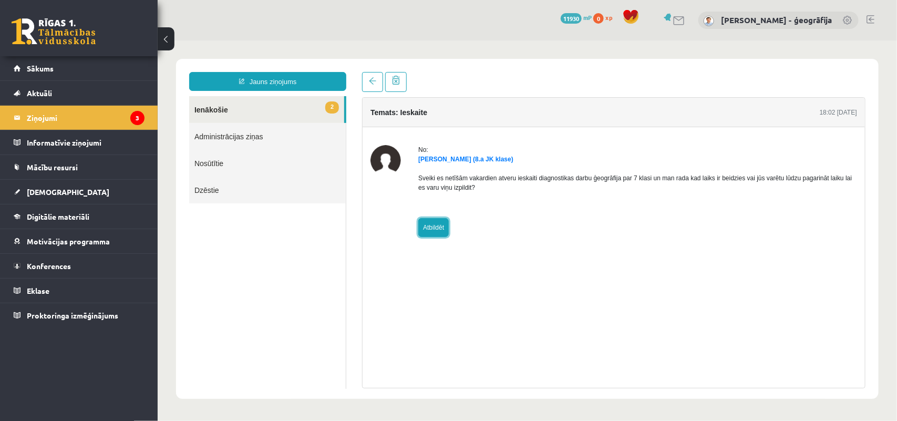
click at [430, 221] on link "Atbildēt" at bounding box center [433, 226] width 30 height 19
type input "**********"
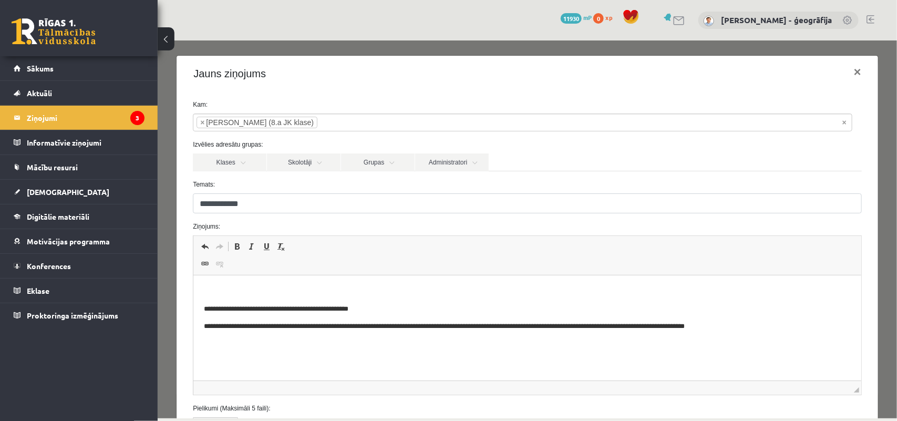
click at [280, 291] on p "Bagātinātā teksta redaktors, wiswyg-editor-47433923428540-1760206782-358" at bounding box center [527, 291] width 647 height 11
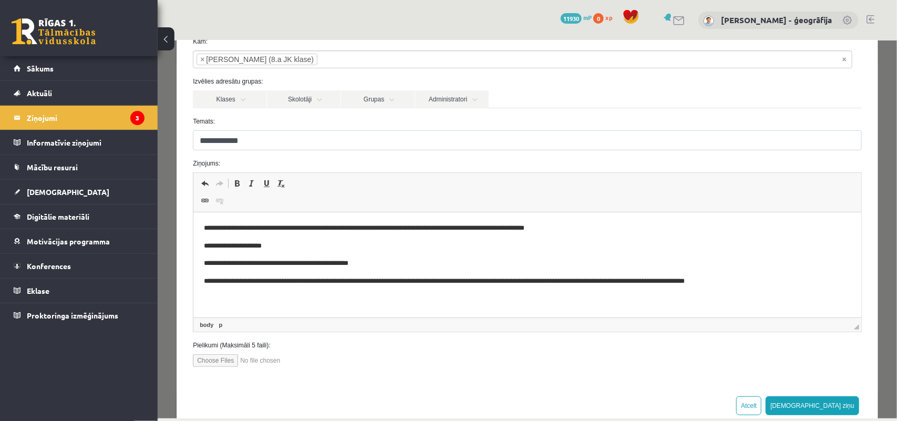
scroll to position [64, 0]
click at [828, 401] on button "Sūtīt ziņu" at bounding box center [812, 404] width 94 height 19
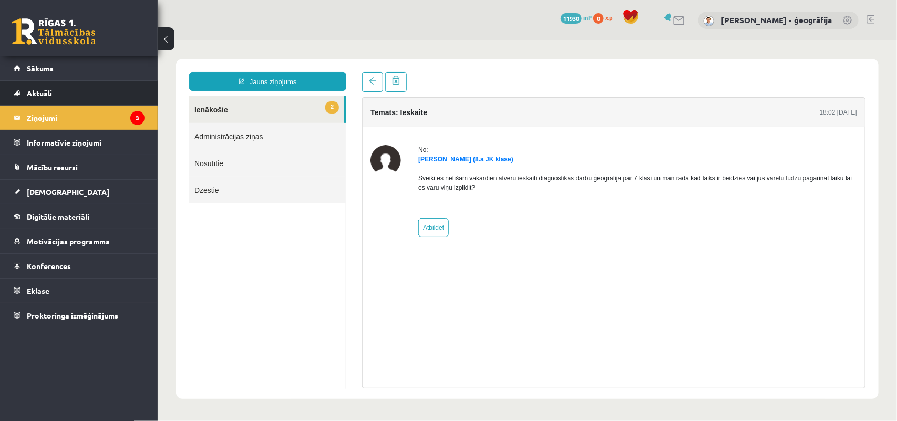
scroll to position [0, 0]
click at [46, 126] on legend "Ziņojumi 3" at bounding box center [86, 118] width 118 height 24
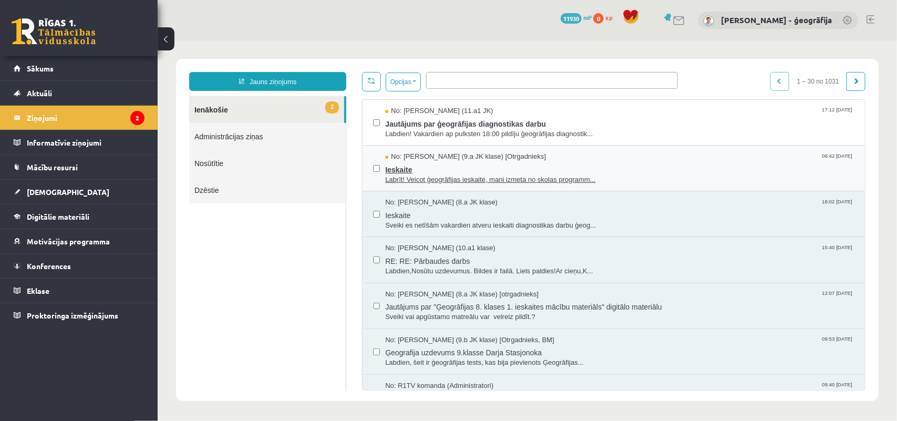
click at [399, 174] on span "Labrīt! Veicot ģeogrāfijas ieskaite, mani izmeta no skolas programm..." at bounding box center [619, 179] width 469 height 10
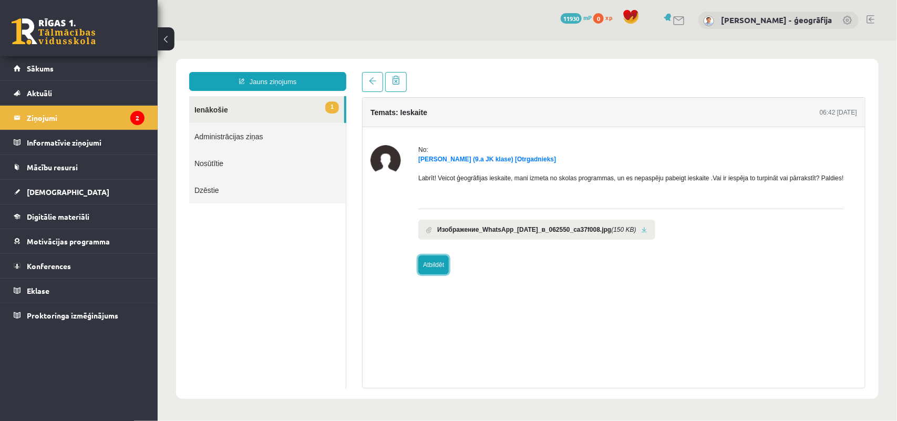
click at [437, 269] on link "Atbildēt" at bounding box center [433, 264] width 30 height 19
type input "**********"
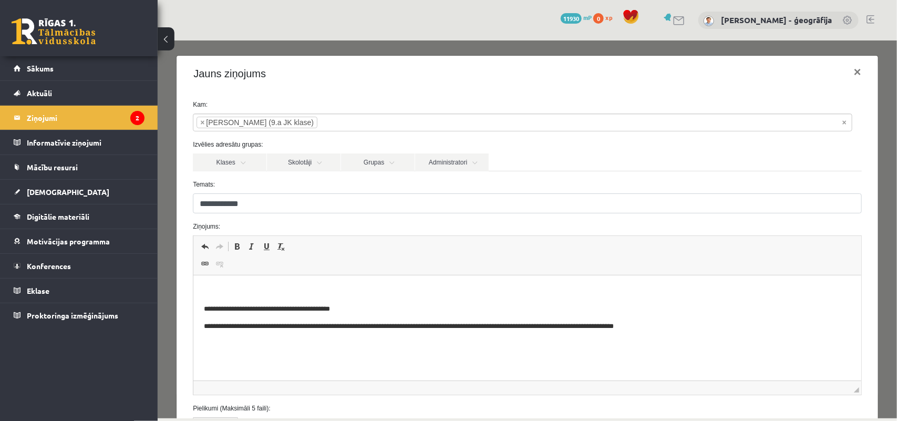
click at [295, 286] on p "Bagātinātā teksta redaktors, wiswyg-editor-47433935153140-1760206879-917" at bounding box center [527, 291] width 647 height 11
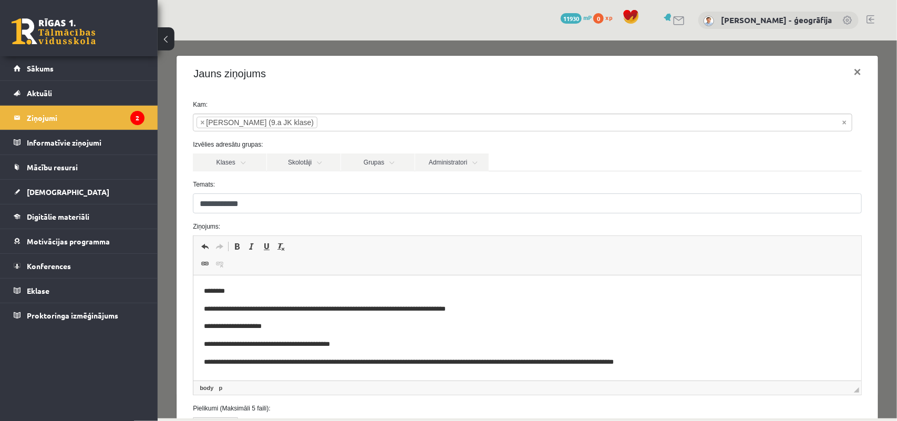
click at [474, 307] on p "**********" at bounding box center [522, 309] width 637 height 11
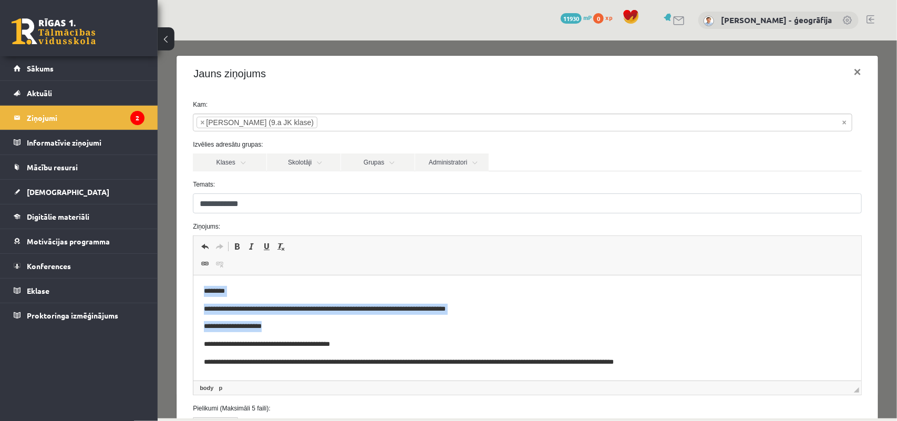
drag, startPoint x: 200, startPoint y: 290, endPoint x: 270, endPoint y: 320, distance: 76.2
click at [270, 320] on html "**********" at bounding box center [527, 326] width 668 height 102
copy body "**********"
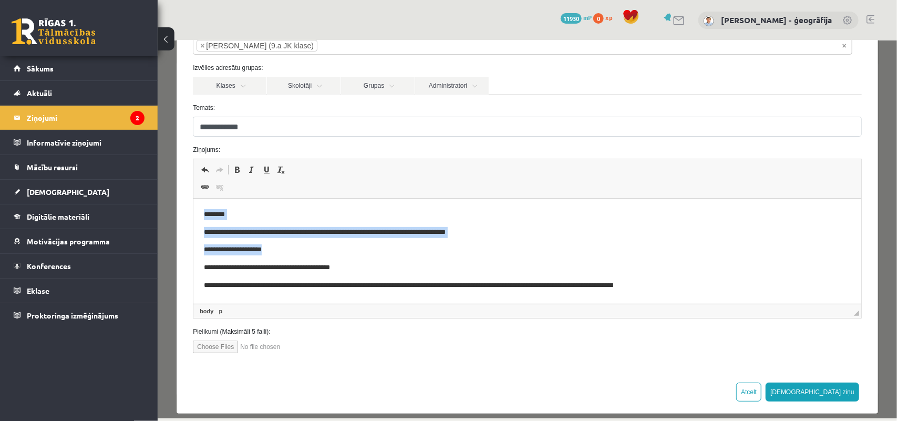
scroll to position [88, 0]
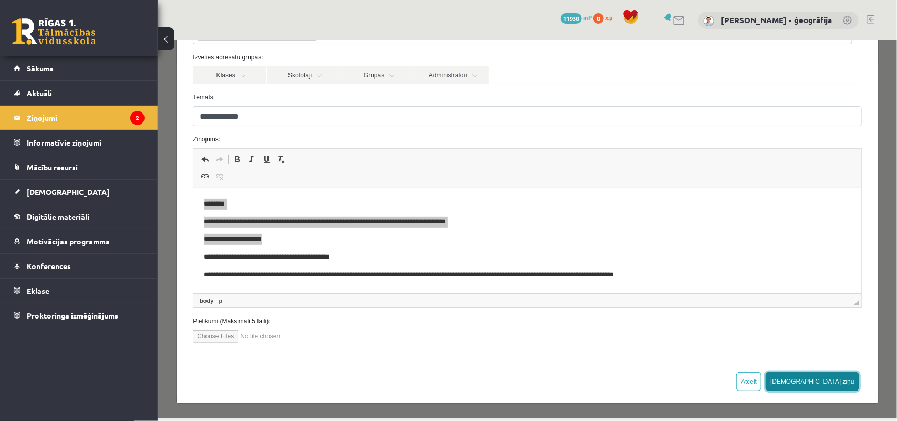
click at [825, 376] on button "Sūtīt ziņu" at bounding box center [812, 380] width 94 height 19
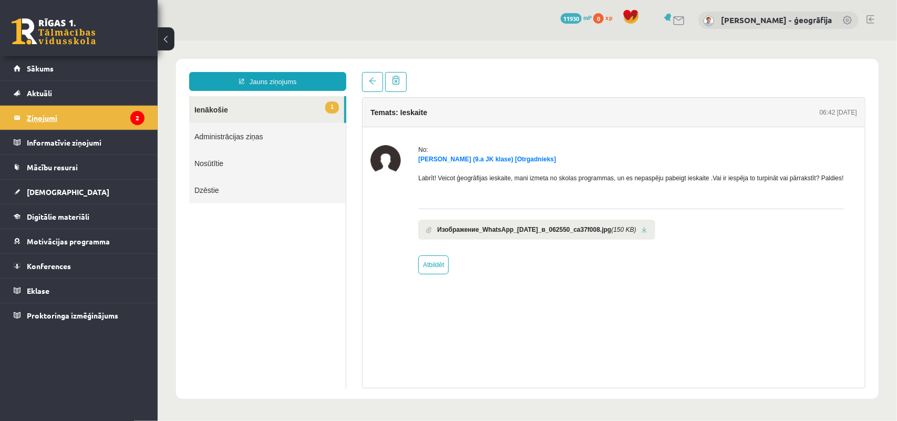
scroll to position [0, 0]
click at [39, 116] on legend "Ziņojumi 2" at bounding box center [86, 118] width 118 height 24
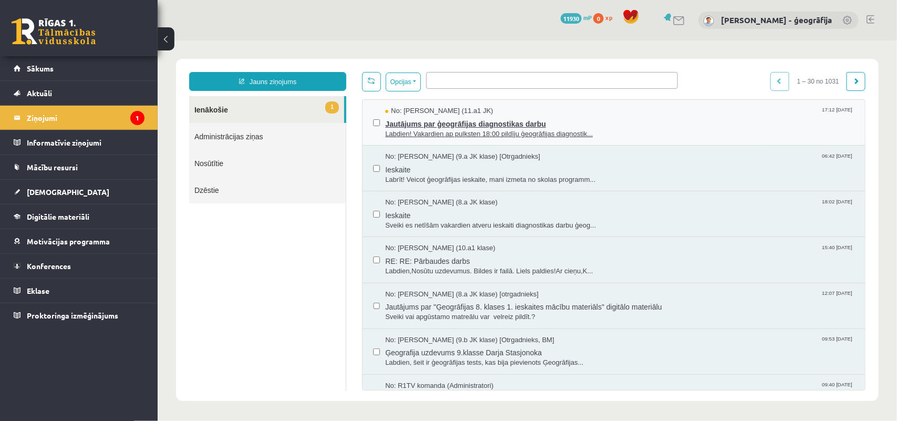
click at [420, 126] on span "Jautājums par ģeogrāfijas diagnostikas darbu" at bounding box center [619, 122] width 469 height 13
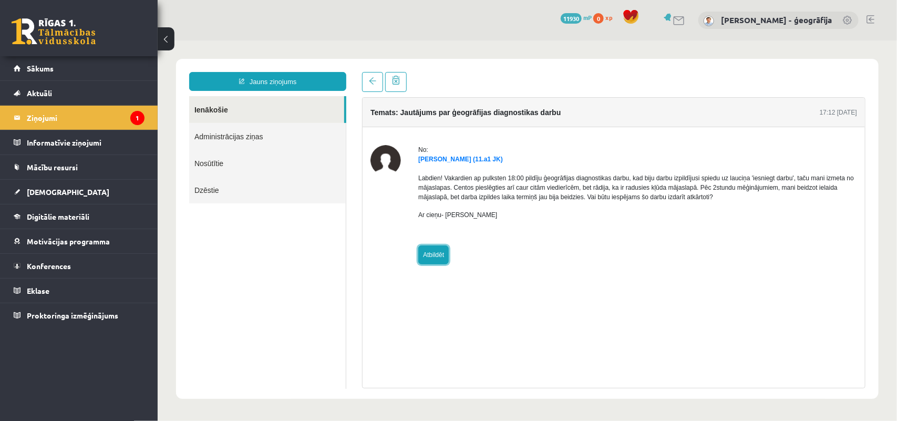
click at [432, 256] on link "Atbildēt" at bounding box center [433, 254] width 30 height 19
type input "**********"
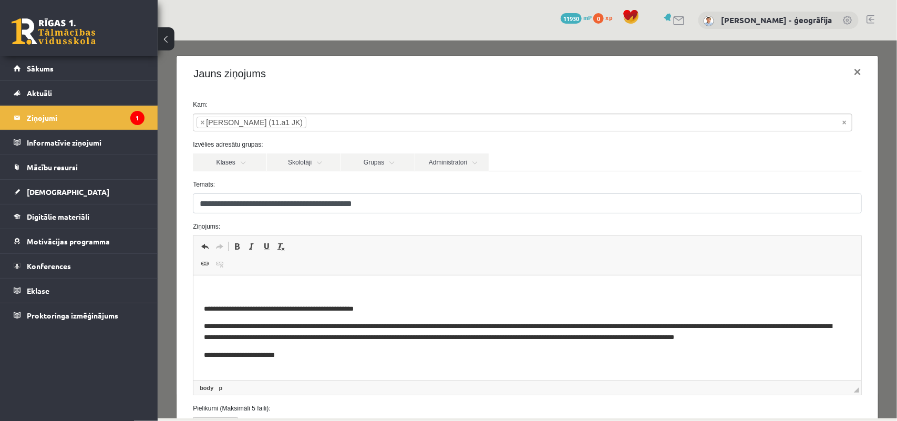
click at [312, 286] on p "Bagātinātā teksta redaktors, wiswyg-editor-47433959918560-1760206957-85" at bounding box center [527, 291] width 647 height 11
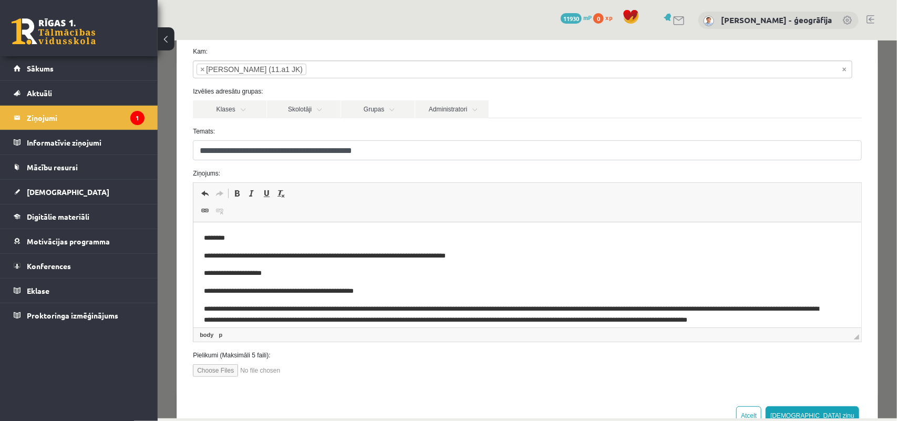
scroll to position [88, 0]
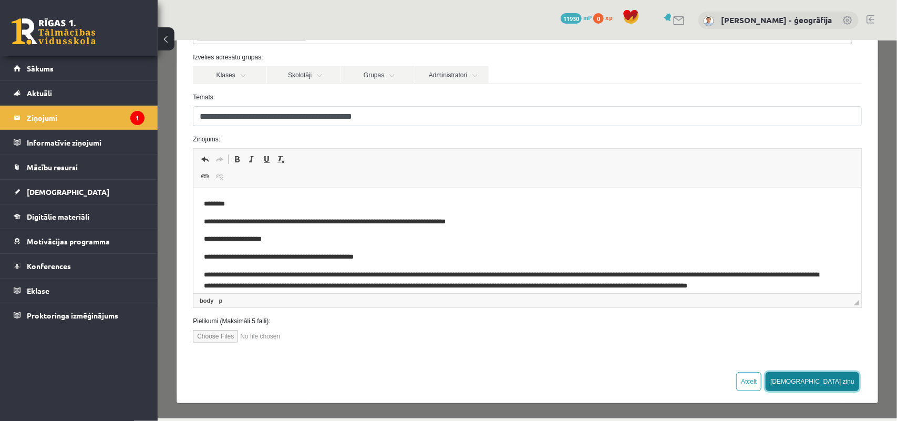
click at [833, 371] on button "[DEMOGRAPHIC_DATA] ziņu" at bounding box center [812, 380] width 94 height 19
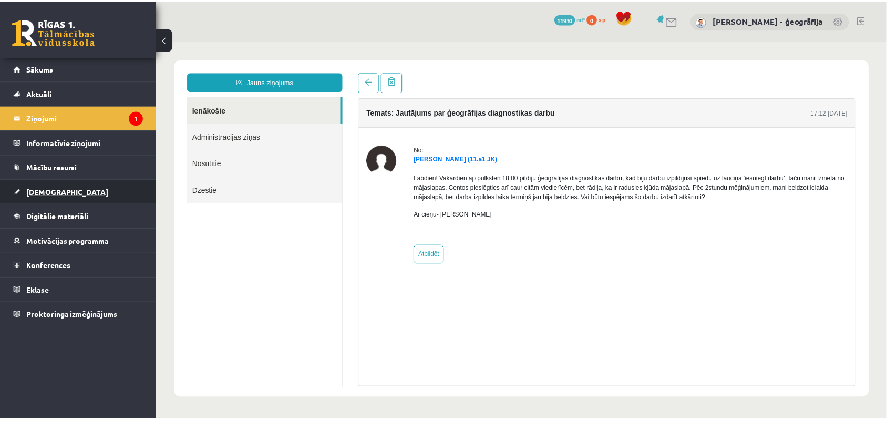
scroll to position [0, 0]
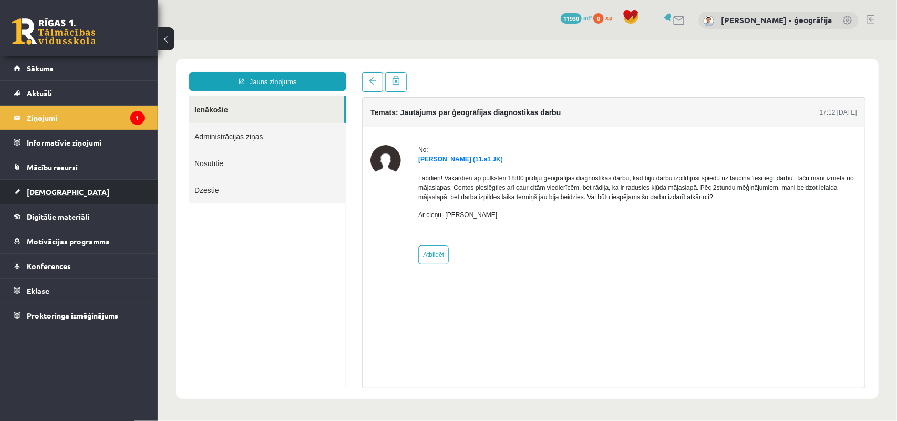
click at [48, 194] on span "[DEMOGRAPHIC_DATA]" at bounding box center [68, 191] width 82 height 9
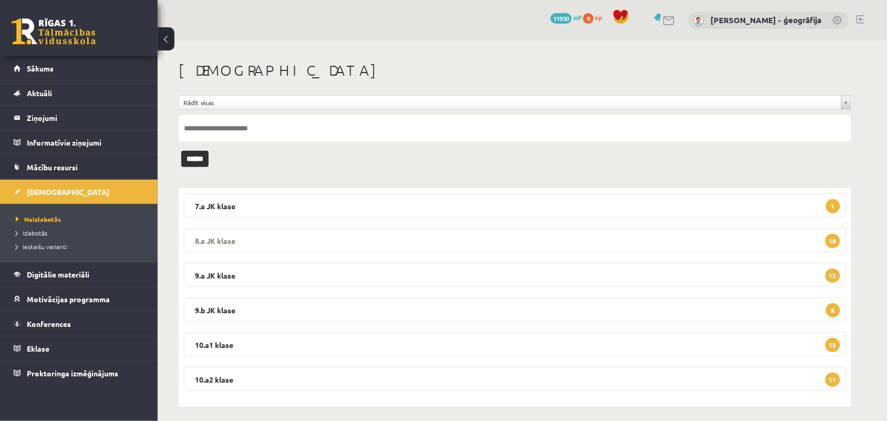
scroll to position [6, 0]
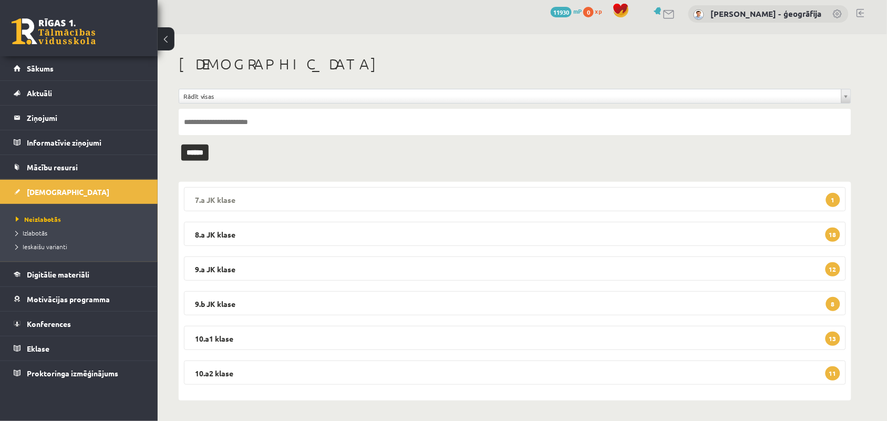
click at [440, 206] on legend "7.a JK klase 1" at bounding box center [515, 199] width 662 height 24
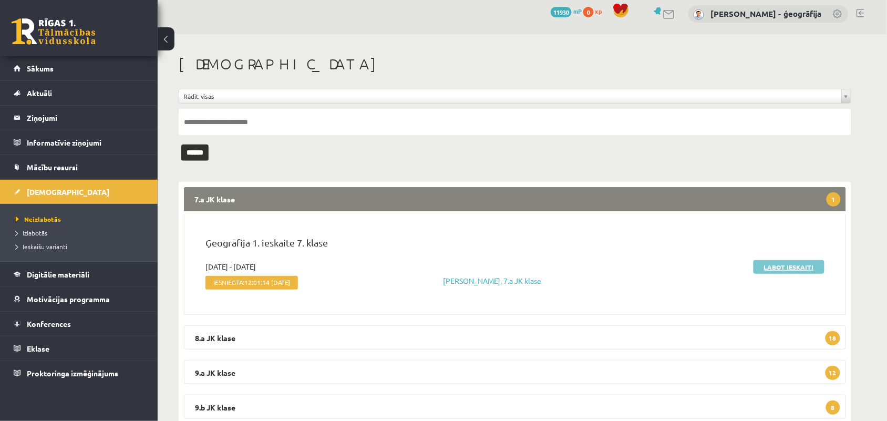
click at [774, 267] on link "Labot ieskaiti" at bounding box center [788, 267] width 71 height 14
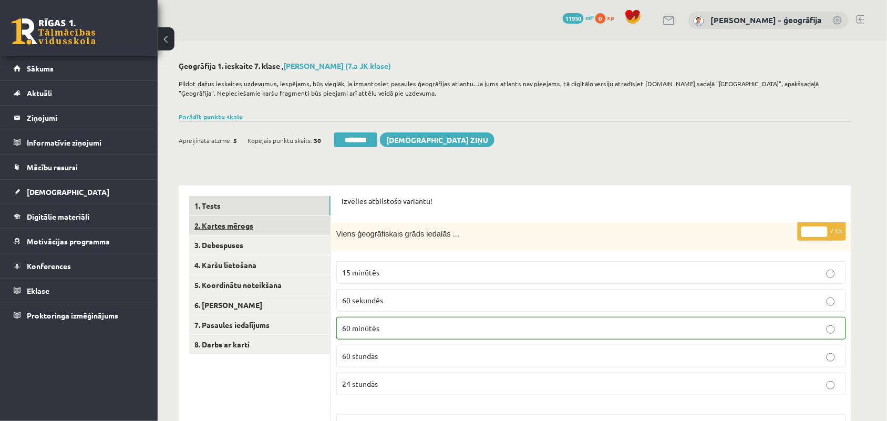
click at [223, 230] on link "2. Kartes mērogs" at bounding box center [259, 225] width 141 height 19
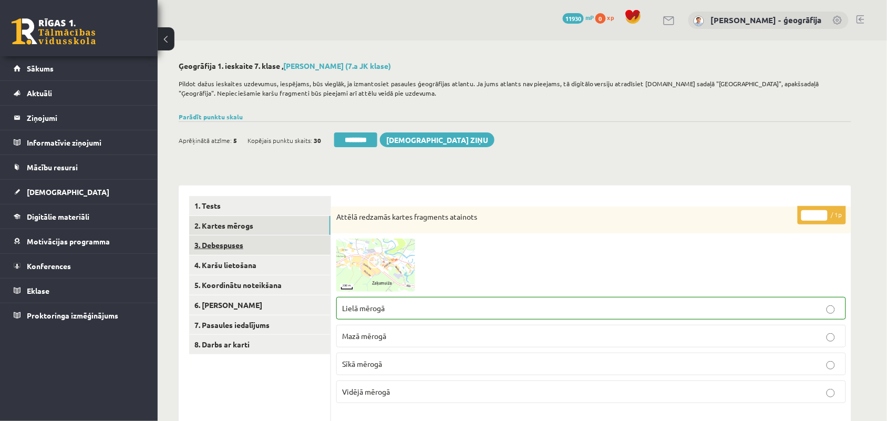
click at [251, 252] on link "3. Debespuses" at bounding box center [259, 244] width 141 height 19
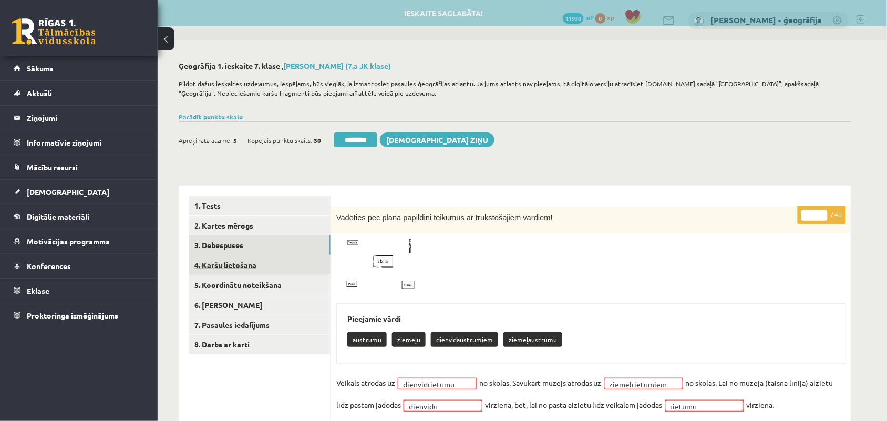
click at [247, 263] on link "4. Karšu lietošana" at bounding box center [259, 264] width 141 height 19
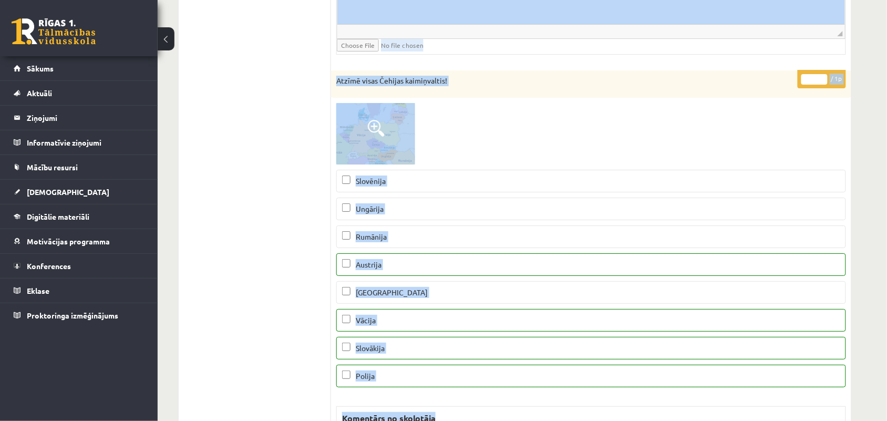
scroll to position [1324, 0]
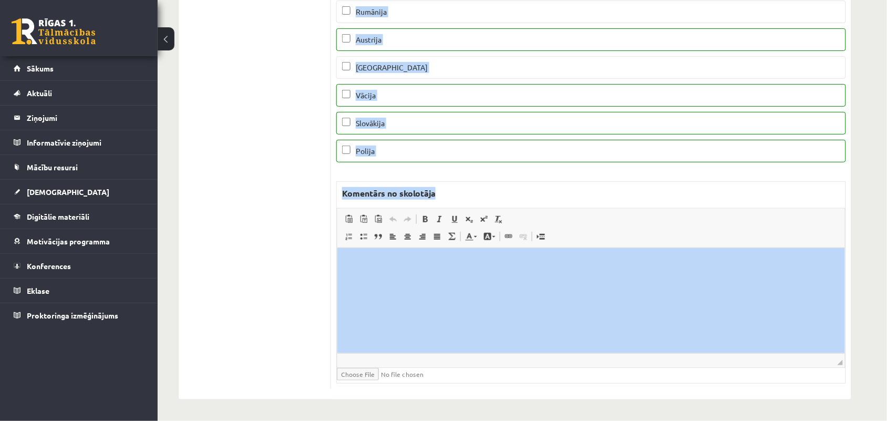
drag, startPoint x: 561, startPoint y: 264, endPoint x: 556, endPoint y: 447, distance: 182.4
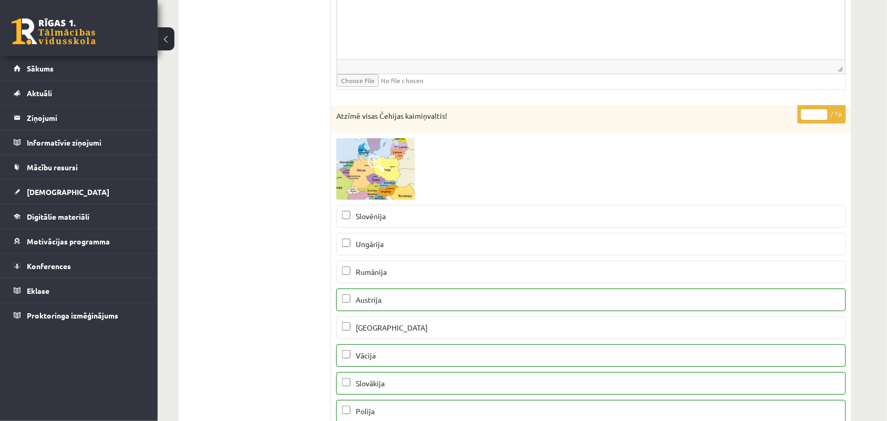
scroll to position [1033, 0]
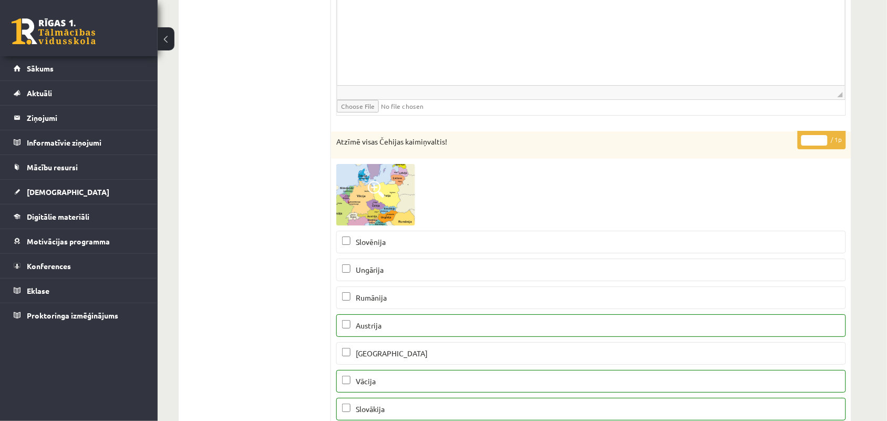
type input "*"
click at [821, 140] on input "*" at bounding box center [814, 140] width 26 height 11
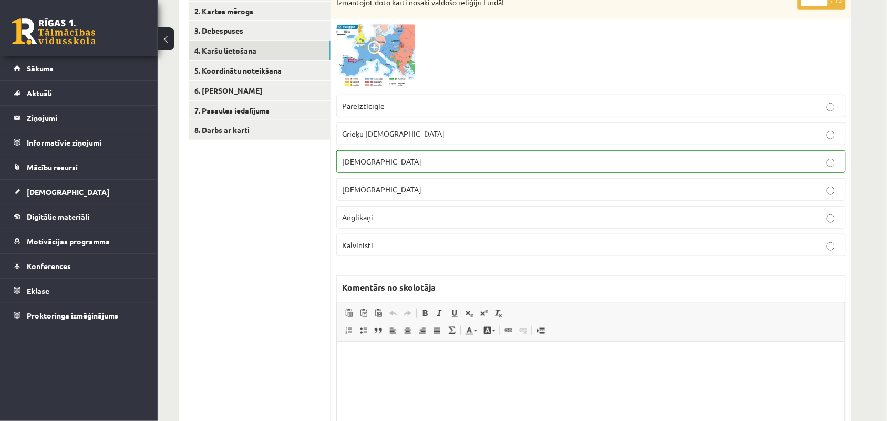
scroll to position [0, 0]
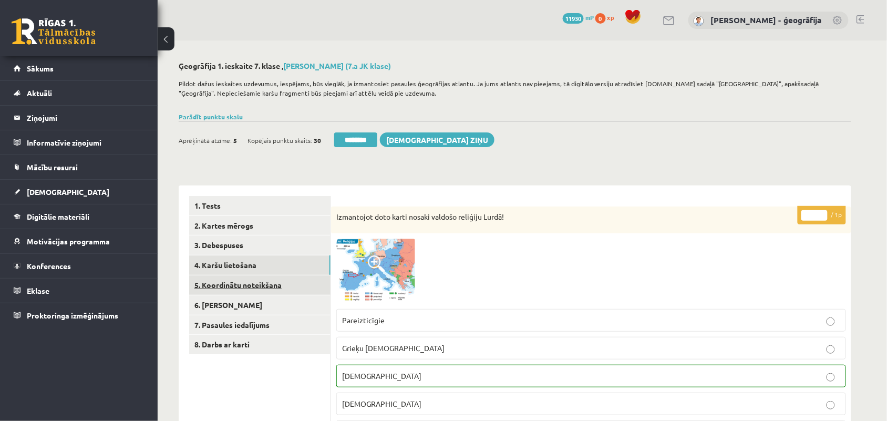
click at [234, 287] on link "5. Koordinātu noteikšana" at bounding box center [259, 284] width 141 height 19
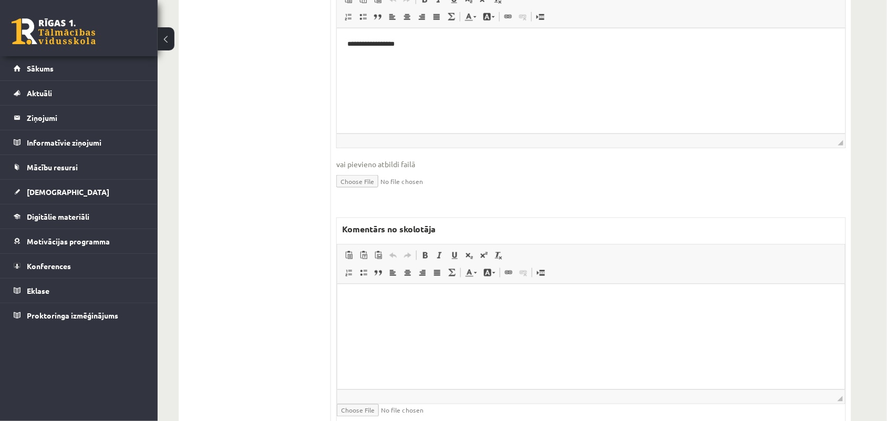
click at [396, 316] on html at bounding box center [590, 300] width 507 height 32
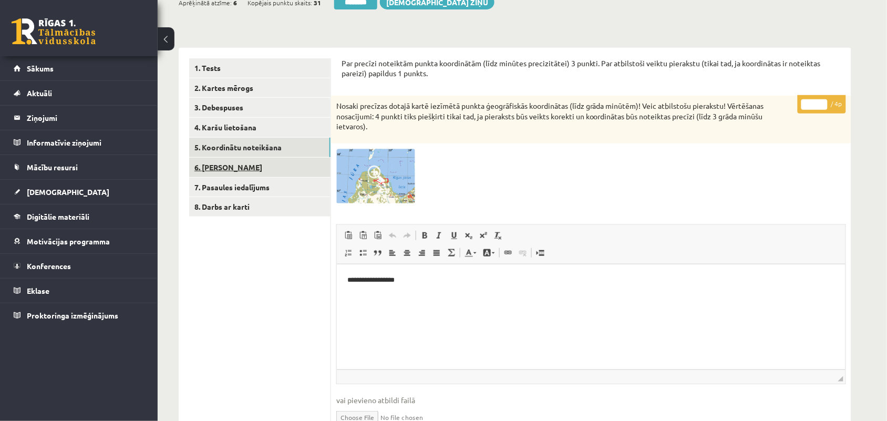
click at [223, 161] on link "6. [PERSON_NAME]" at bounding box center [259, 167] width 141 height 19
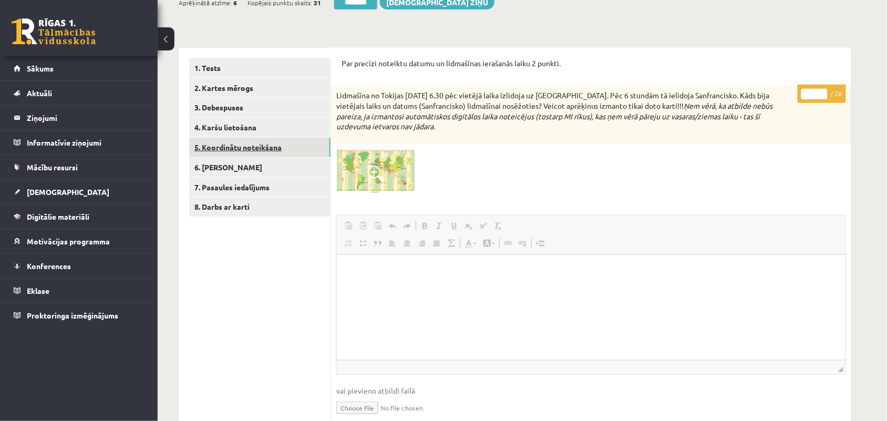
click at [223, 144] on link "5. Koordinātu noteikšana" at bounding box center [259, 147] width 141 height 19
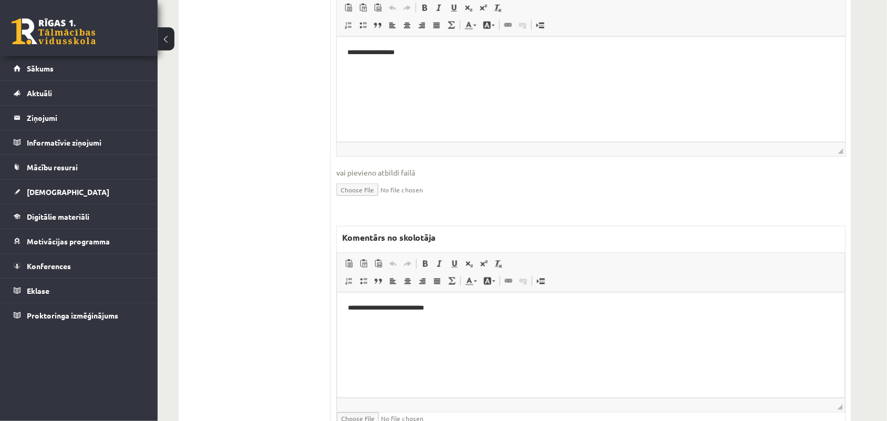
click at [435, 306] on p "**********" at bounding box center [590, 308] width 486 height 11
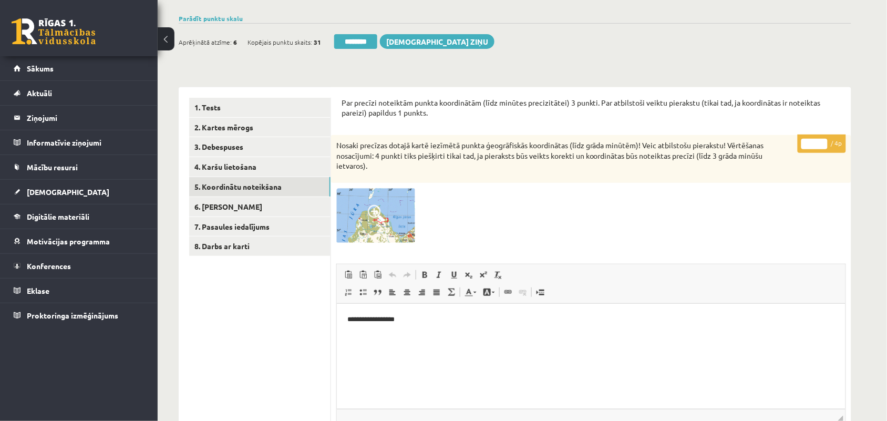
scroll to position [35, 0]
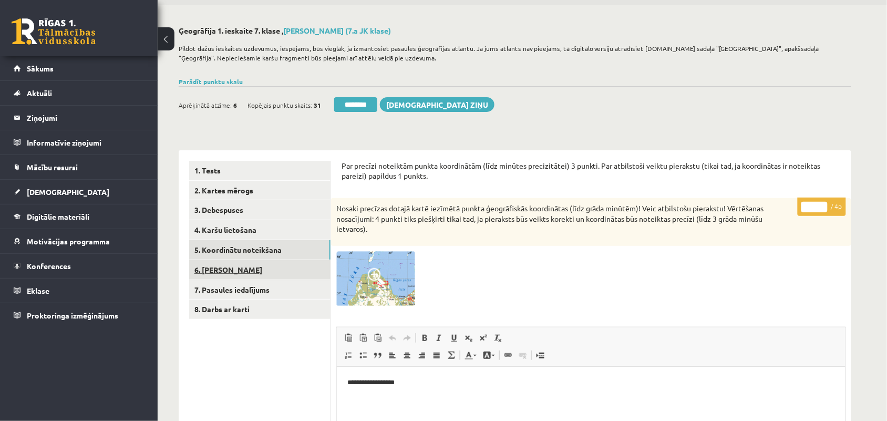
click at [222, 273] on link "6. [PERSON_NAME]" at bounding box center [259, 269] width 141 height 19
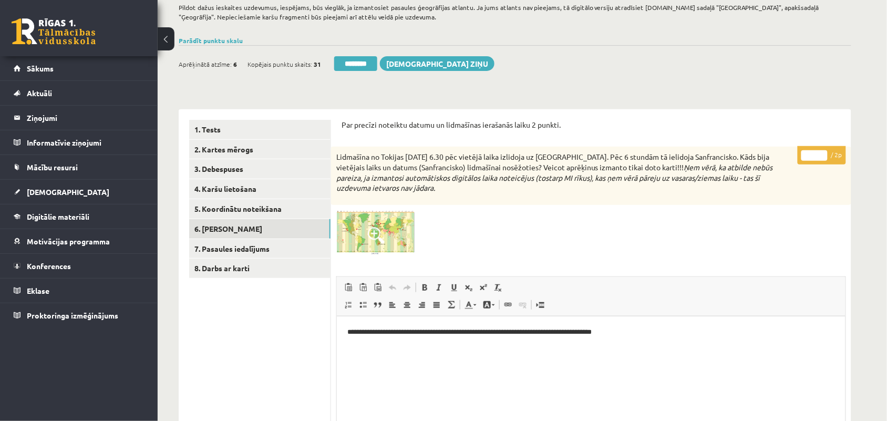
scroll to position [77, 0]
click at [821, 151] on input "*" at bounding box center [814, 155] width 26 height 11
type input "*"
click at [821, 151] on input "*" at bounding box center [814, 155] width 26 height 11
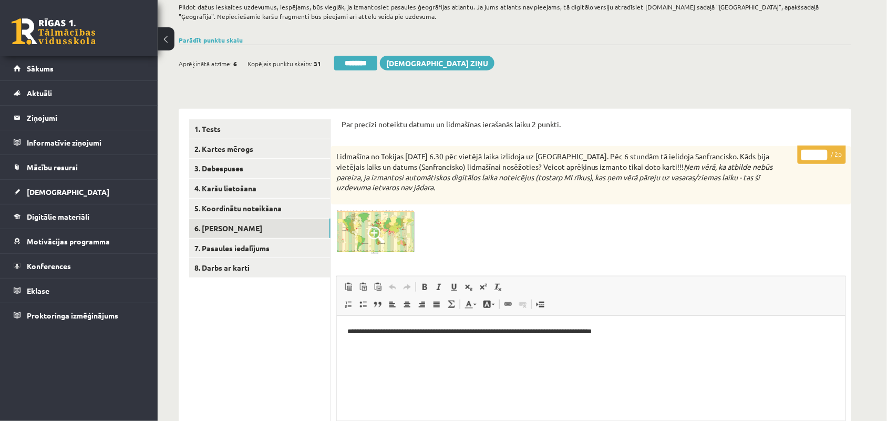
click at [821, 151] on input "*" at bounding box center [814, 155] width 26 height 11
click at [670, 232] on div at bounding box center [591, 232] width 510 height 45
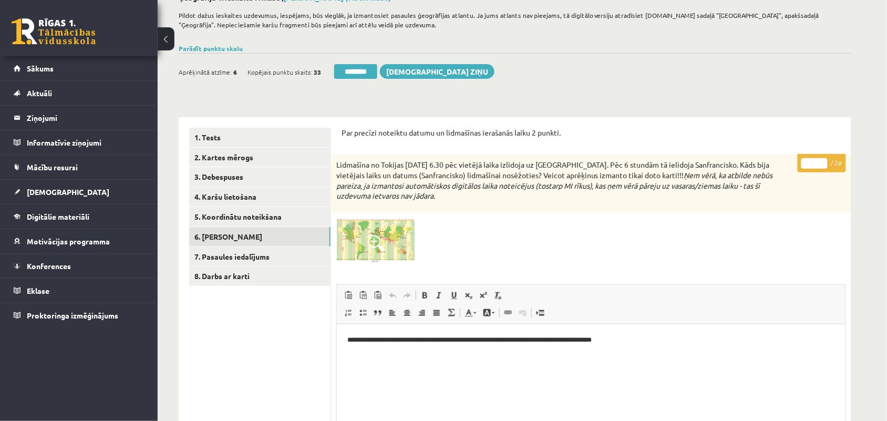
scroll to position [83, 0]
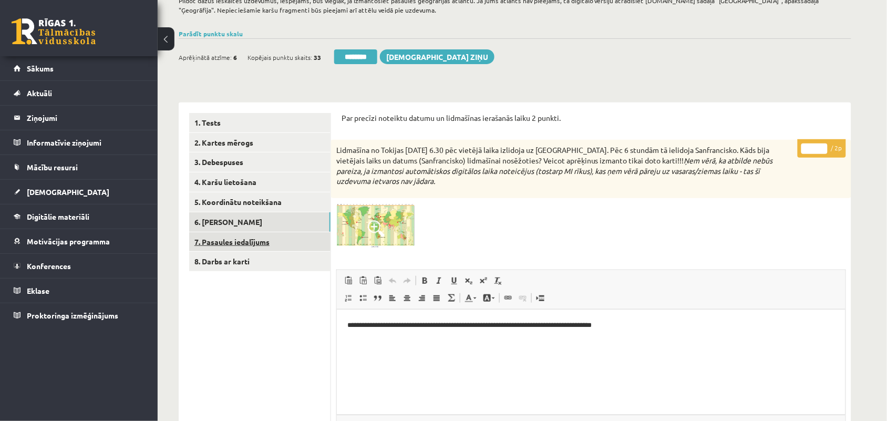
click at [268, 247] on link "7. Pasaules iedalījums" at bounding box center [259, 241] width 141 height 19
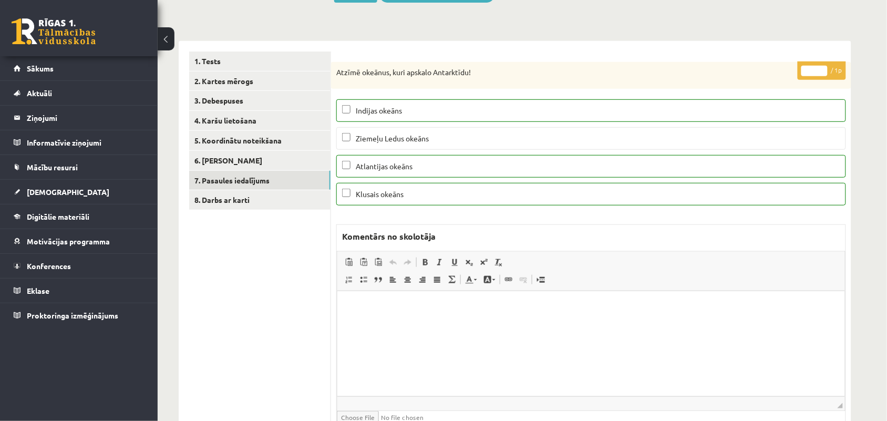
scroll to position [146, 0]
type input "*"
click at [822, 66] on input "*" at bounding box center [814, 70] width 26 height 11
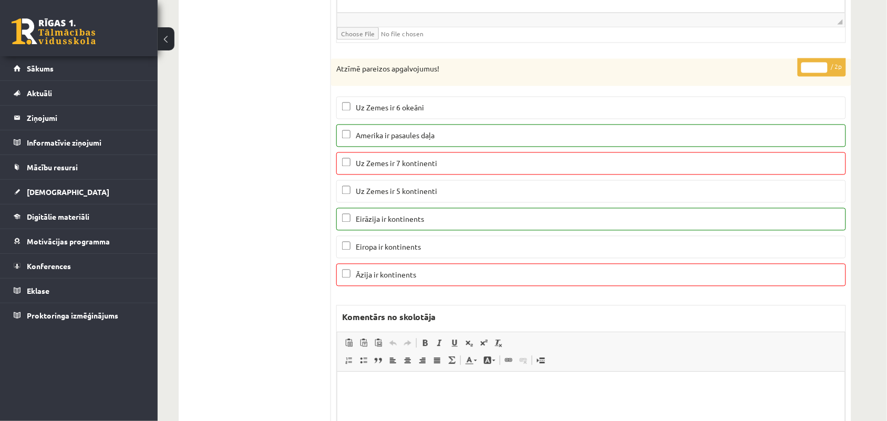
scroll to position [528, 0]
type input "*"
click at [821, 69] on input "*" at bounding box center [814, 67] width 26 height 11
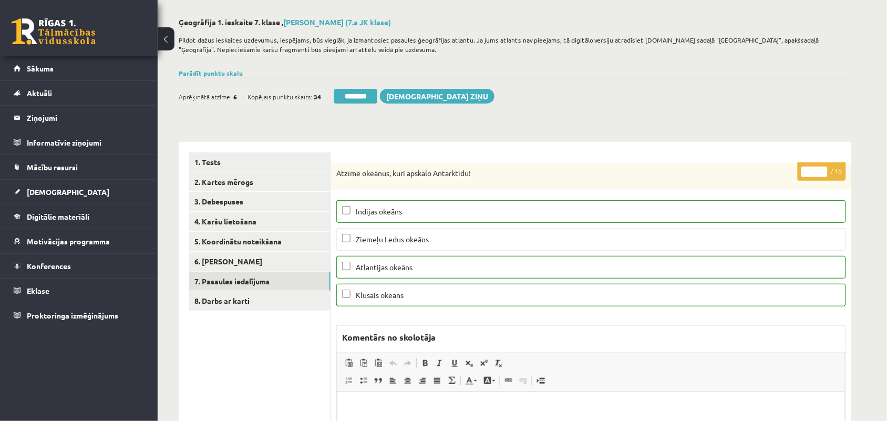
scroll to position [0, 0]
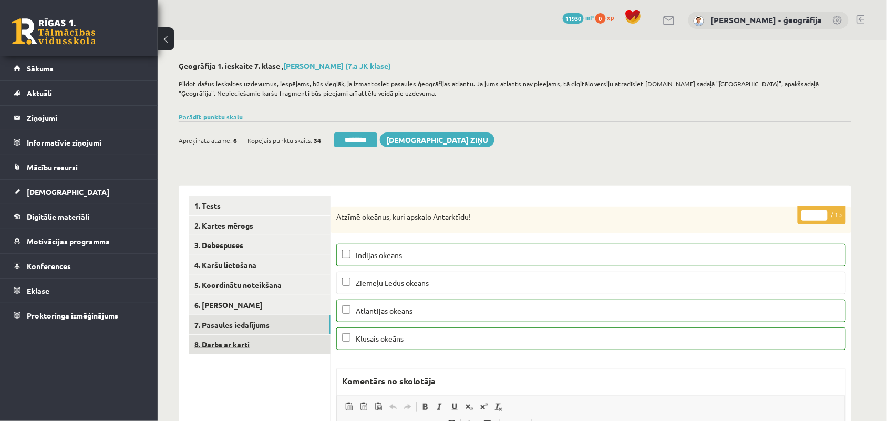
click at [216, 347] on link "8. Darbs ar karti" at bounding box center [259, 344] width 141 height 19
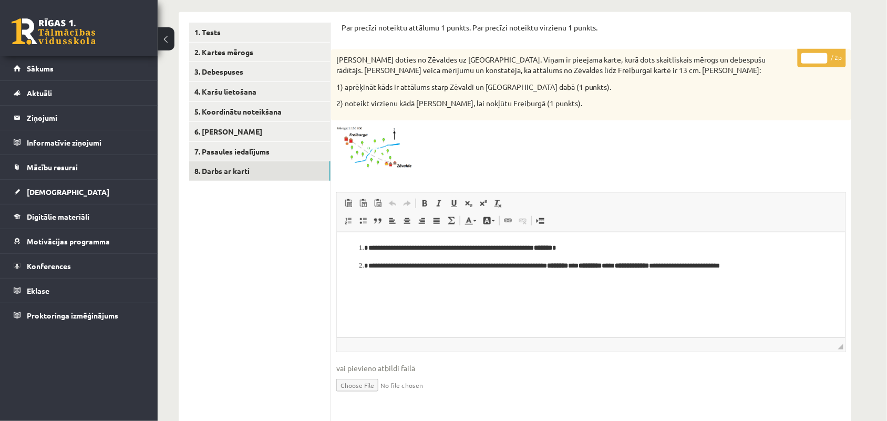
click at [823, 56] on input "*" at bounding box center [814, 58] width 26 height 11
type input "*"
click at [823, 56] on input "*" at bounding box center [814, 58] width 26 height 11
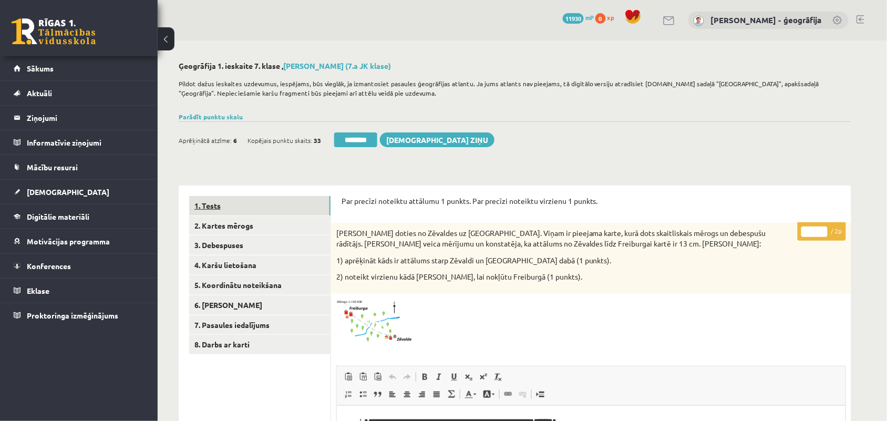
click at [202, 201] on link "1. Tests" at bounding box center [259, 205] width 141 height 19
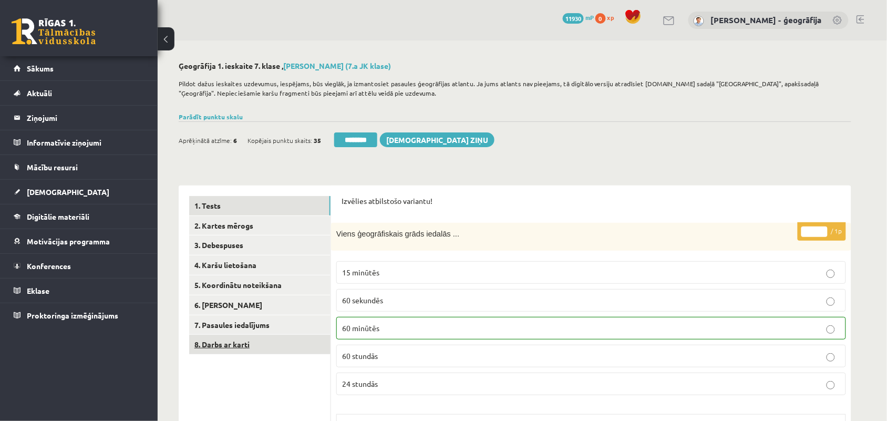
click at [248, 350] on link "8. Darbs ar karti" at bounding box center [259, 344] width 141 height 19
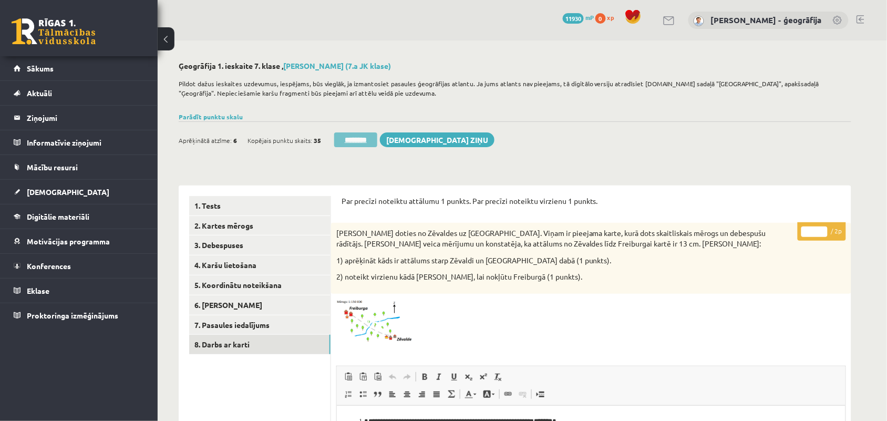
click at [354, 146] on input "********" at bounding box center [355, 139] width 43 height 15
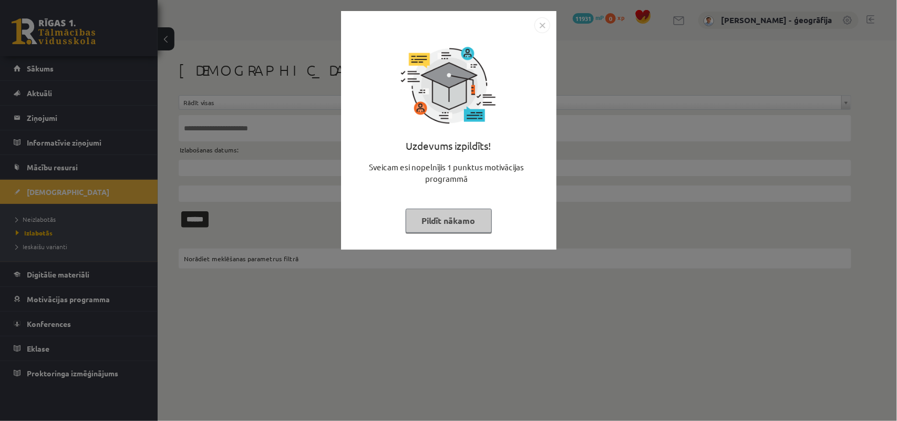
click at [468, 222] on button "Pildīt nākamo" at bounding box center [449, 221] width 86 height 24
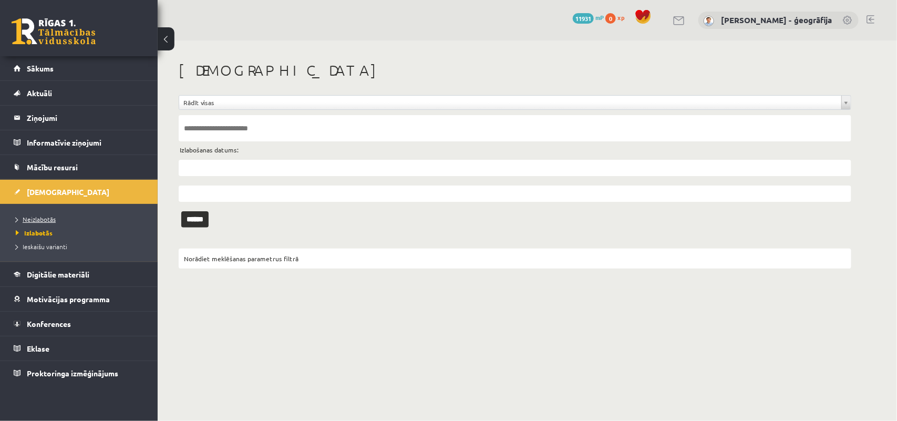
click at [37, 216] on span "Neizlabotās" at bounding box center [36, 219] width 40 height 8
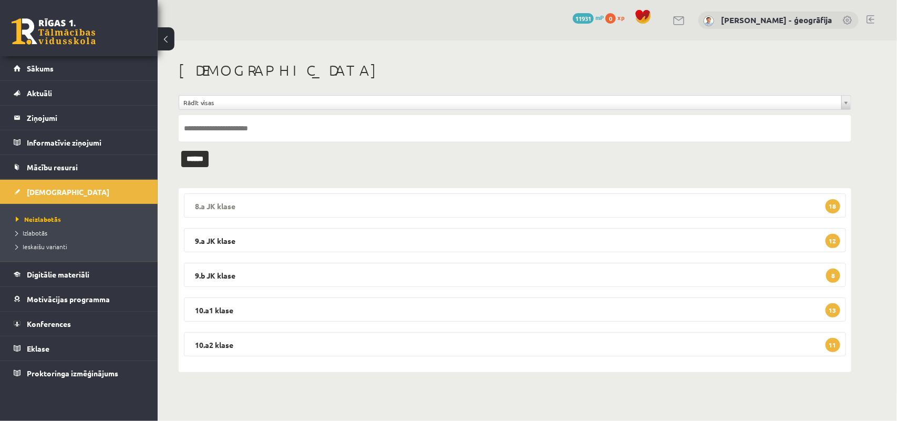
click at [351, 205] on legend "8.a JK klase 18" at bounding box center [515, 205] width 662 height 24
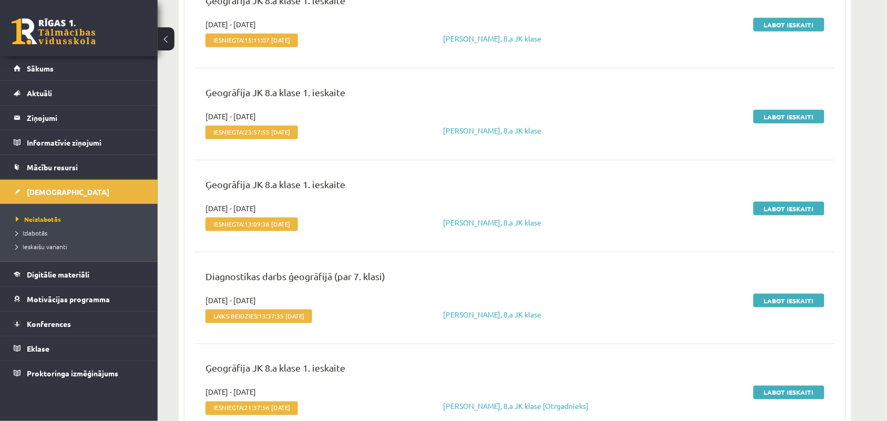
scroll to position [250, 0]
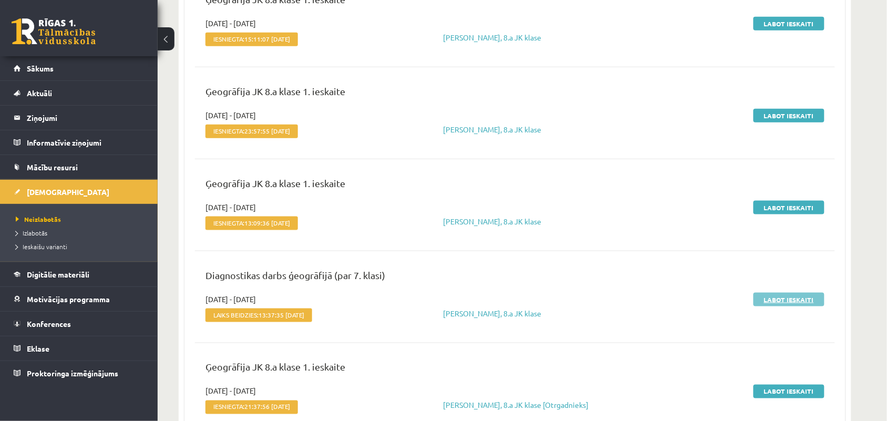
click at [781, 302] on link "Labot ieskaiti" at bounding box center [788, 300] width 71 height 14
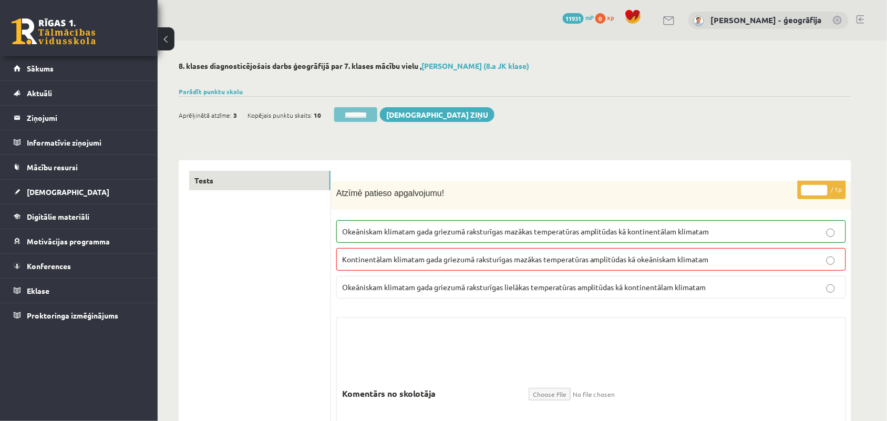
click at [356, 117] on input "********" at bounding box center [355, 114] width 43 height 15
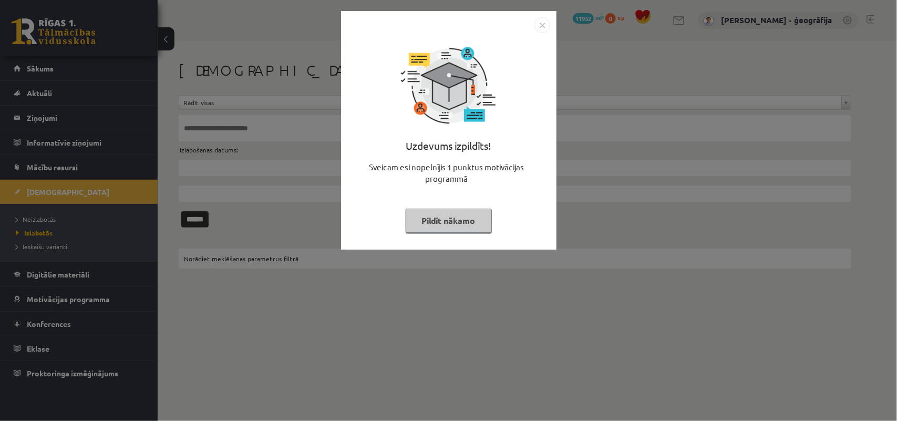
click at [431, 232] on button "Pildīt nākamo" at bounding box center [449, 221] width 86 height 24
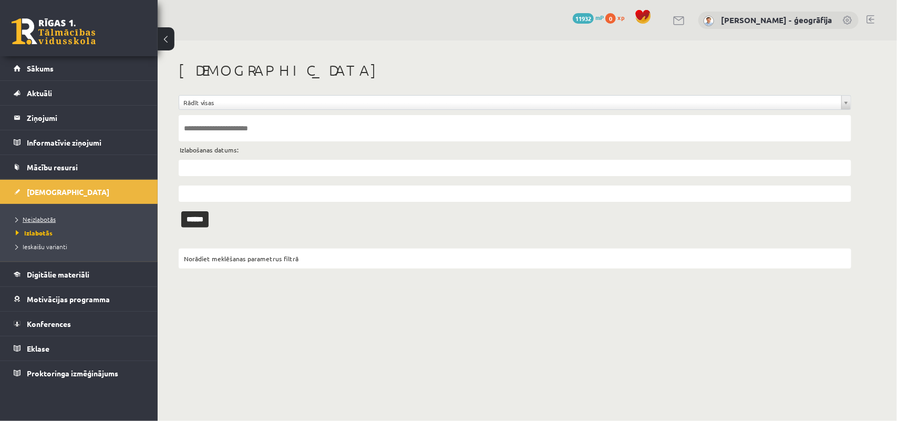
click at [40, 219] on span "Neizlabotās" at bounding box center [36, 219] width 40 height 8
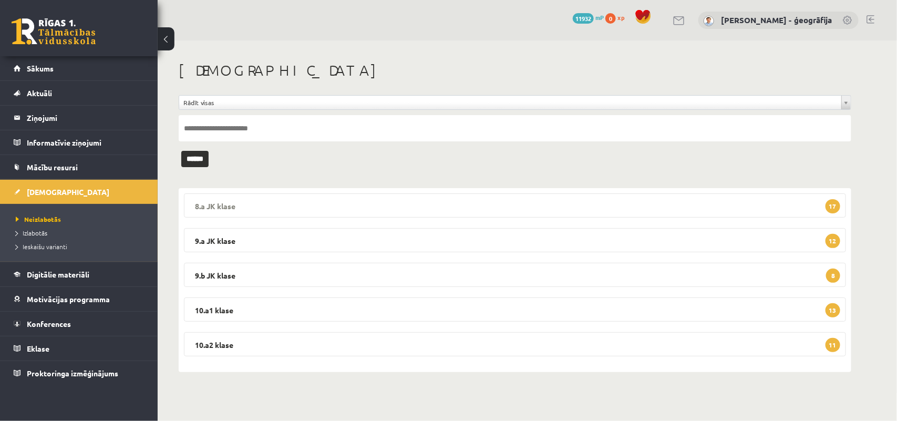
click at [392, 210] on legend "8.a JK klase 17" at bounding box center [515, 205] width 662 height 24
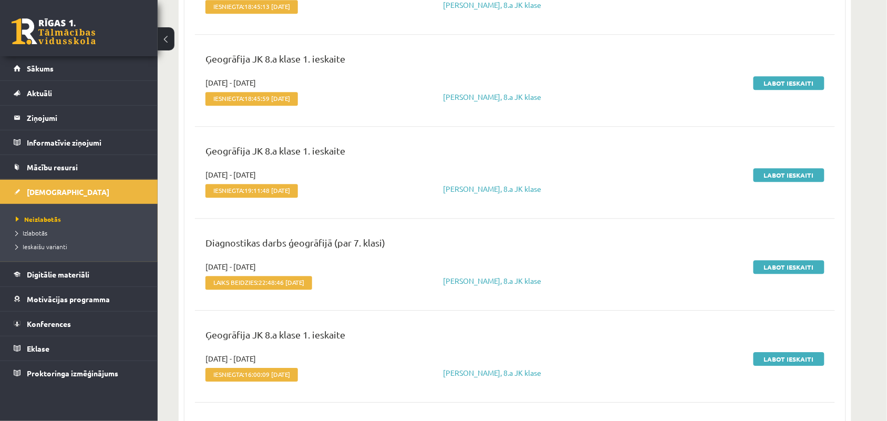
scroll to position [802, 0]
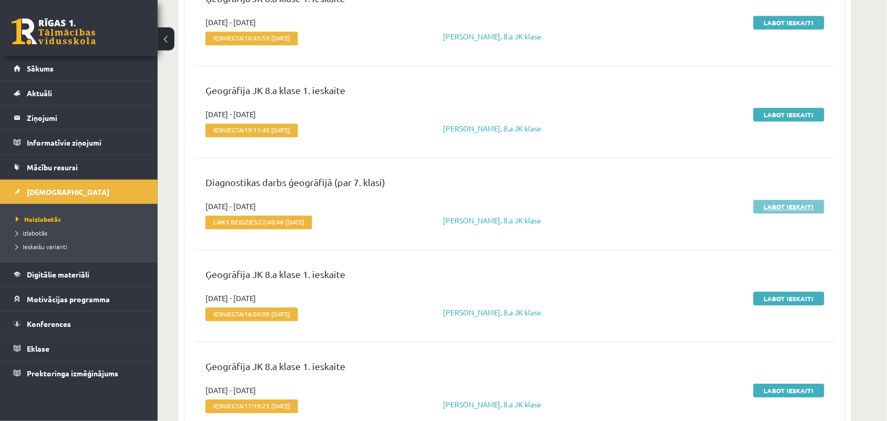
click at [774, 209] on link "Labot ieskaiti" at bounding box center [788, 207] width 71 height 14
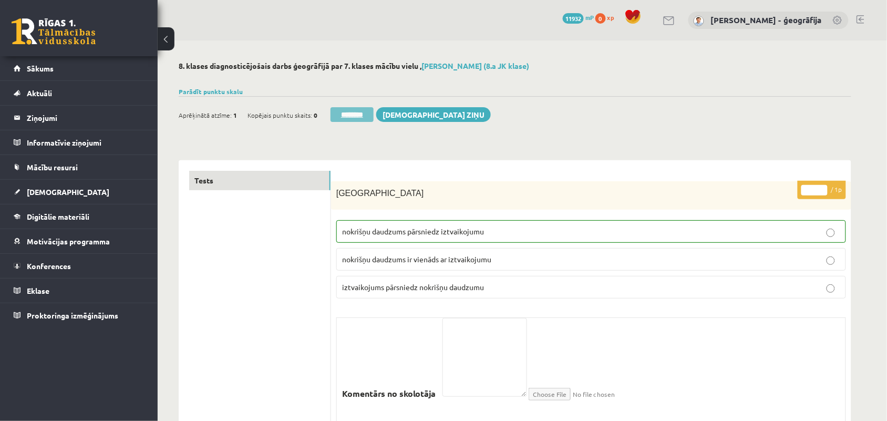
click at [364, 117] on input "********" at bounding box center [351, 114] width 43 height 15
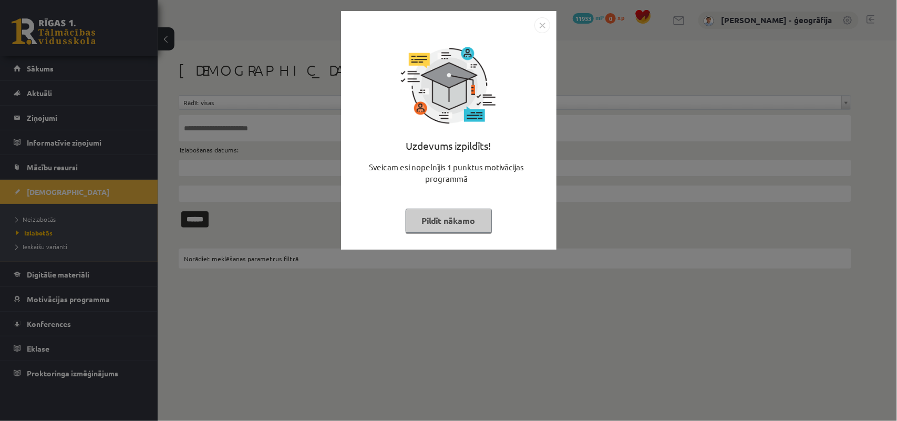
click at [421, 221] on button "Pildīt nākamo" at bounding box center [449, 221] width 86 height 24
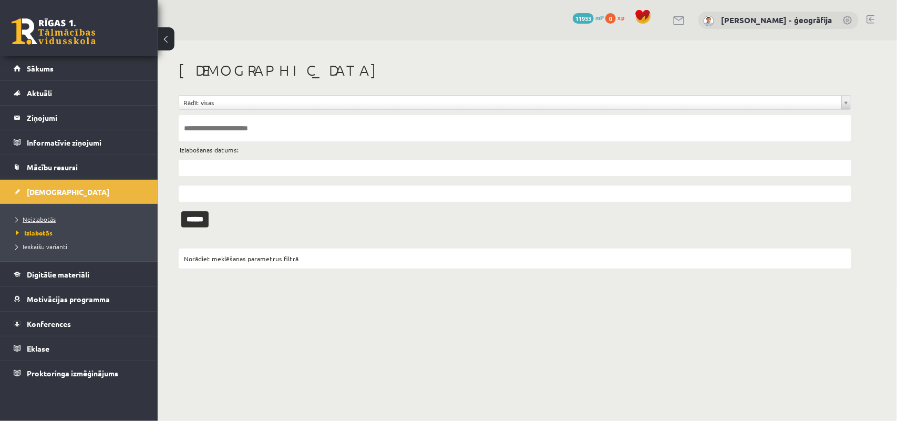
click at [40, 219] on span "Neizlabotās" at bounding box center [36, 219] width 40 height 8
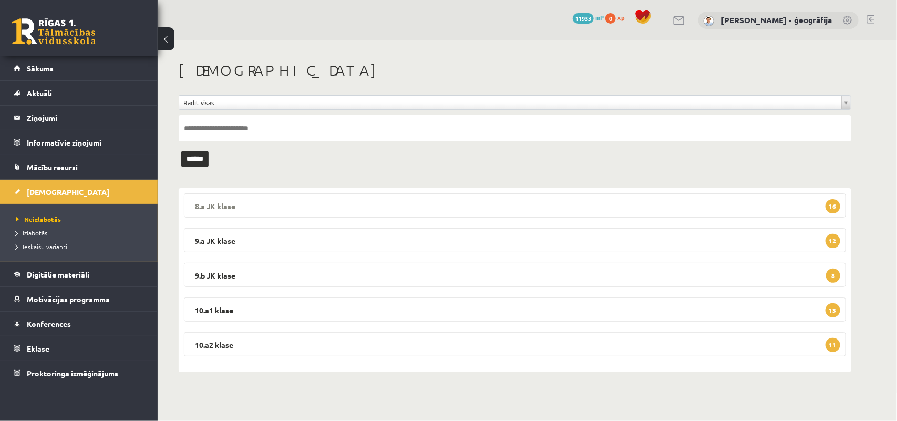
click at [285, 206] on legend "8.a JK klase 16" at bounding box center [515, 205] width 662 height 24
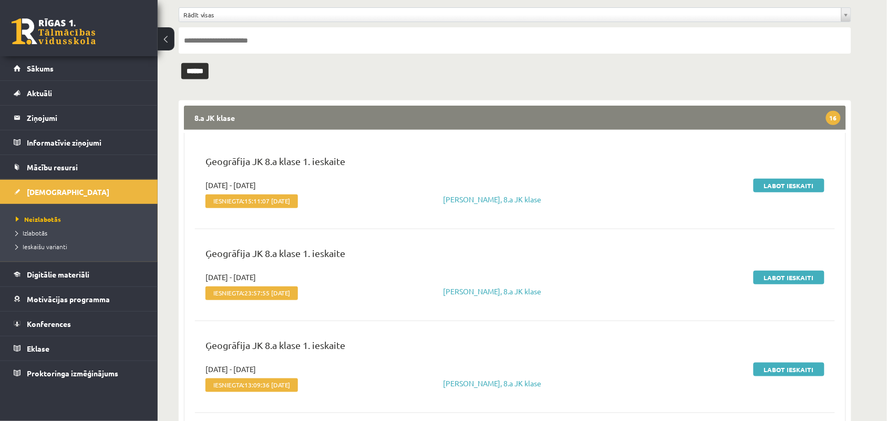
scroll to position [88, 0]
click at [786, 181] on link "Labot ieskaiti" at bounding box center [788, 185] width 71 height 14
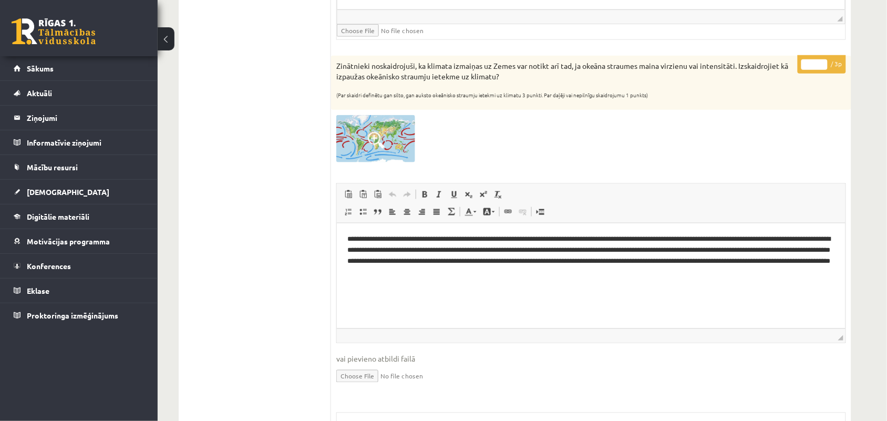
scroll to position [1501, 0]
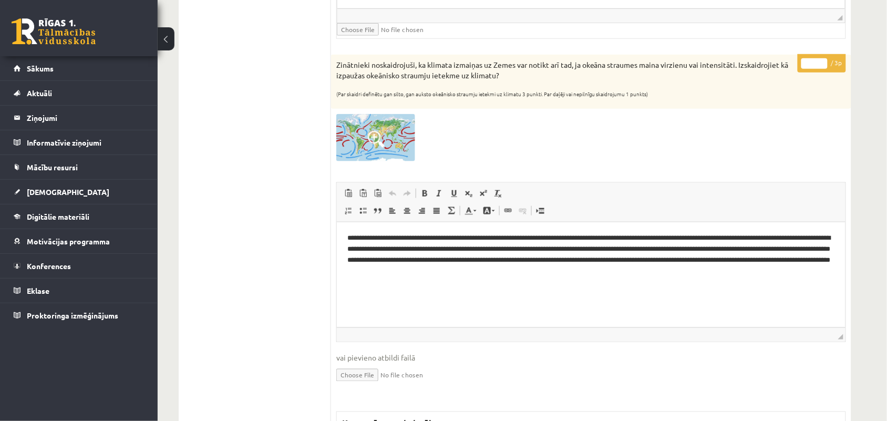
click at [823, 66] on input "*" at bounding box center [814, 63] width 26 height 11
type input "*"
click at [823, 66] on input "*" at bounding box center [814, 63] width 26 height 11
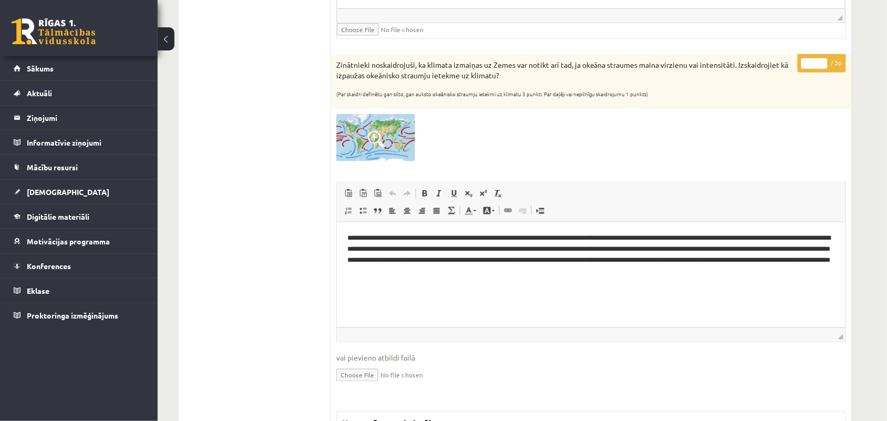
click at [694, 128] on div at bounding box center [591, 137] width 510 height 47
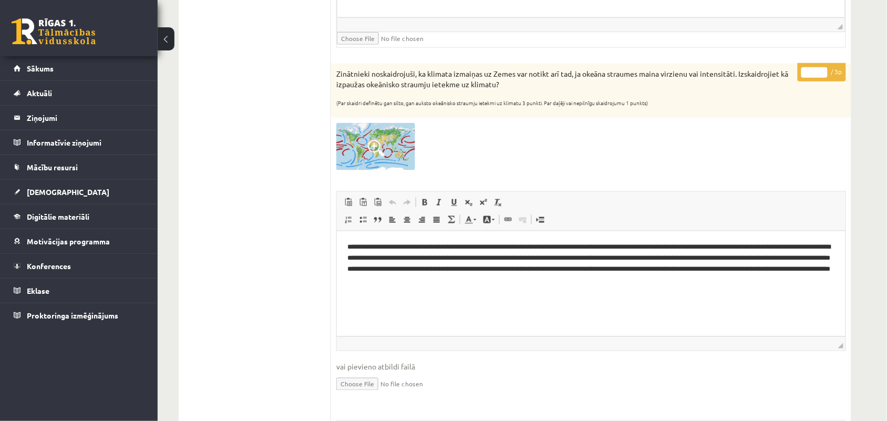
scroll to position [1492, 0]
click at [822, 74] on input "*" at bounding box center [814, 73] width 26 height 11
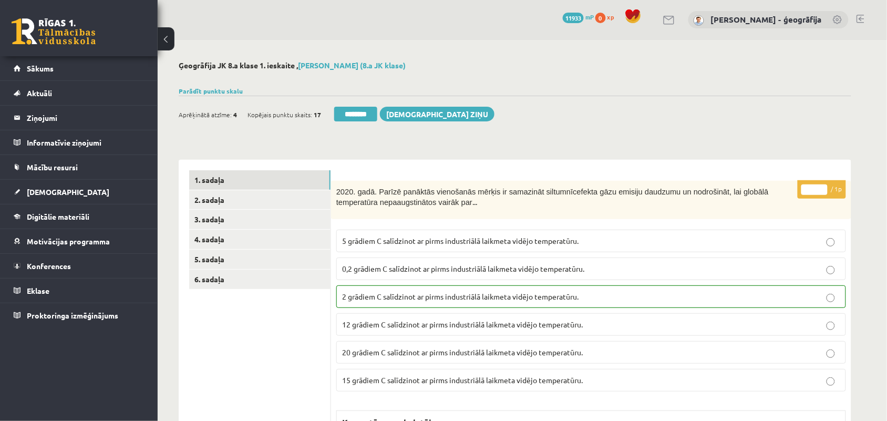
scroll to position [0, 0]
click at [223, 198] on link "2. sadaļa" at bounding box center [259, 200] width 141 height 19
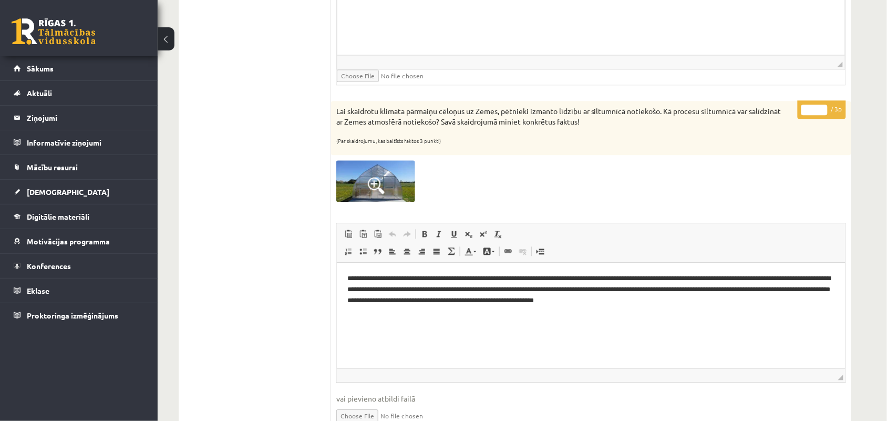
scroll to position [638, 0]
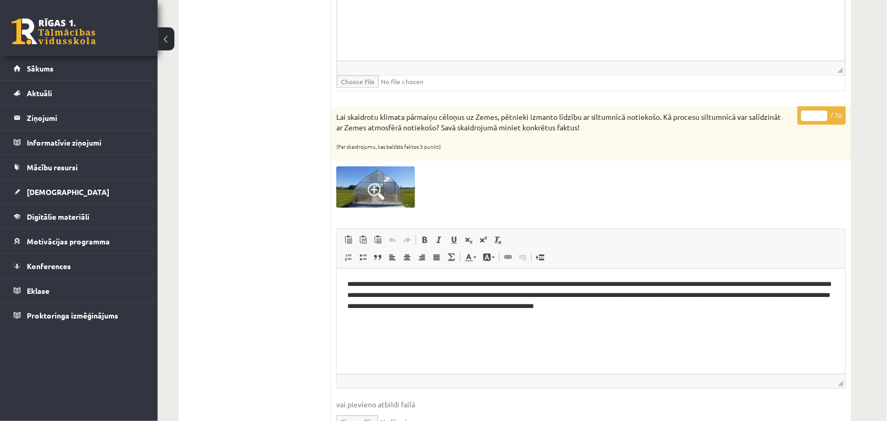
click at [822, 115] on input "*" at bounding box center [814, 115] width 26 height 11
type input "*"
click at [822, 115] on input "*" at bounding box center [814, 115] width 26 height 11
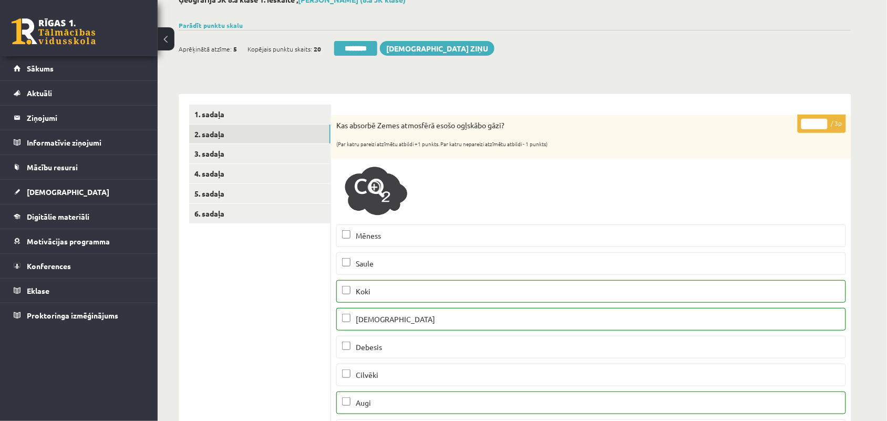
scroll to position [0, 0]
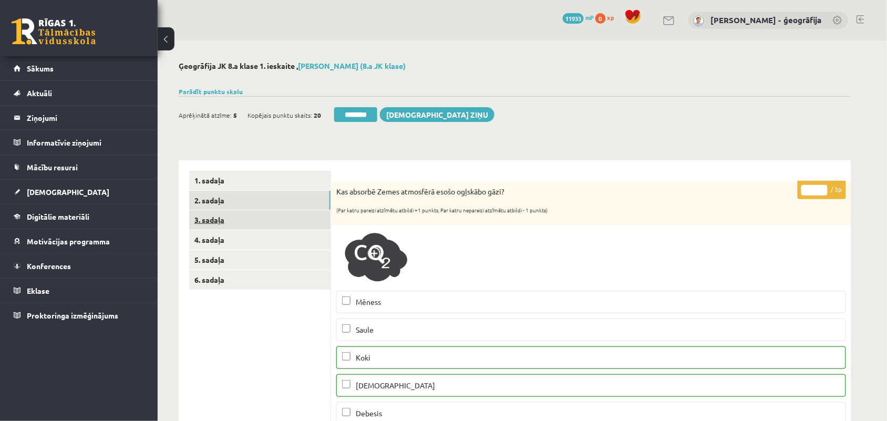
click at [213, 217] on link "3. sadaļa" at bounding box center [259, 219] width 141 height 19
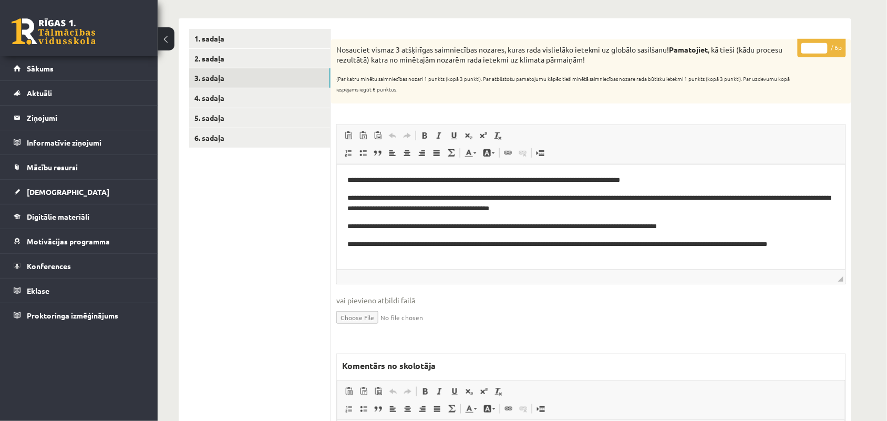
scroll to position [143, 0]
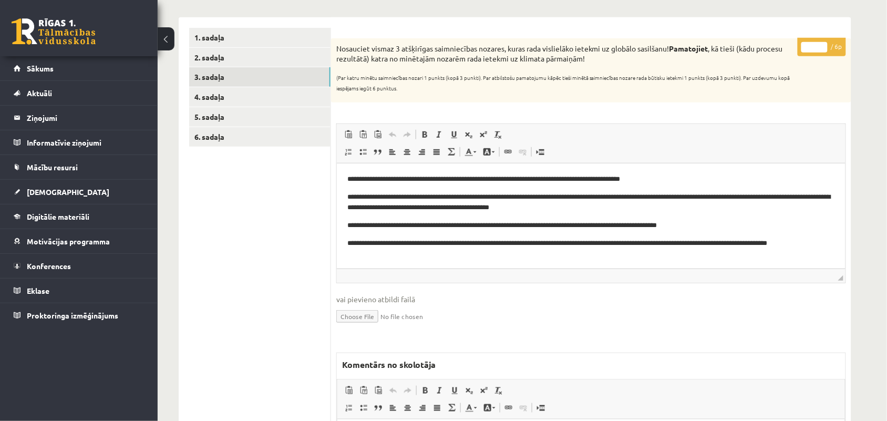
click at [821, 43] on input "*" at bounding box center [814, 47] width 26 height 11
click at [823, 44] on input "*" at bounding box center [814, 47] width 26 height 11
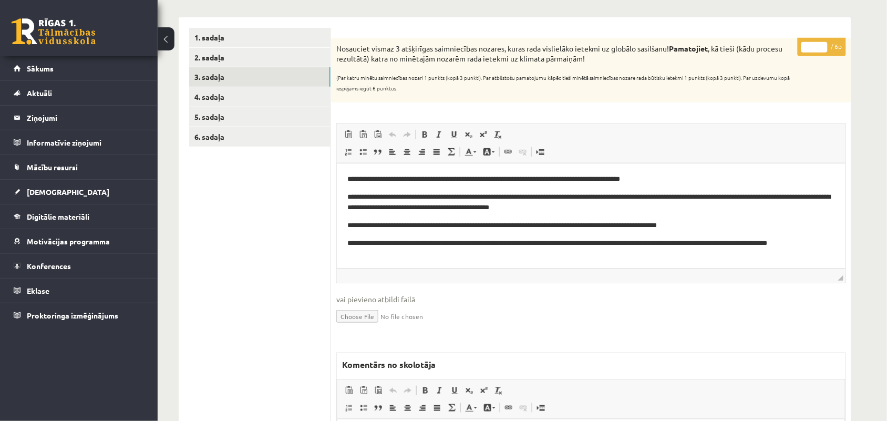
type input "*"
click at [823, 44] on input "*" at bounding box center [814, 47] width 26 height 11
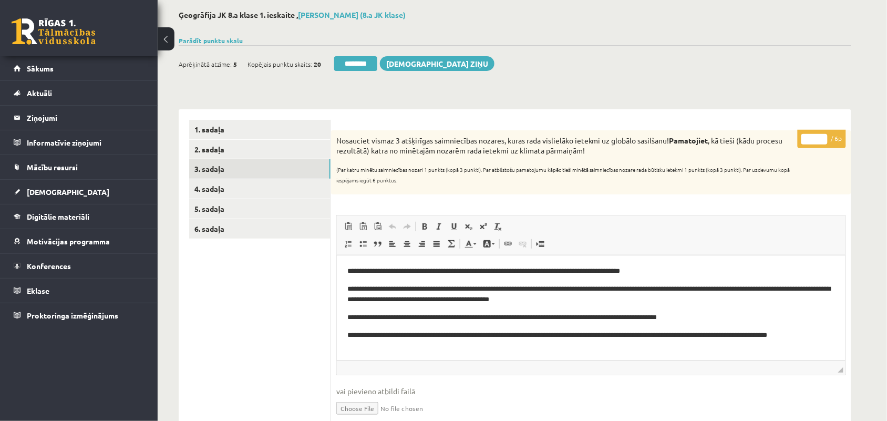
scroll to position [0, 0]
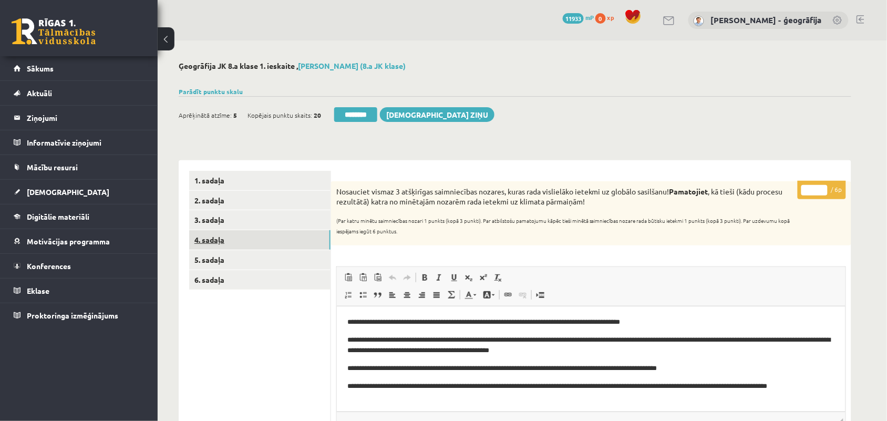
click at [214, 240] on link "4. sadaļa" at bounding box center [259, 239] width 141 height 19
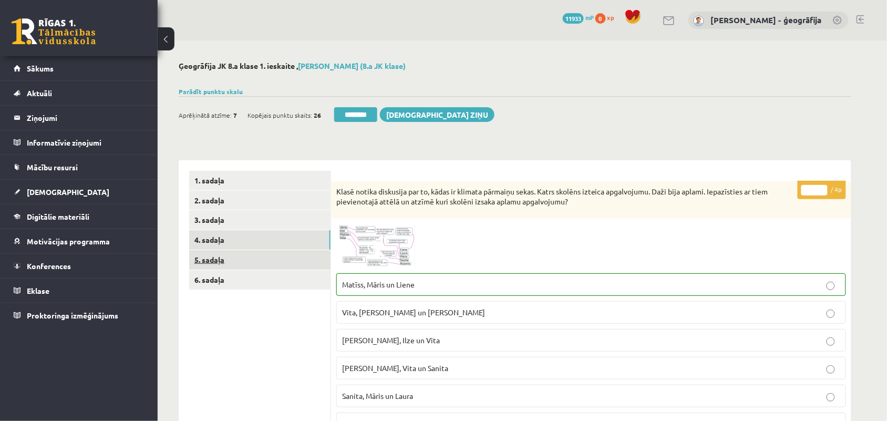
click at [254, 263] on link "5. sadaļa" at bounding box center [259, 259] width 141 height 19
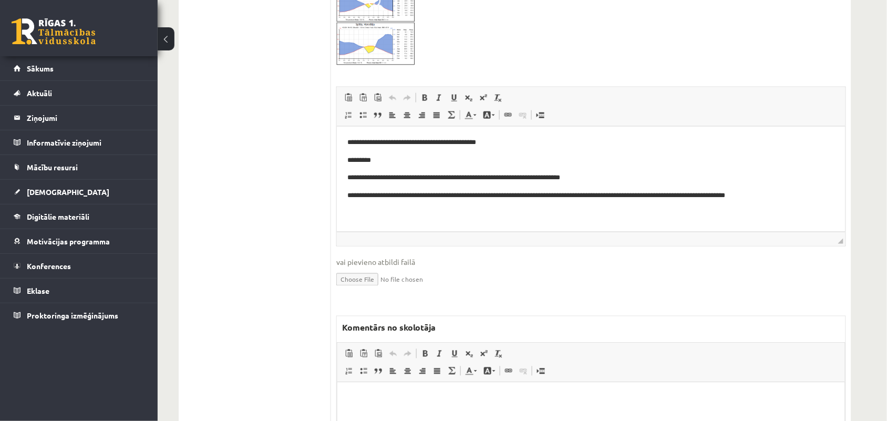
scroll to position [378, 0]
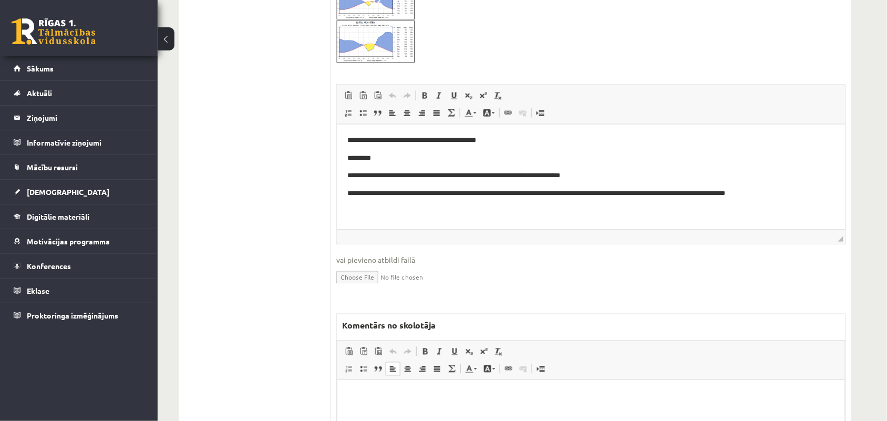
click at [361, 393] on p "Bagātinātā teksta redaktors, wiswyg-editor-47433918412660-1760208326-268" at bounding box center [590, 395] width 486 height 11
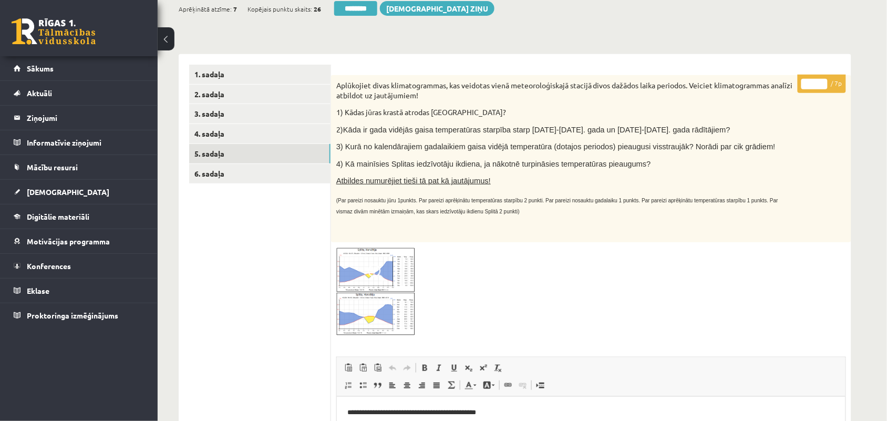
scroll to position [84, 0]
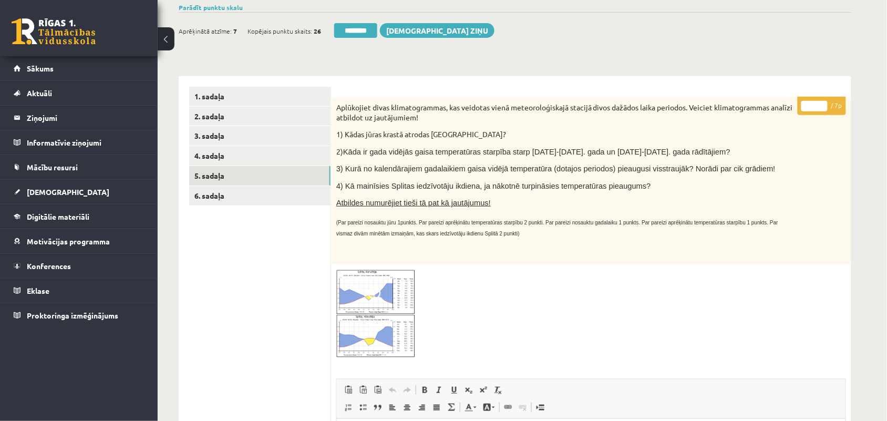
click at [816, 103] on input "*" at bounding box center [814, 106] width 26 height 11
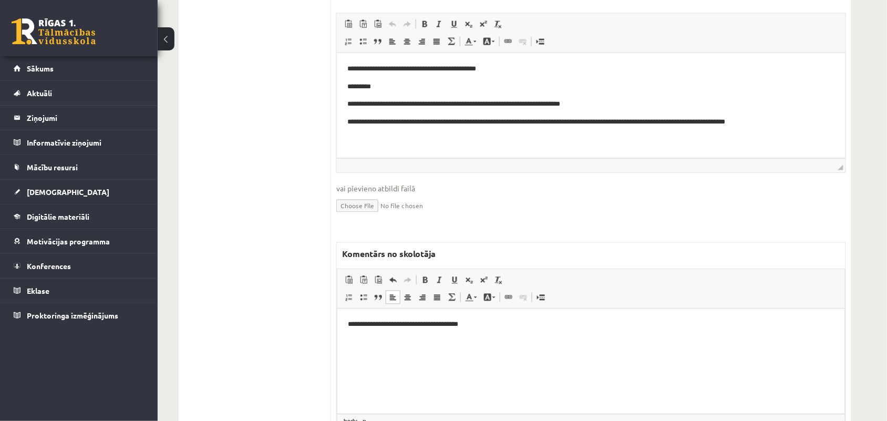
scroll to position [486, 0]
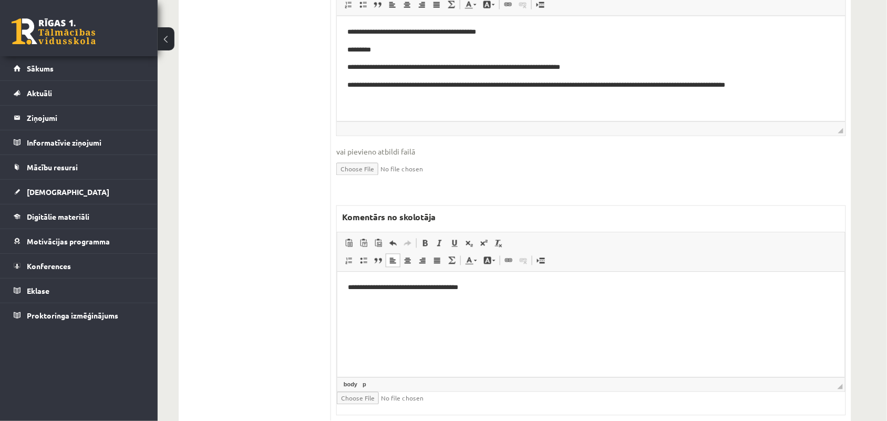
type input "*"
click at [375, 288] on p "**********" at bounding box center [590, 287] width 486 height 11
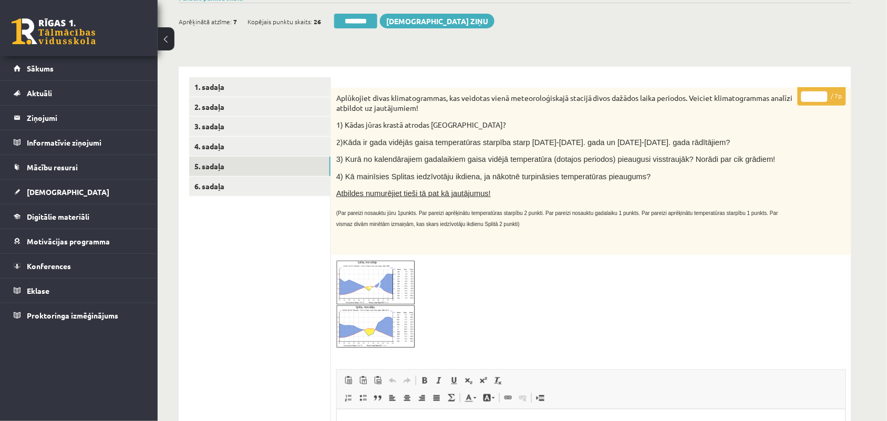
scroll to position [93, 0]
click at [223, 189] on link "6. sadaļa" at bounding box center [259, 186] width 141 height 19
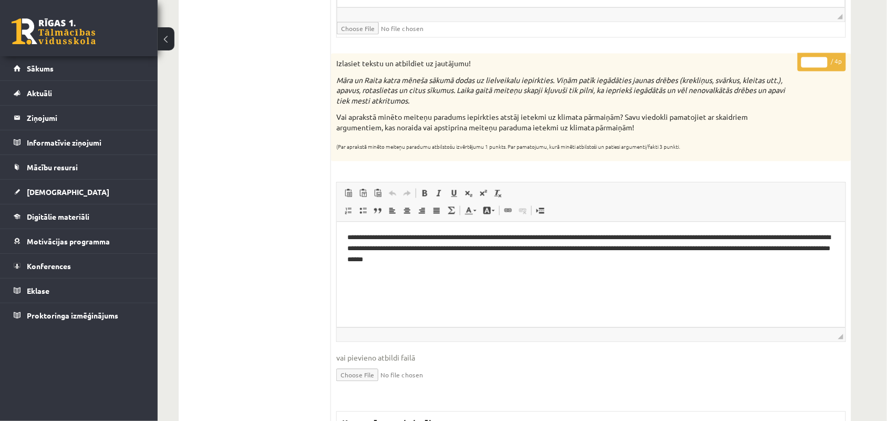
scroll to position [536, 0]
click at [813, 61] on input "*" at bounding box center [814, 62] width 26 height 11
type input "*"
click at [280, 140] on ul "1. sadaļa 2. sadaļa 3. sadaļa 4. sadaļa 5. sadaļa 6. sadaļa" at bounding box center [260, 130] width 142 height 992
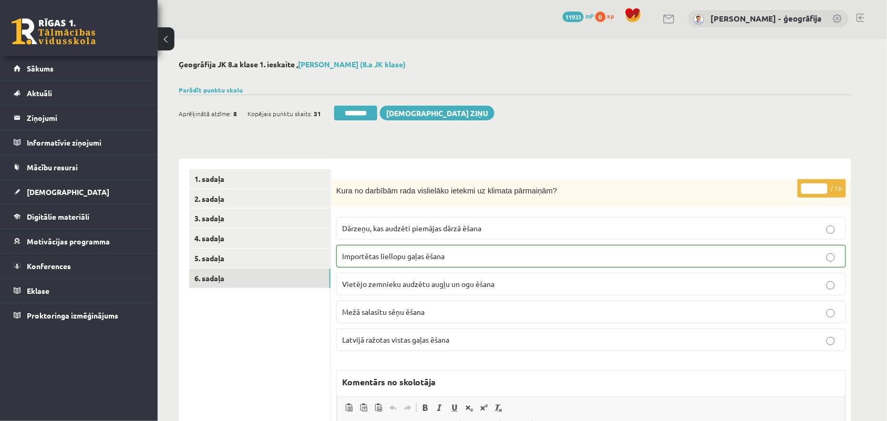
scroll to position [0, 0]
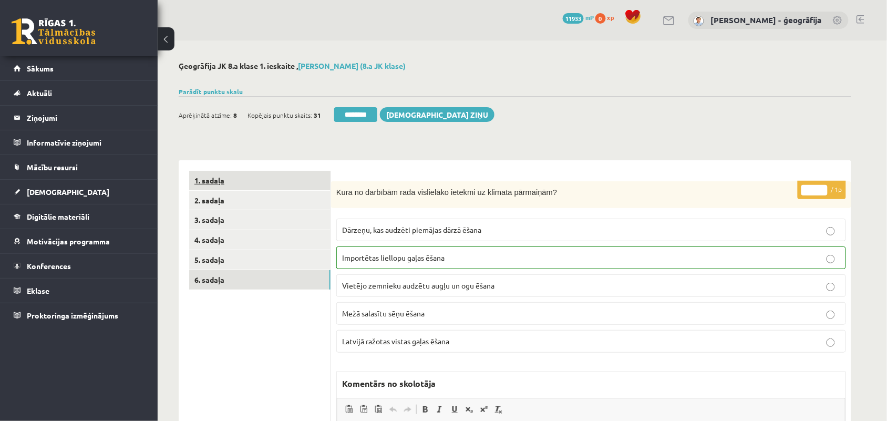
click at [229, 182] on link "1. sadaļa" at bounding box center [259, 180] width 141 height 19
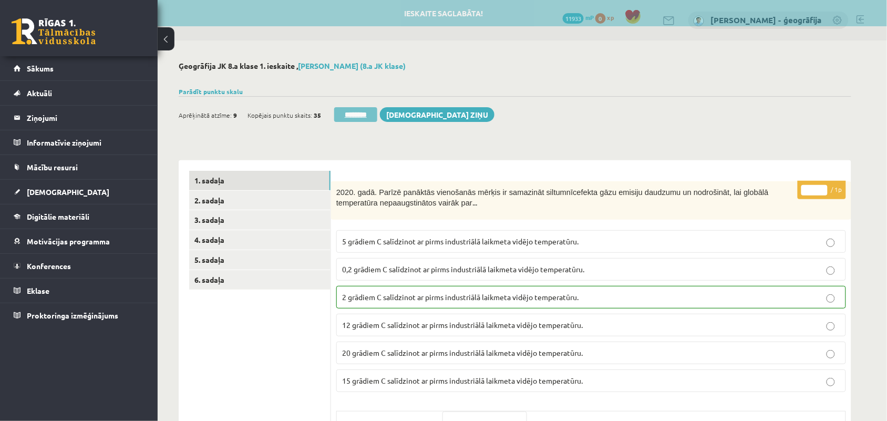
click at [360, 116] on input "********" at bounding box center [355, 114] width 43 height 15
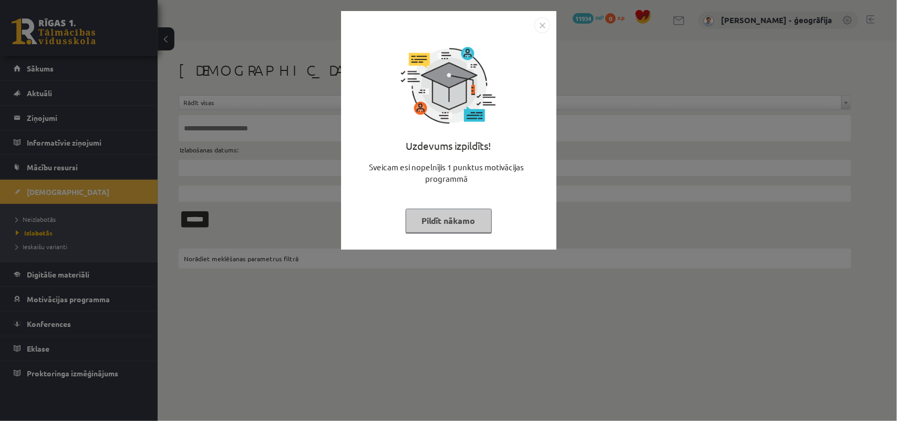
click at [436, 219] on button "Pildīt nākamo" at bounding box center [449, 221] width 86 height 24
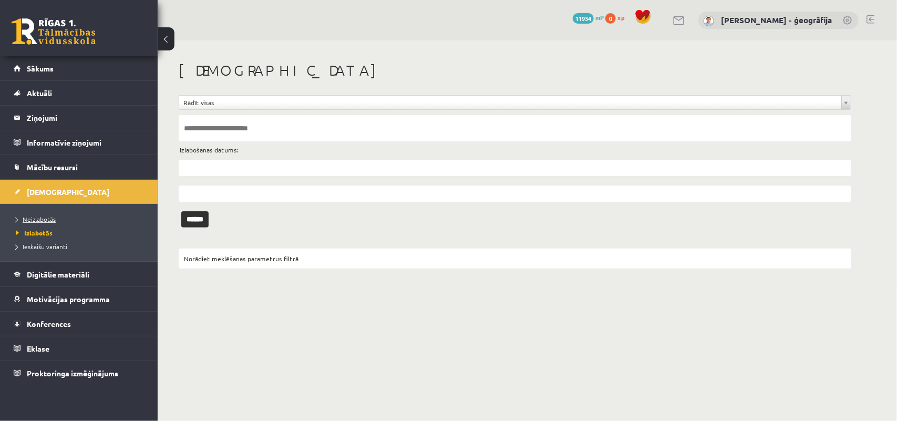
click at [40, 222] on span "Neizlabotās" at bounding box center [36, 219] width 40 height 8
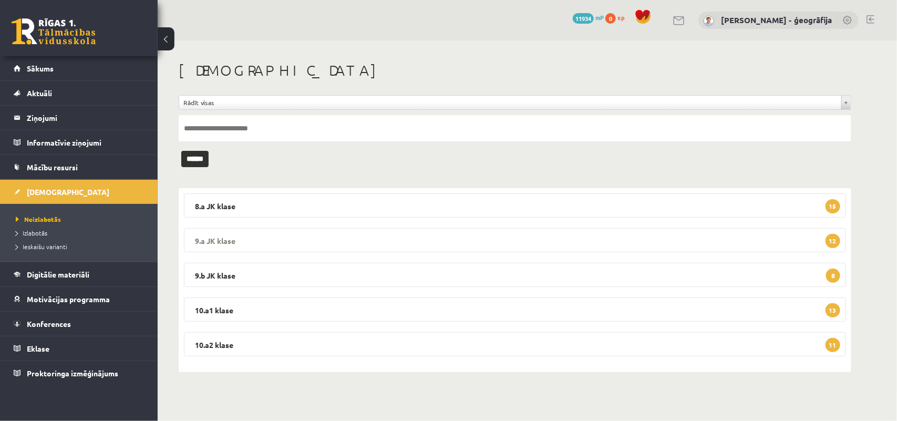
drag, startPoint x: 504, startPoint y: -19, endPoint x: 548, endPoint y: 230, distance: 253.3
click at [492, 299] on div "8.a JK klase 15 Ģeogrāfija JK 8.a klase 1. ieskaite [DATE] - [DATE] Iesniegta: …" at bounding box center [515, 280] width 672 height 184
click at [566, 177] on div "**********" at bounding box center [515, 216] width 714 height 352
click at [460, 310] on legend "10.a1 klase 13" at bounding box center [515, 309] width 662 height 24
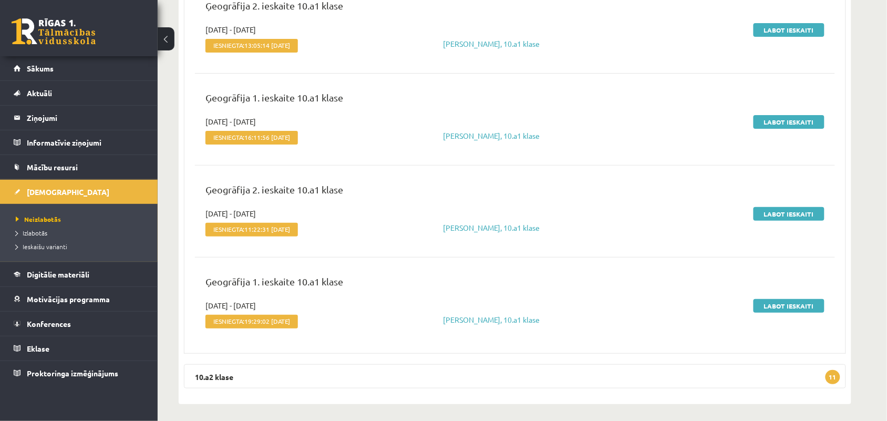
scroll to position [1180, 0]
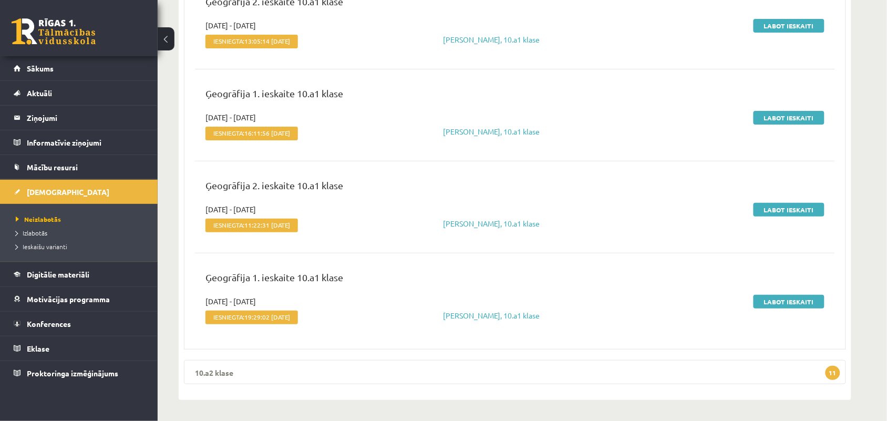
click at [545, 377] on legend "10.a2 klase 11" at bounding box center [515, 372] width 662 height 24
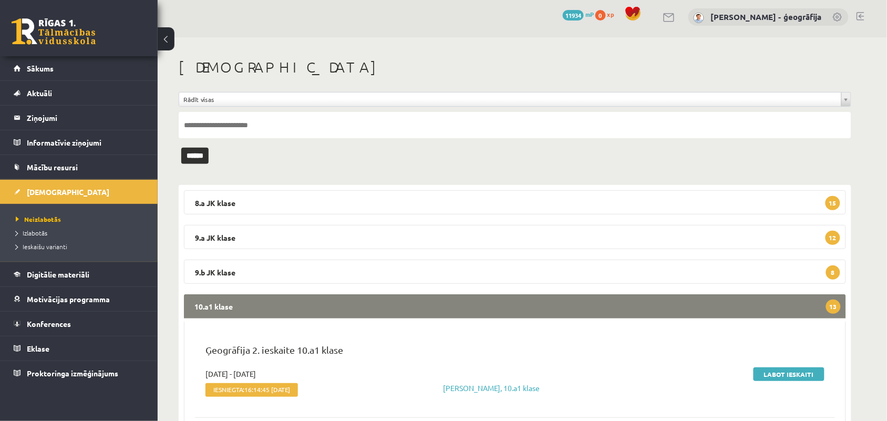
scroll to position [0, 0]
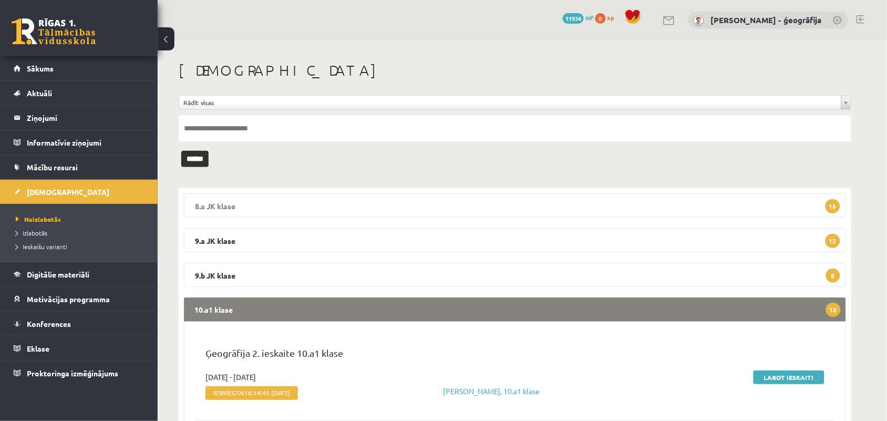
click at [738, 205] on legend "8.a JK klase 15" at bounding box center [515, 205] width 662 height 24
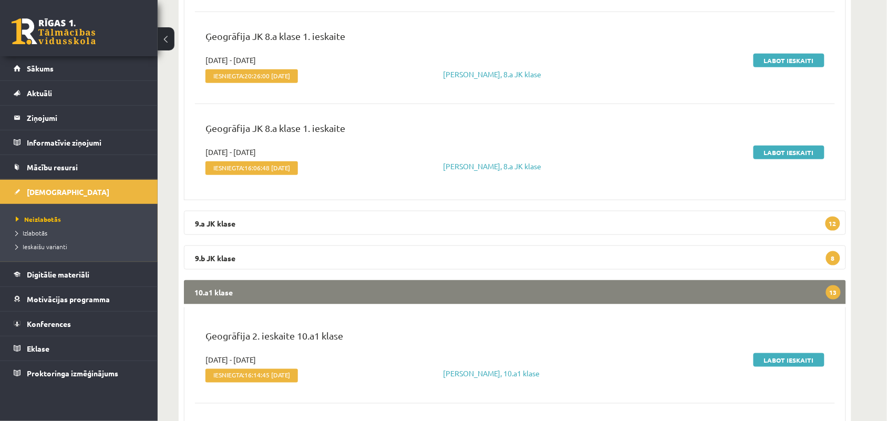
scroll to position [1416, 0]
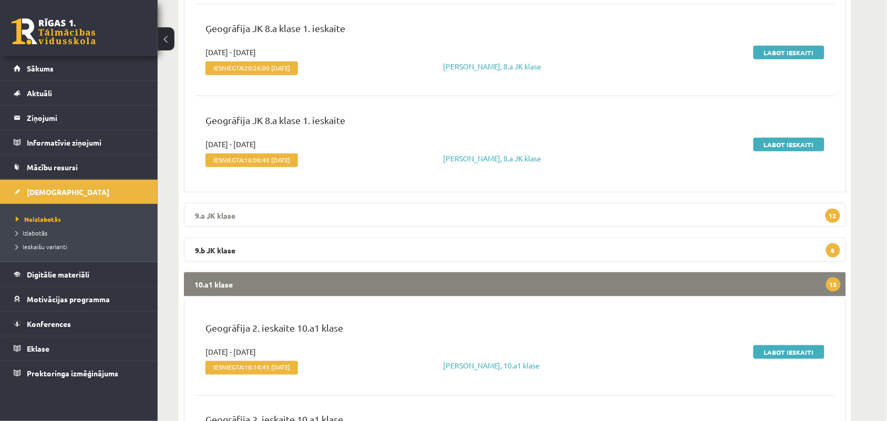
click at [432, 213] on legend "9.a JK klase 12" at bounding box center [515, 215] width 662 height 24
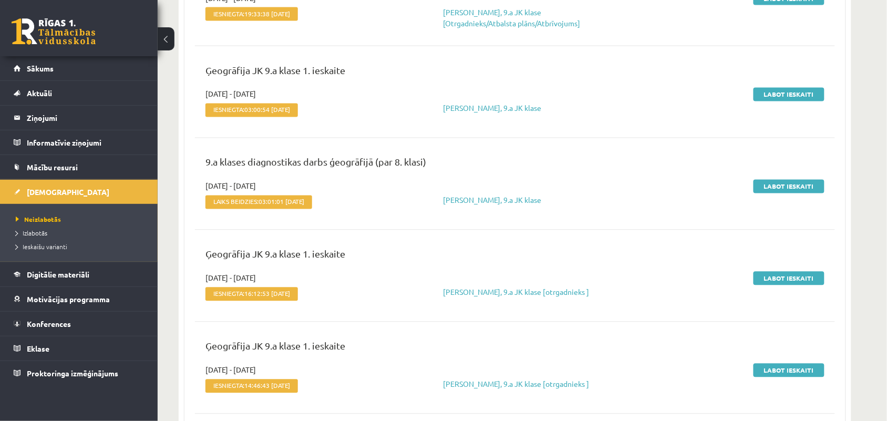
scroll to position [1705, 0]
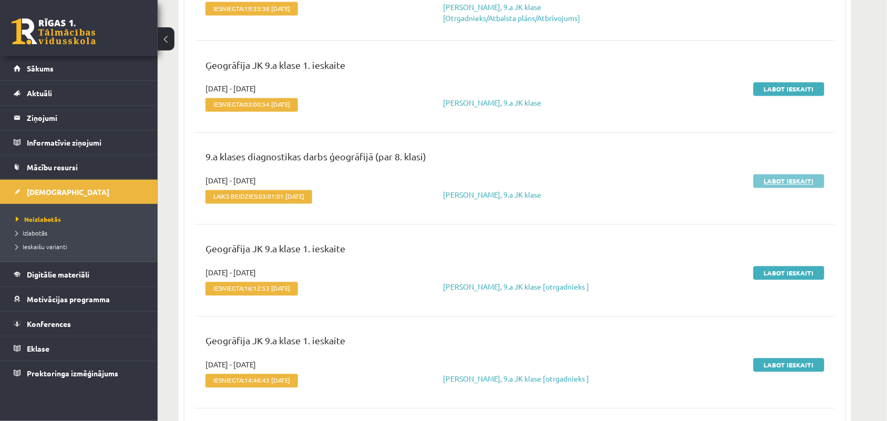
click at [778, 185] on link "Labot ieskaiti" at bounding box center [788, 181] width 71 height 14
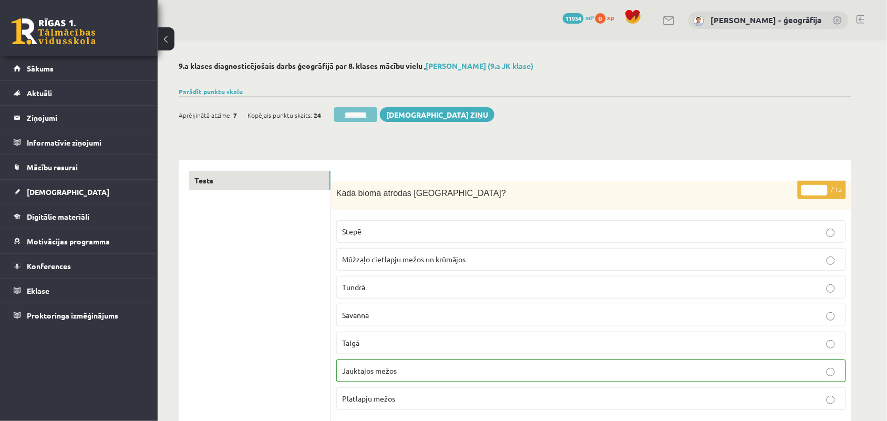
click at [349, 116] on input "********" at bounding box center [355, 114] width 43 height 15
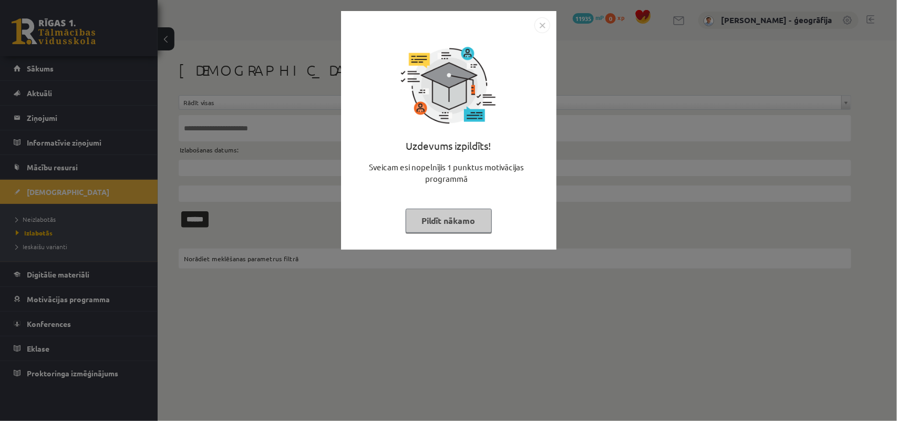
click at [432, 214] on button "Pildīt nākamo" at bounding box center [449, 221] width 86 height 24
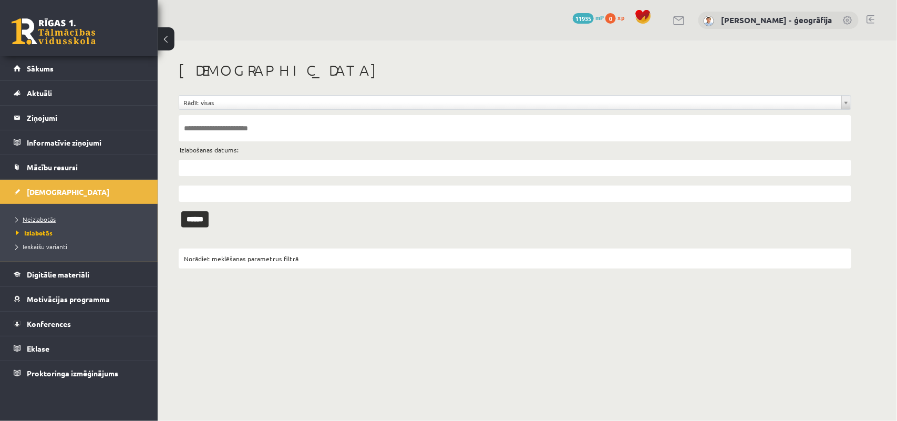
click at [30, 221] on span "Neizlabotās" at bounding box center [36, 219] width 40 height 8
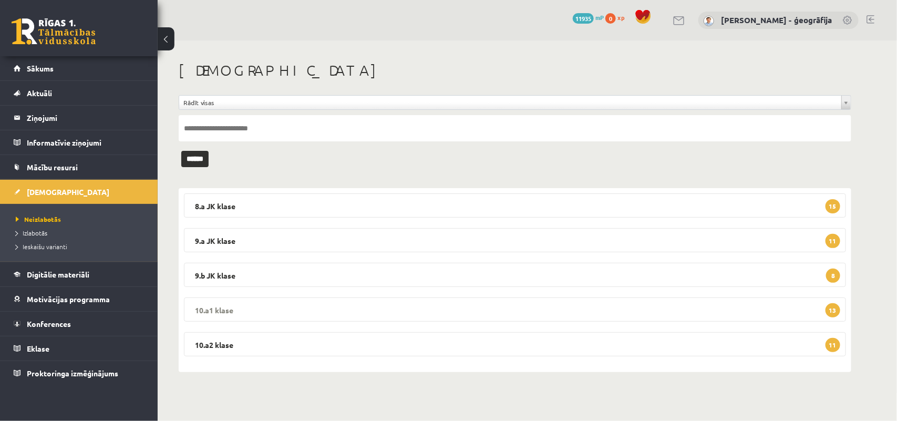
click at [671, 314] on legend "10.a1 klase 13" at bounding box center [515, 309] width 662 height 24
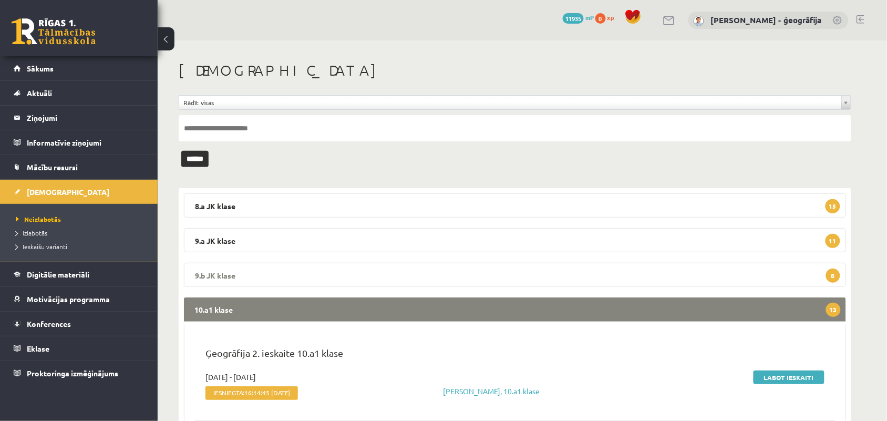
click at [655, 284] on legend "9.b JK klase 8" at bounding box center [515, 275] width 662 height 24
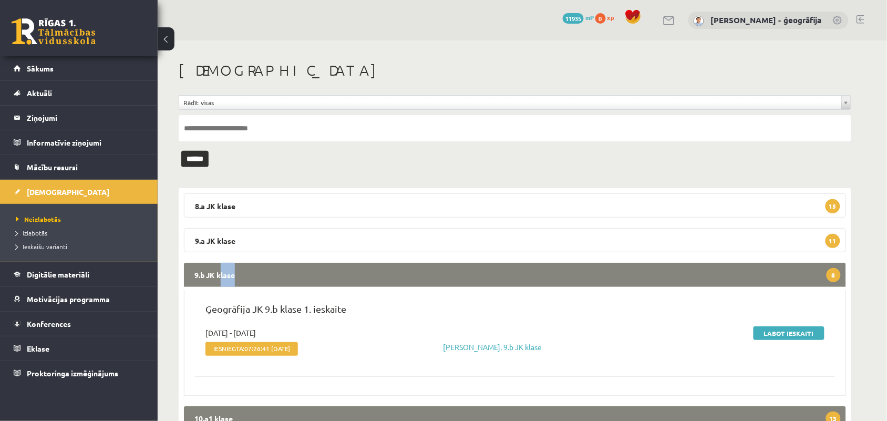
click at [655, 284] on legend "9.b JK klase 8" at bounding box center [515, 275] width 662 height 24
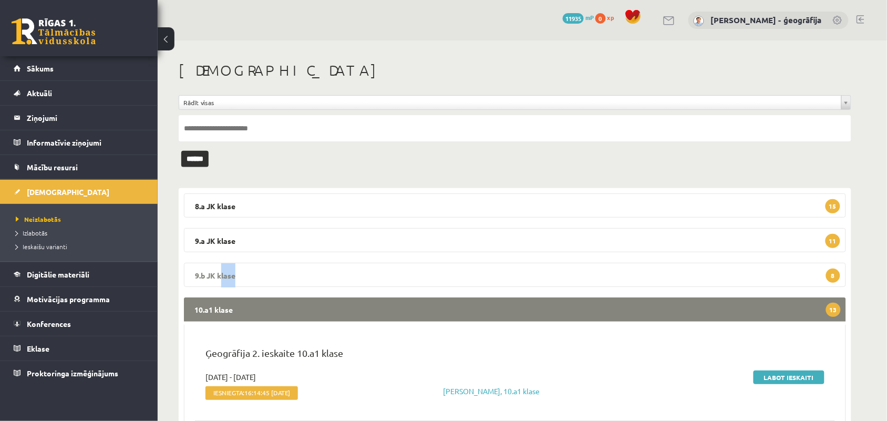
click at [742, 271] on legend "9.b JK klase 8" at bounding box center [515, 275] width 662 height 24
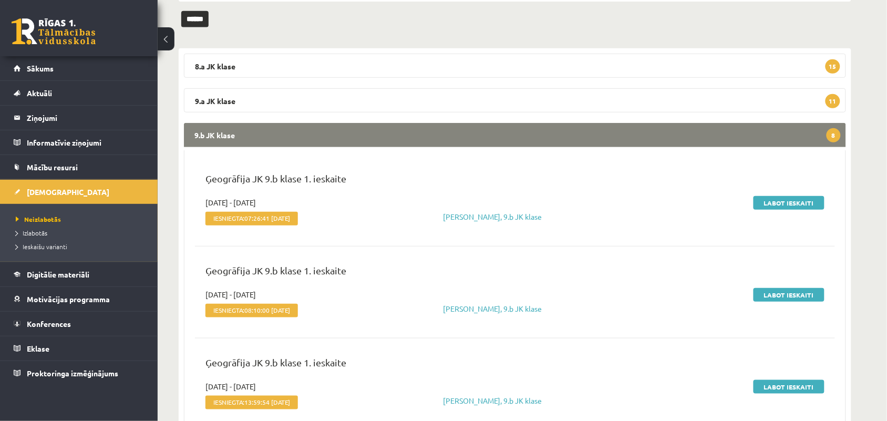
scroll to position [134, 0]
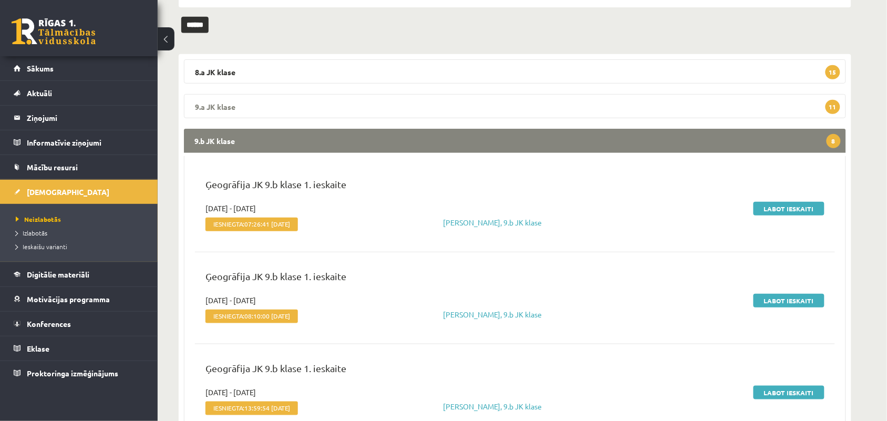
click at [611, 113] on legend "9.a JK klase 11" at bounding box center [515, 106] width 662 height 24
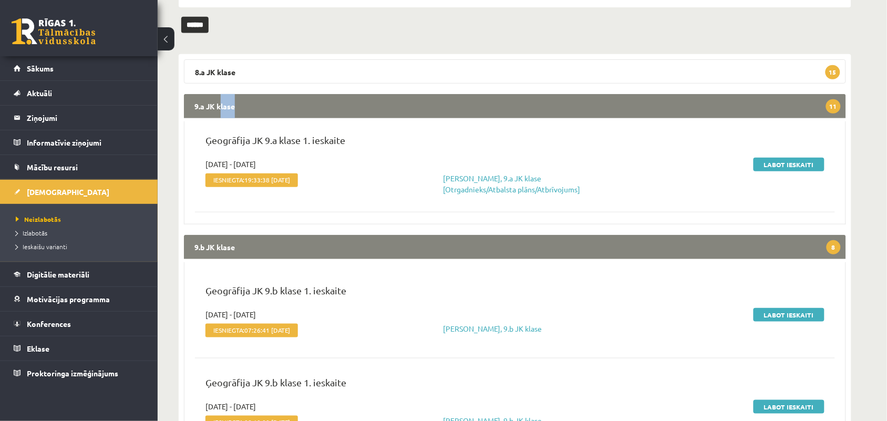
click at [611, 113] on legend "9.a JK klase 11" at bounding box center [515, 106] width 662 height 24
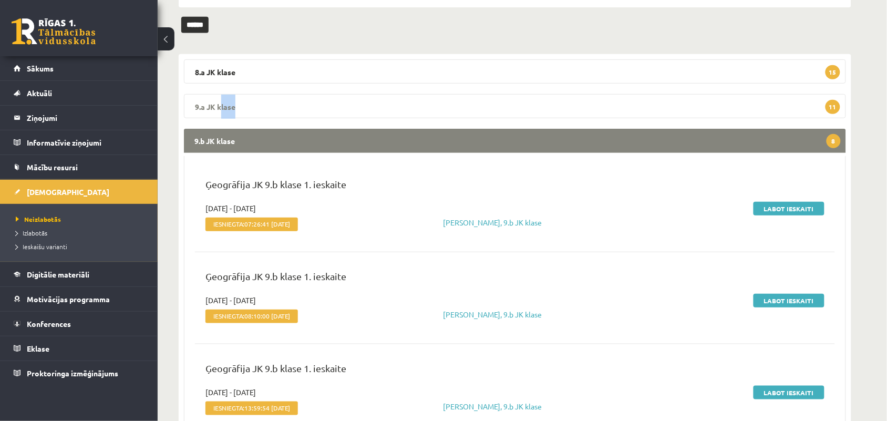
click at [701, 111] on legend "9.a JK klase 11" at bounding box center [515, 106] width 662 height 24
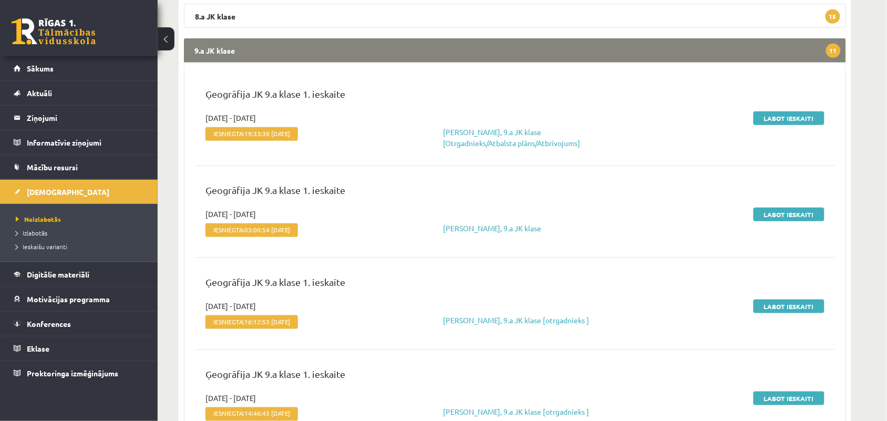
scroll to position [137, 0]
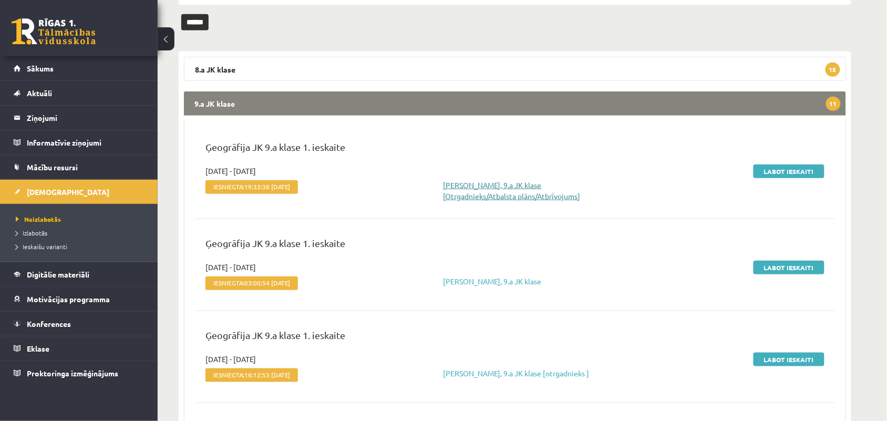
click at [475, 182] on link "Ance Āboliņa, 9.a JK klase [Otrgadnieks/Atbalsta plāns/Atbrīvojums]" at bounding box center [511, 190] width 137 height 20
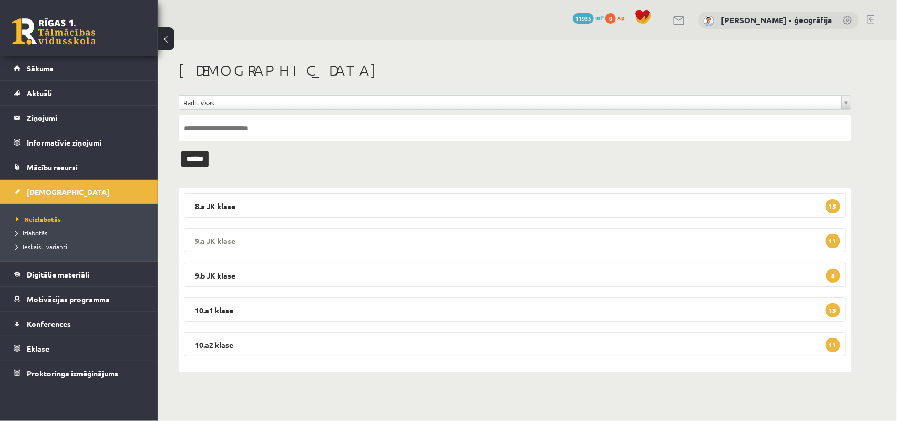
click at [313, 248] on legend "9.a JK klase 11" at bounding box center [515, 240] width 662 height 24
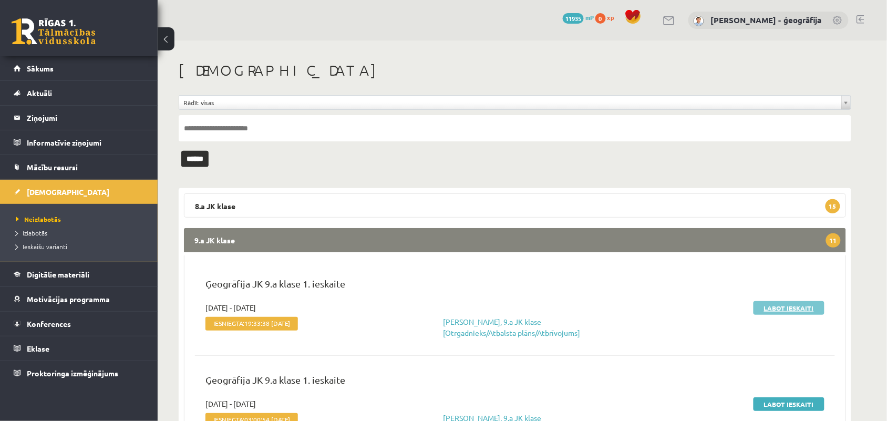
click at [771, 306] on link "Labot ieskaiti" at bounding box center [788, 308] width 71 height 14
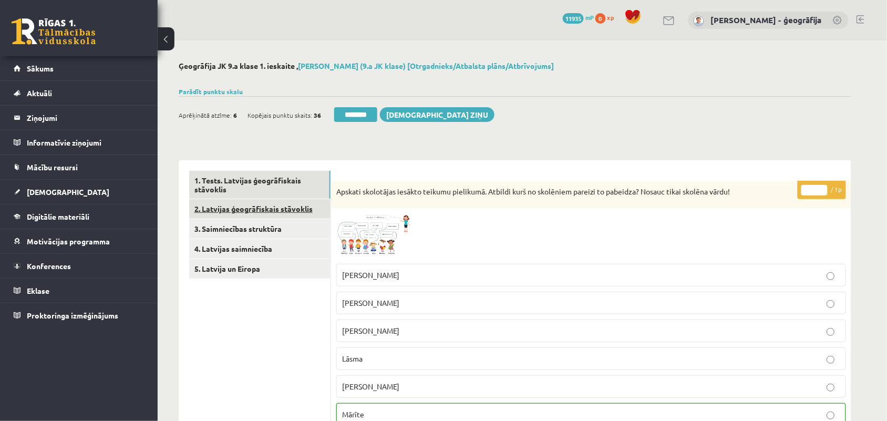
click at [269, 211] on link "2. Latvijas ģeogrāfiskais stāvoklis" at bounding box center [259, 208] width 141 height 19
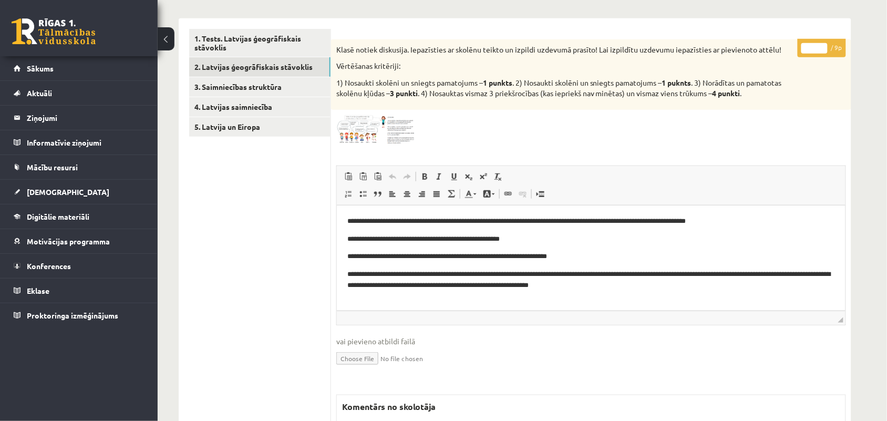
scroll to position [143, 0]
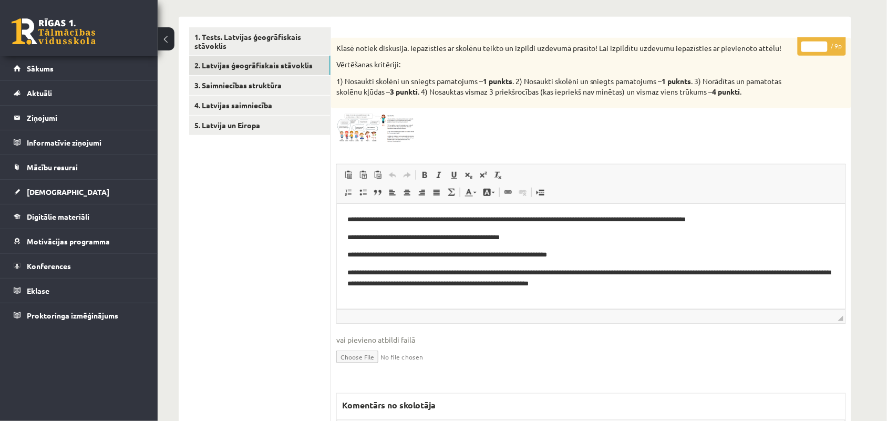
click at [385, 137] on img at bounding box center [375, 127] width 79 height 29
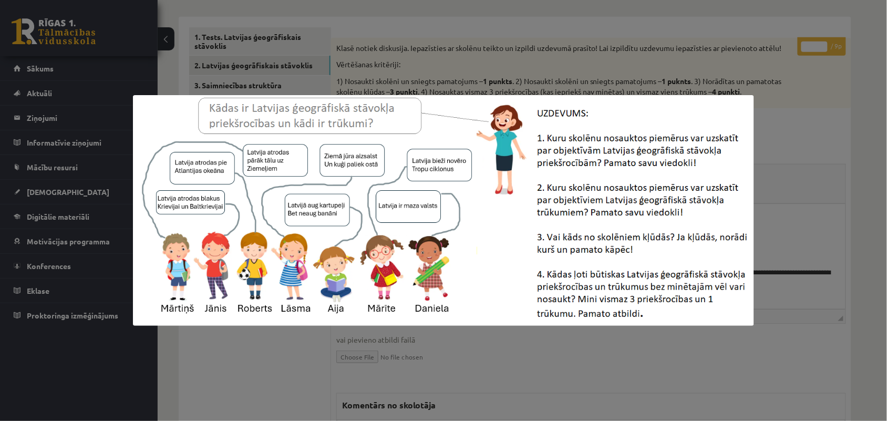
click at [762, 123] on div at bounding box center [443, 210] width 887 height 421
